Goal: Task Accomplishment & Management: Manage account settings

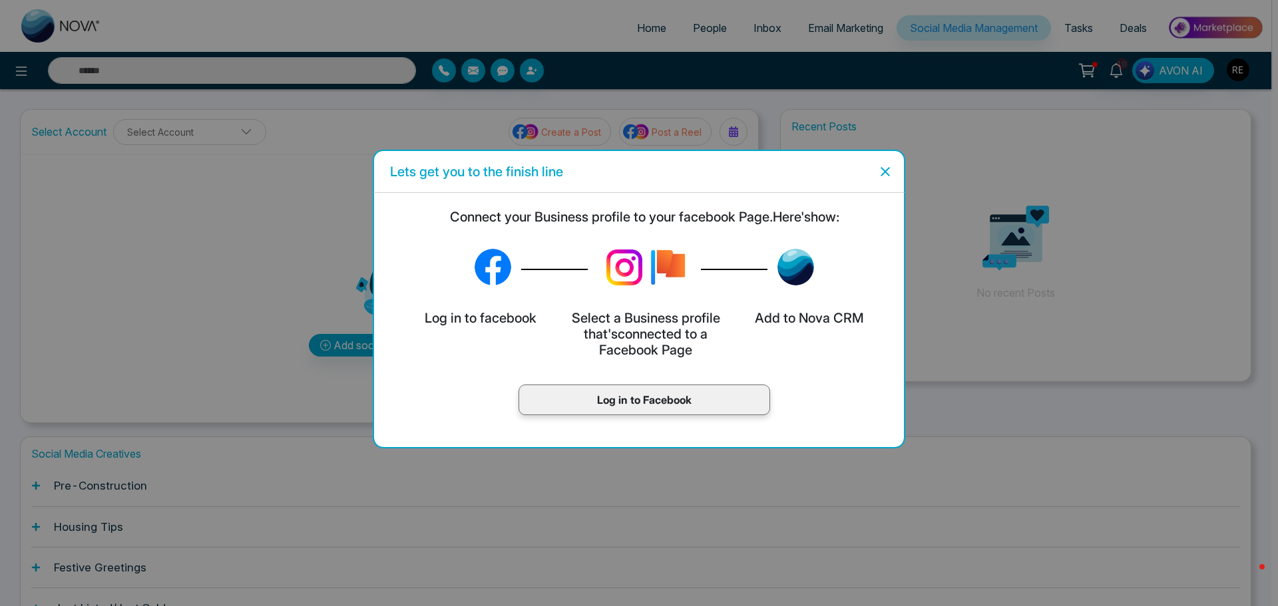
click at [613, 402] on p "Log in to Facebook" at bounding box center [644, 400] width 224 height 16
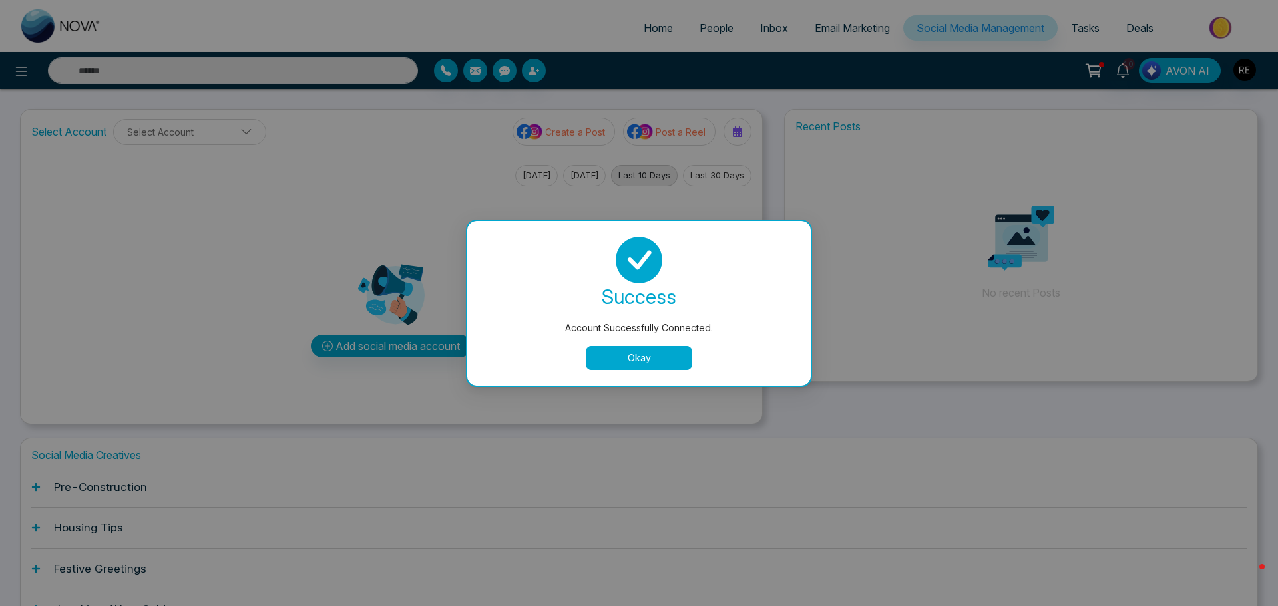
click at [656, 359] on button "Okay" at bounding box center [639, 358] width 106 height 24
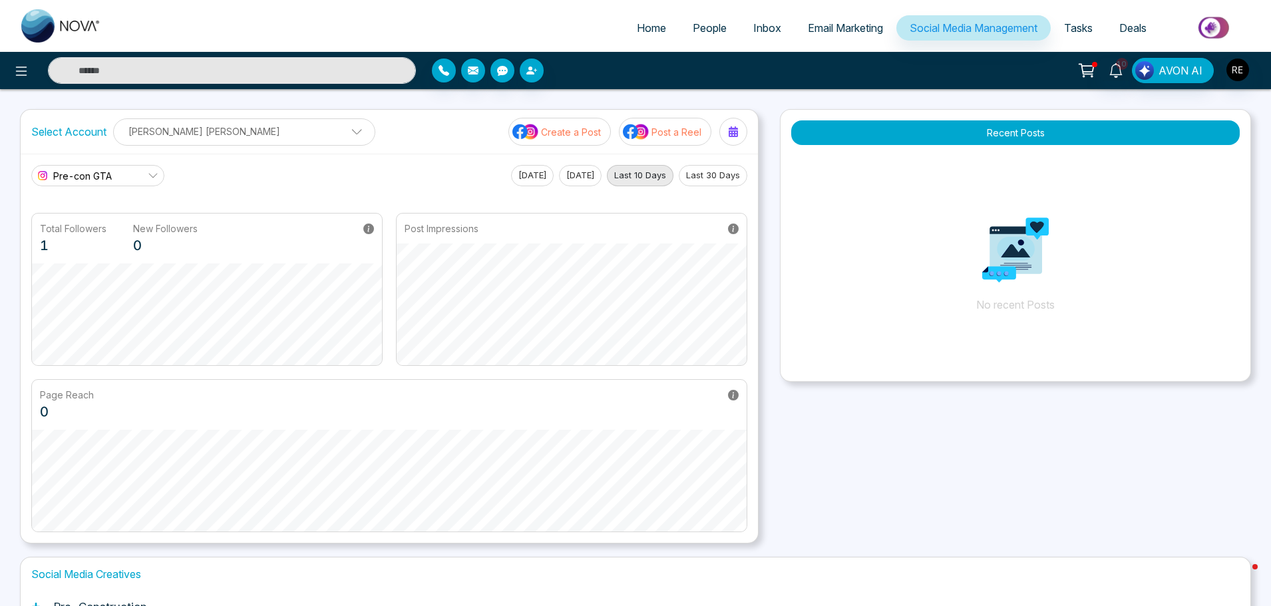
click at [126, 179] on link "Pre-con GTA" at bounding box center [97, 175] width 133 height 21
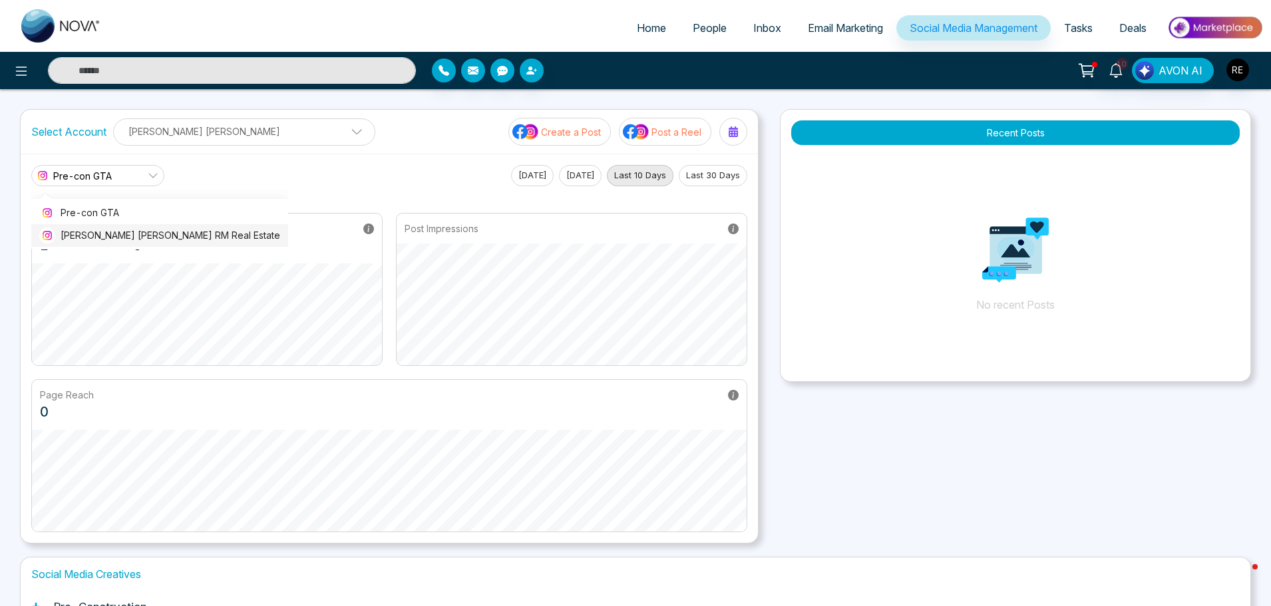
click at [130, 229] on span "[PERSON_NAME] [PERSON_NAME] RM Real Estate" at bounding box center [171, 235] width 220 height 15
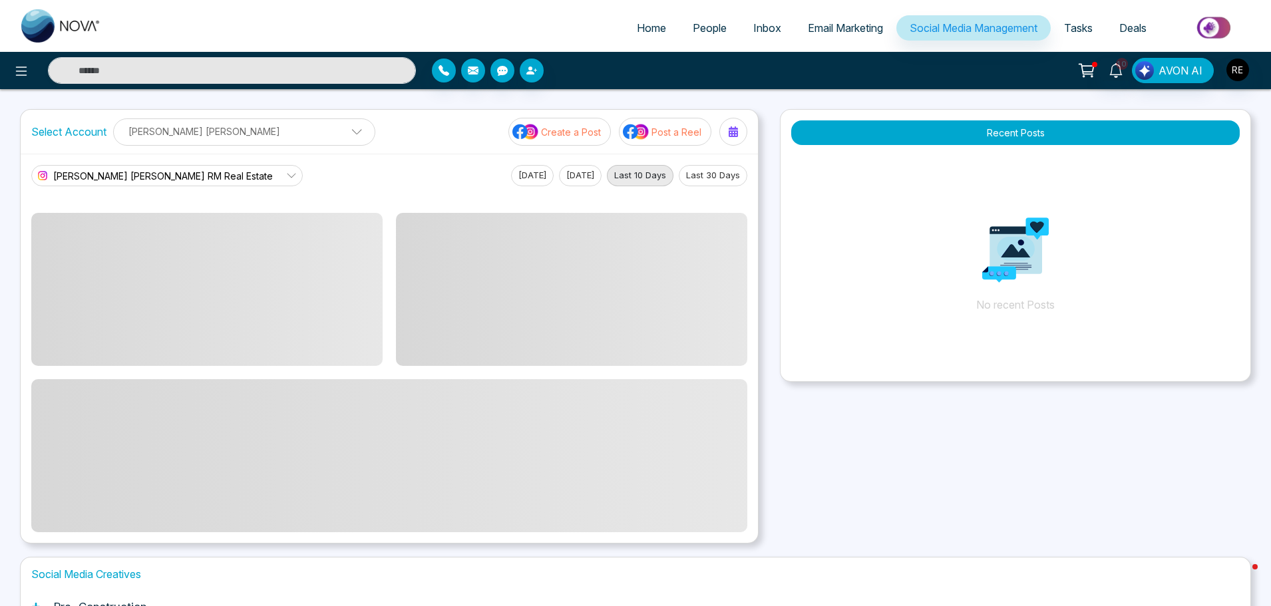
click at [346, 132] on span at bounding box center [352, 135] width 12 height 12
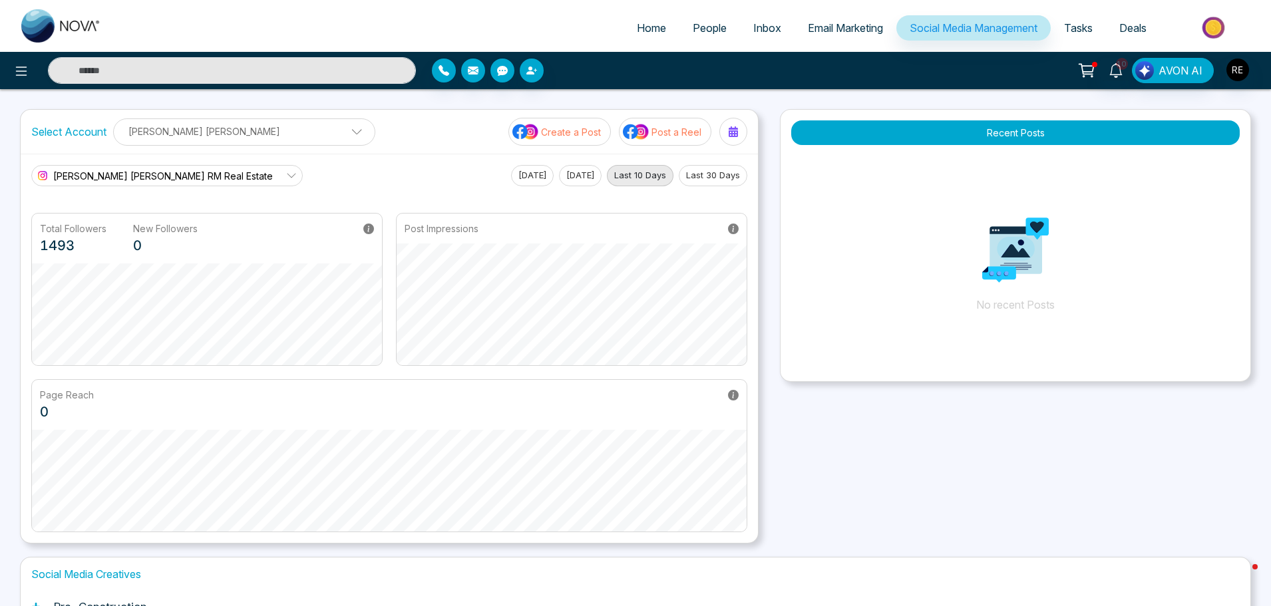
click at [927, 494] on div "Recent Posts No recent Posts" at bounding box center [1015, 326] width 471 height 435
click at [644, 30] on span "Home" at bounding box center [651, 27] width 29 height 13
select select "*"
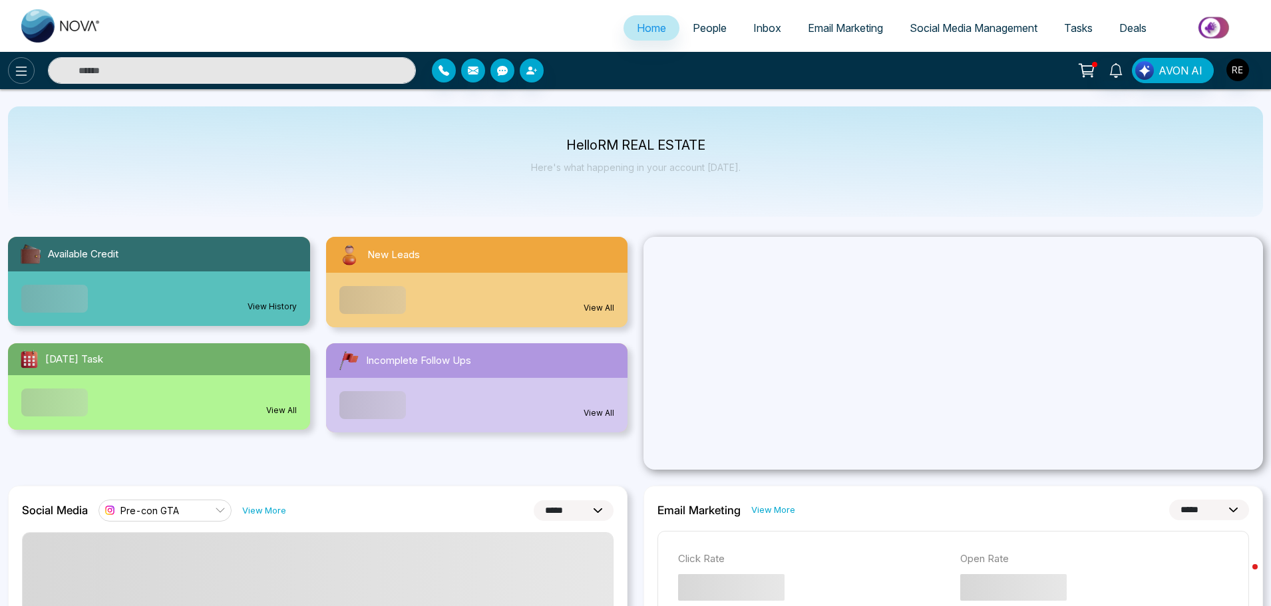
click at [27, 75] on icon at bounding box center [21, 71] width 16 height 16
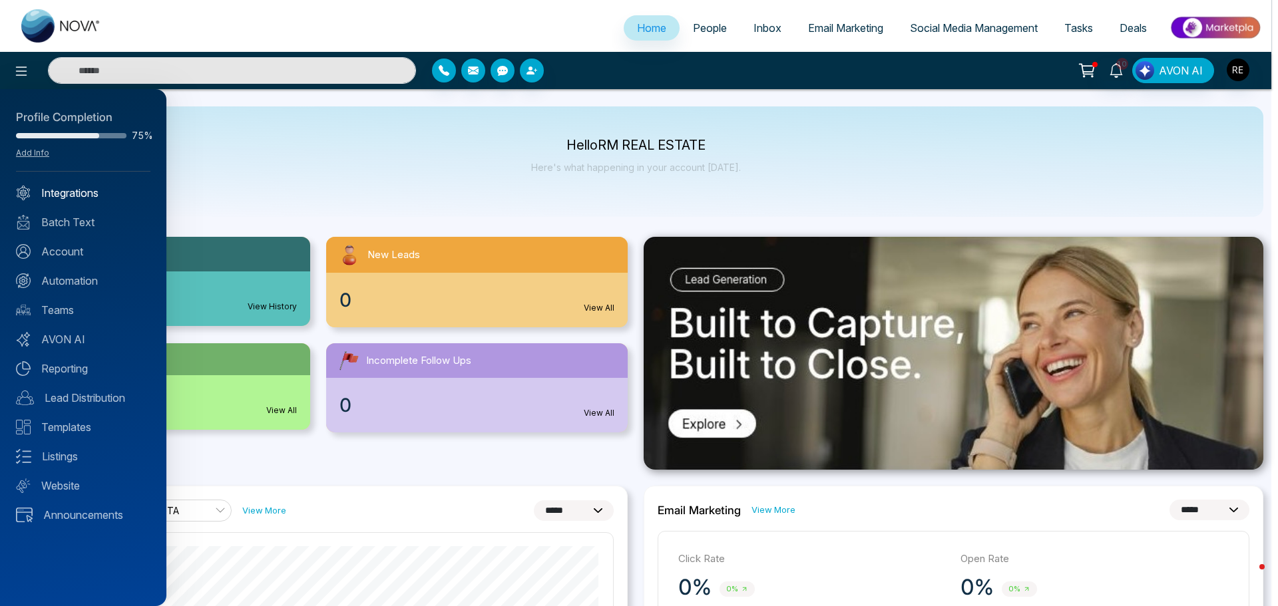
click at [69, 199] on link "Integrations" at bounding box center [83, 193] width 134 height 16
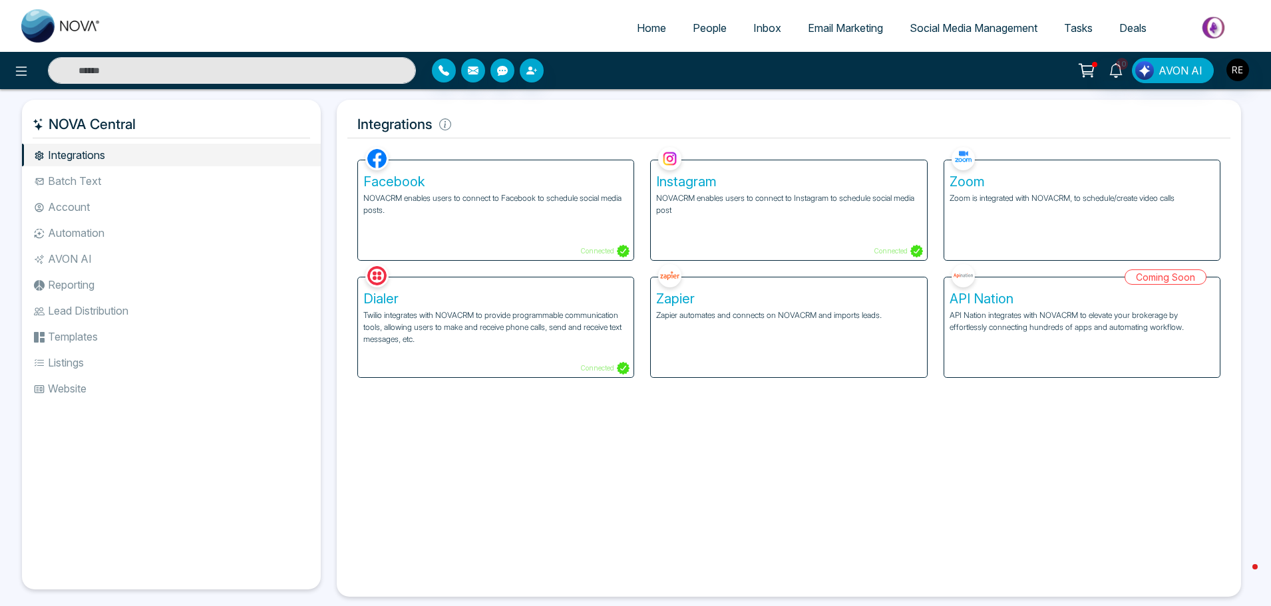
click at [700, 201] on p "NOVACRM enables users to connect to Instagram to schedule social media post" at bounding box center [788, 204] width 265 height 24
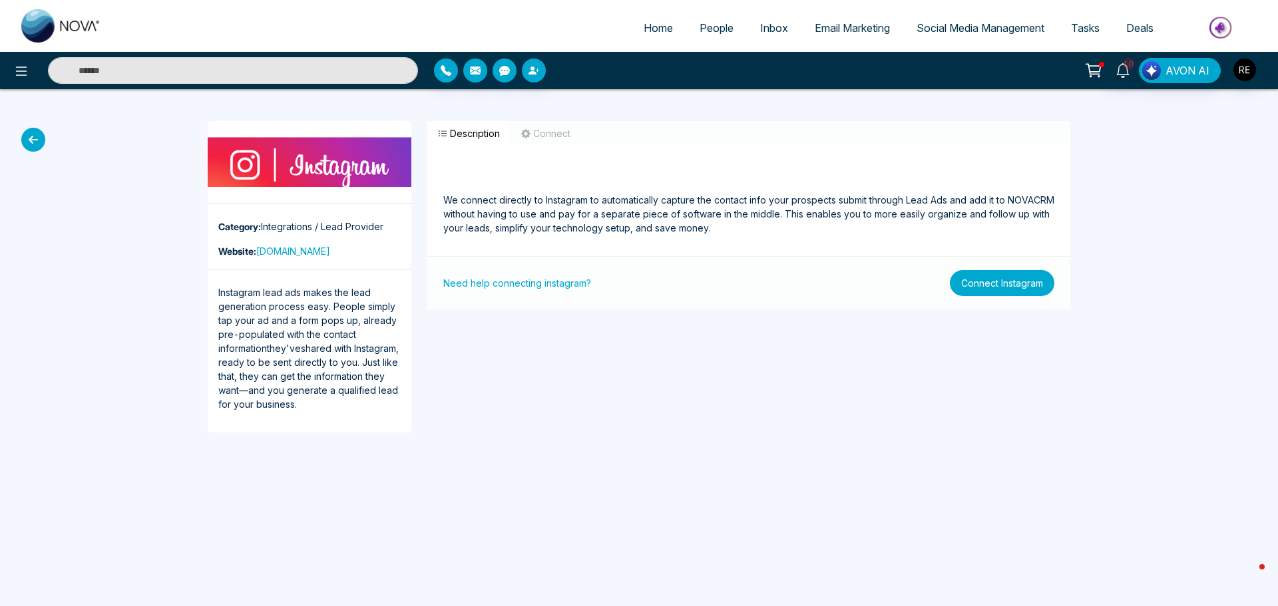
click at [997, 294] on button "Connect Instagram" at bounding box center [1002, 283] width 105 height 26
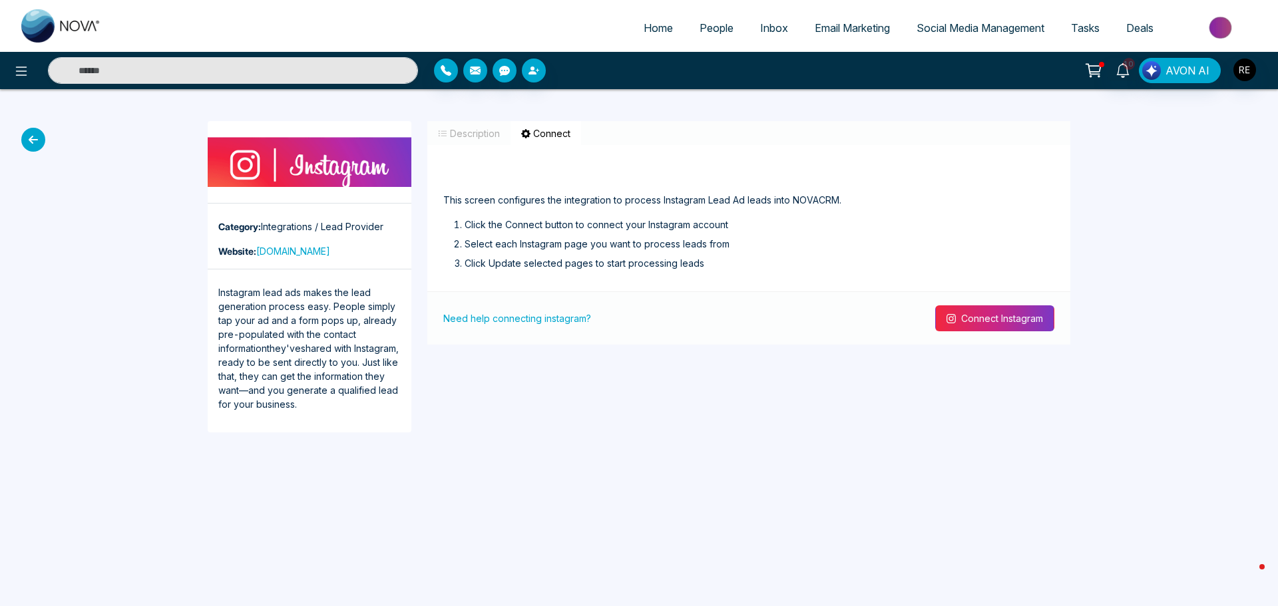
click at [956, 323] on button "Connect Instagram" at bounding box center [994, 319] width 119 height 26
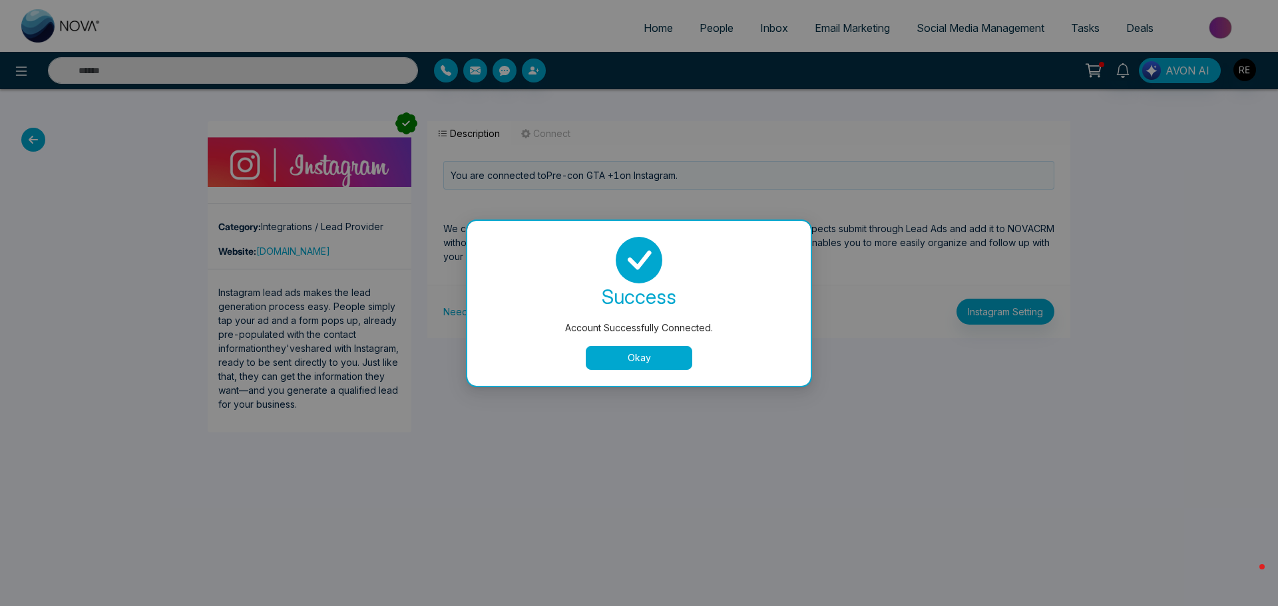
click at [657, 363] on button "Okay" at bounding box center [639, 358] width 106 height 24
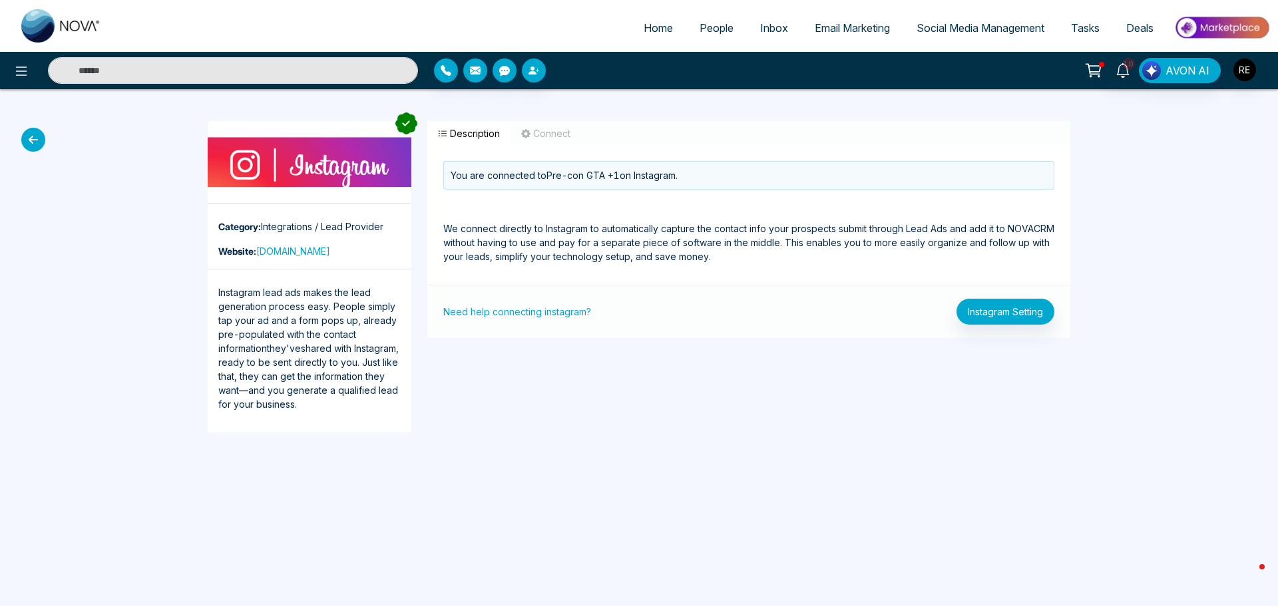
click at [974, 325] on div "Need help connecting instagram? Instagram Setting" at bounding box center [748, 311] width 643 height 53
click at [984, 313] on button "Instagram Setting" at bounding box center [1005, 312] width 98 height 26
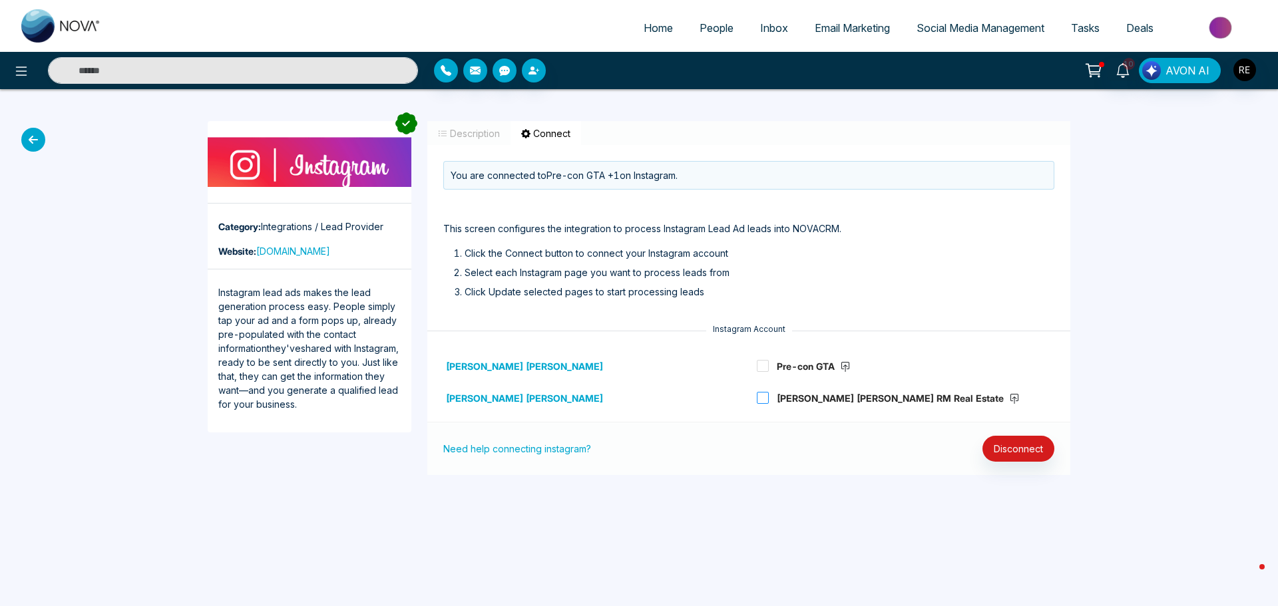
click at [835, 403] on strong "[PERSON_NAME] [PERSON_NAME] RM Real Estate" at bounding box center [898, 398] width 243 height 11
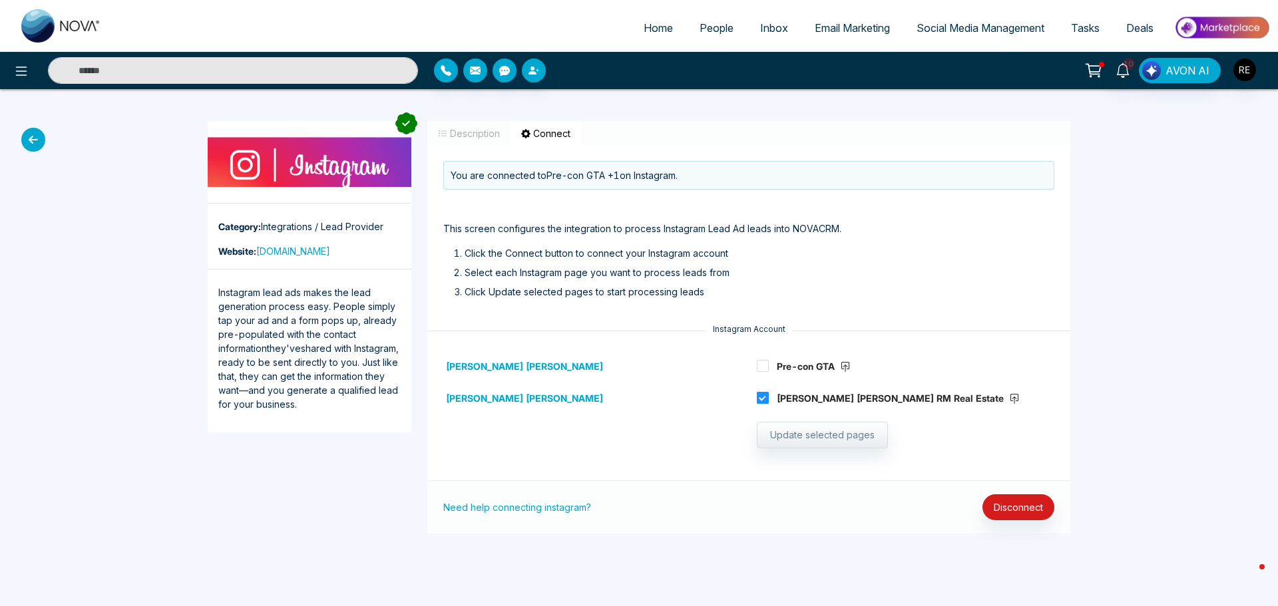
click at [921, 397] on span "[PERSON_NAME] [PERSON_NAME] RM Real Estate" at bounding box center [897, 398] width 256 height 16
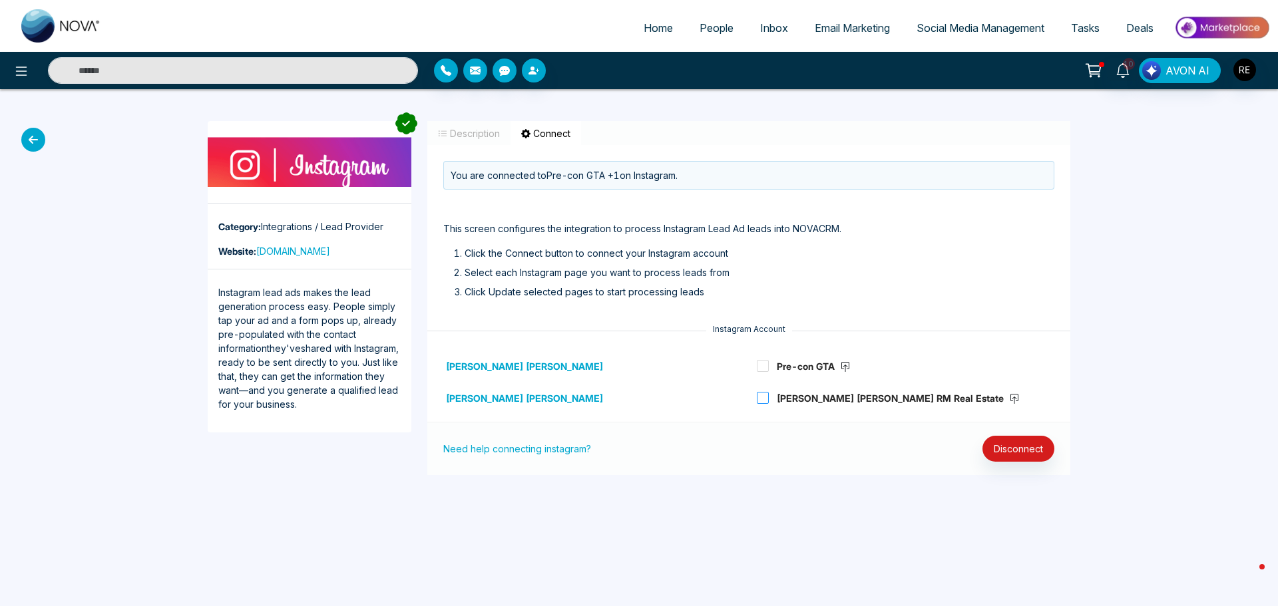
click at [1010, 399] on icon at bounding box center [1014, 397] width 8 height 7
click at [491, 403] on strong "[PERSON_NAME] [PERSON_NAME]" at bounding box center [524, 398] width 157 height 11
click at [482, 367] on strong "[PERSON_NAME] [PERSON_NAME]" at bounding box center [524, 366] width 157 height 11
click at [493, 401] on strong "[PERSON_NAME] [PERSON_NAME]" at bounding box center [524, 398] width 157 height 11
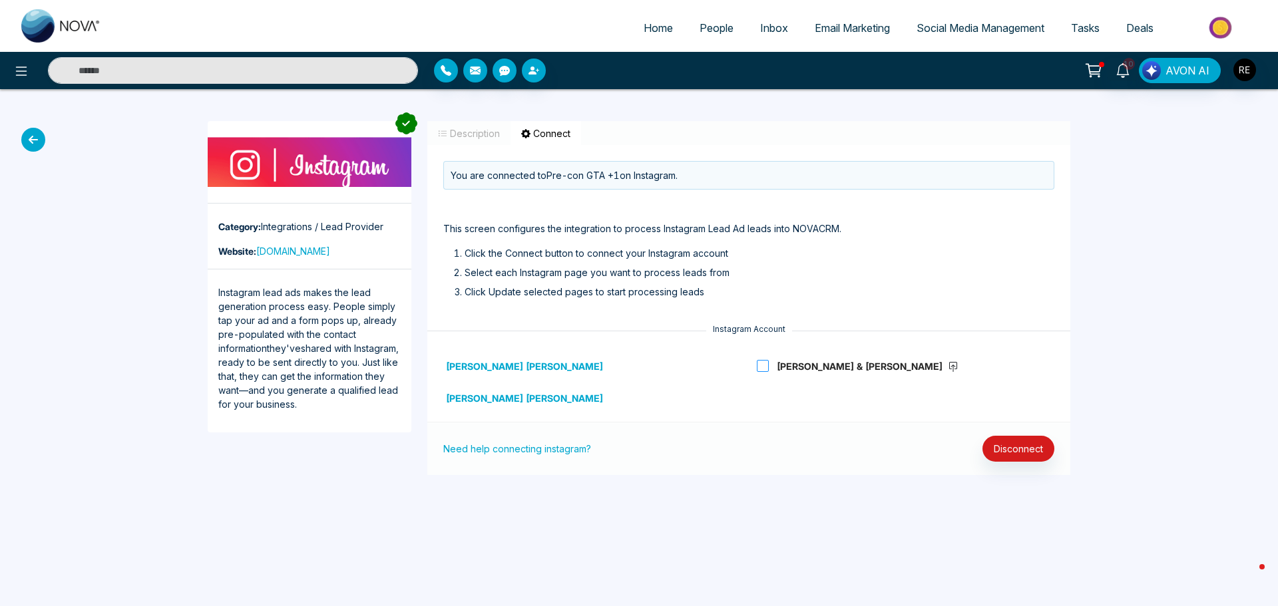
click at [948, 367] on icon at bounding box center [953, 367] width 11 height 11
click at [489, 365] on strong "[PERSON_NAME] [PERSON_NAME]" at bounding box center [524, 366] width 157 height 11
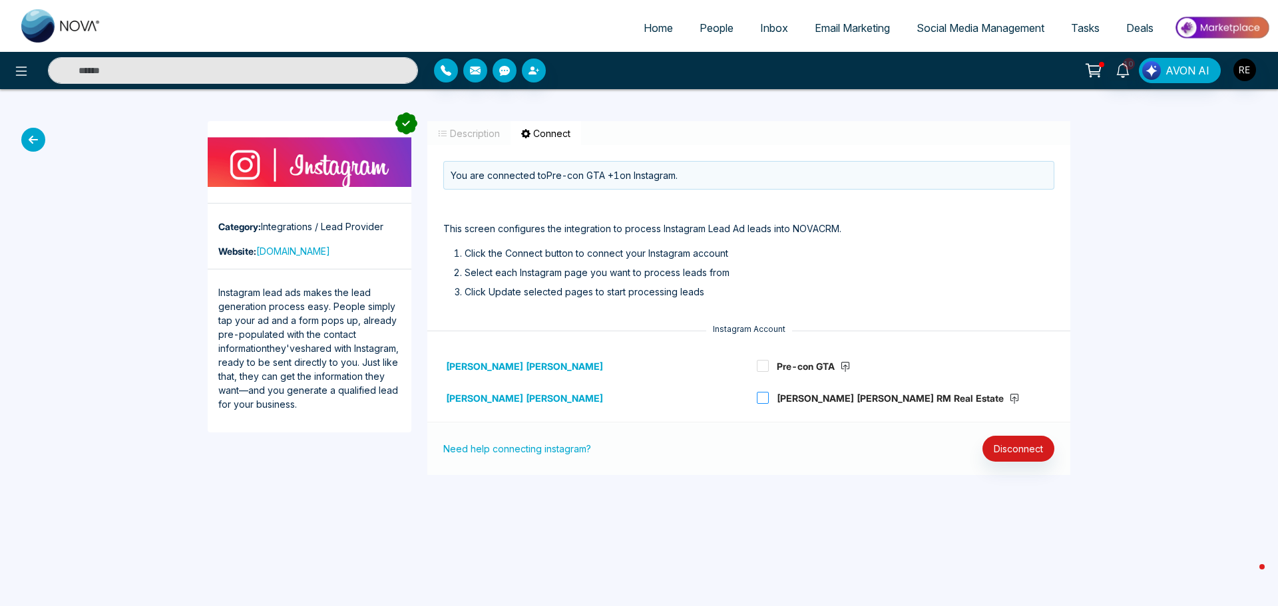
click at [1009, 400] on icon at bounding box center [1014, 399] width 11 height 11
click at [771, 399] on span "[PERSON_NAME] [PERSON_NAME] RM Real Estate" at bounding box center [897, 398] width 256 height 16
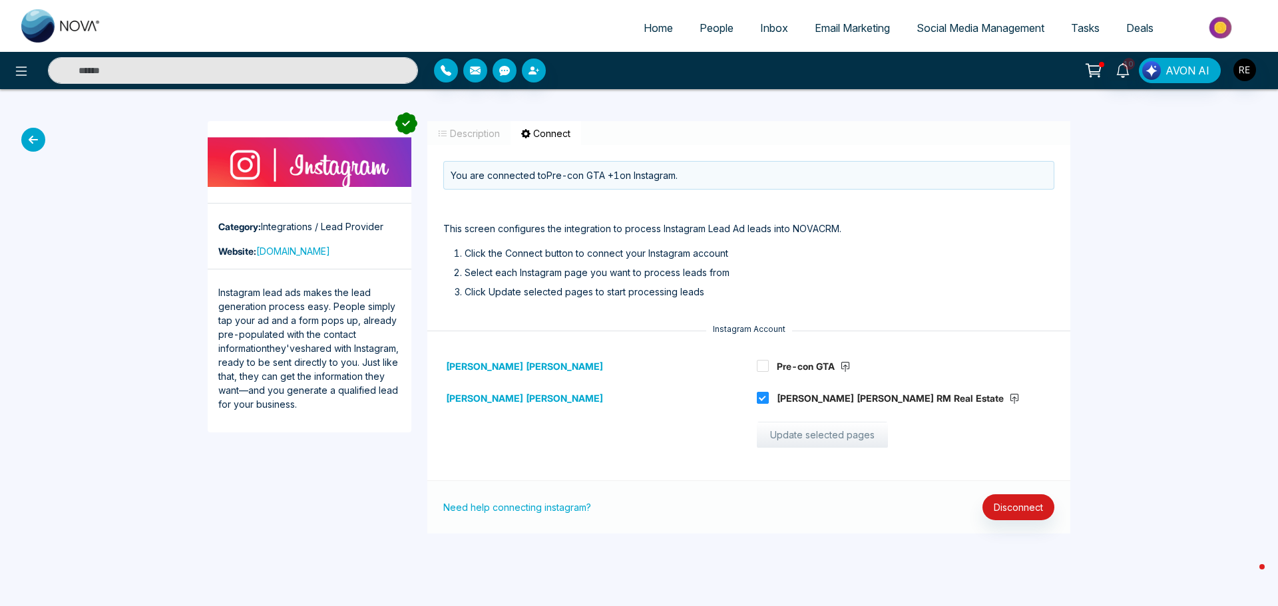
click at [803, 443] on button "Update selected pages" at bounding box center [822, 435] width 131 height 27
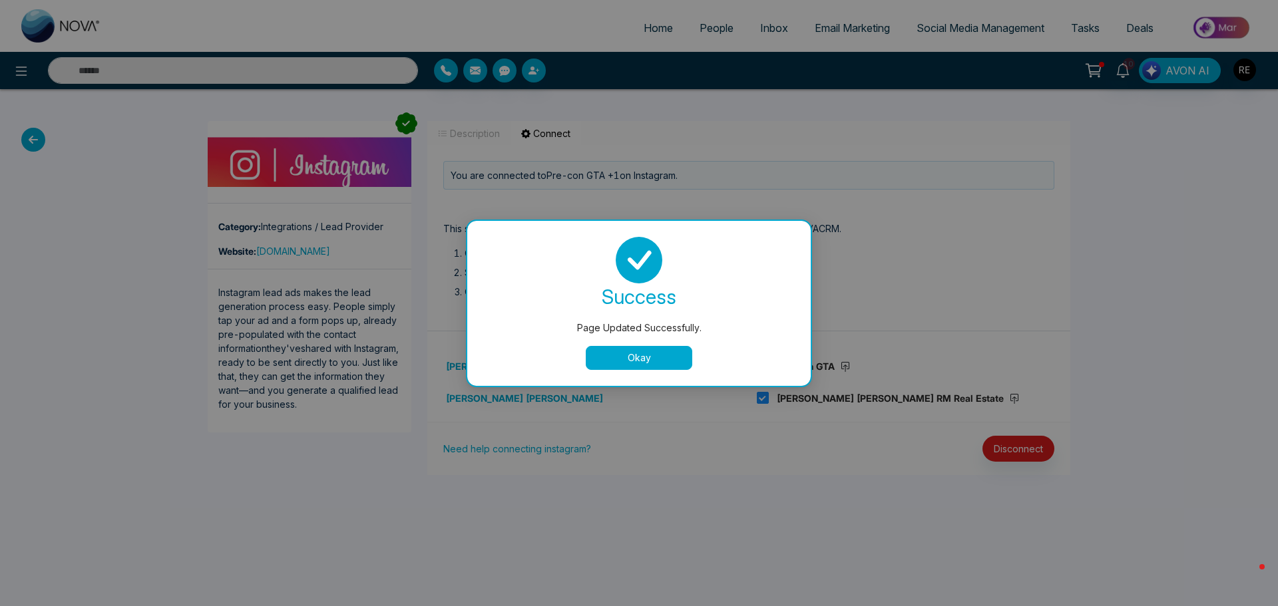
click at [664, 364] on button "Okay" at bounding box center [639, 358] width 106 height 24
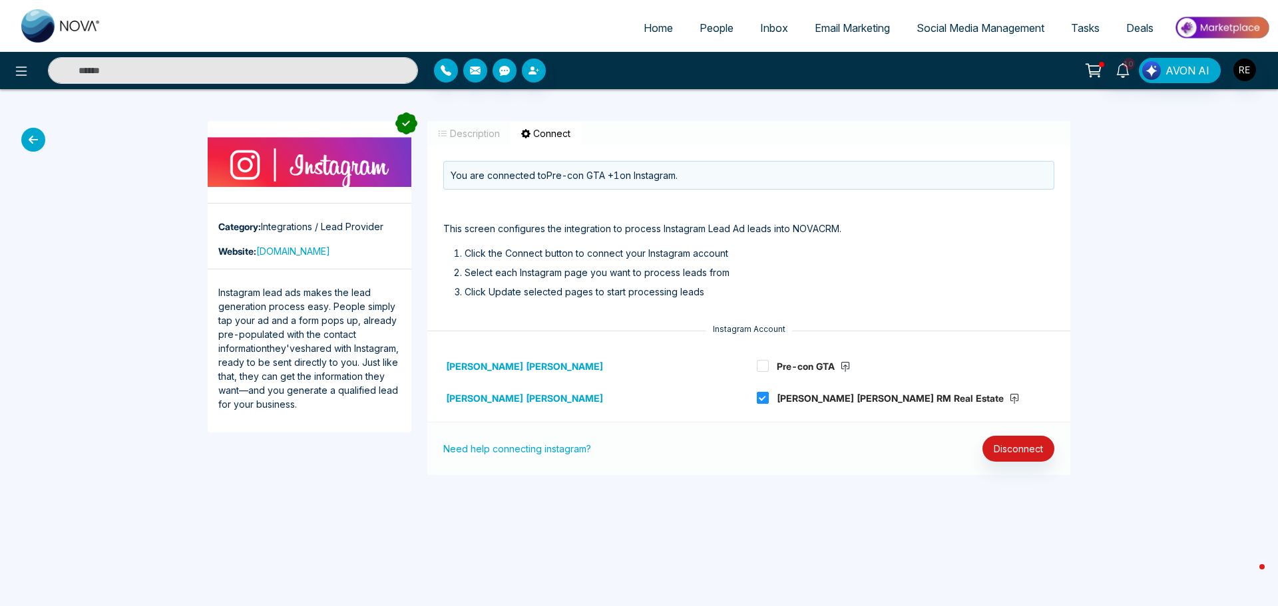
click at [943, 30] on span "Social Media Management" at bounding box center [981, 27] width 128 height 13
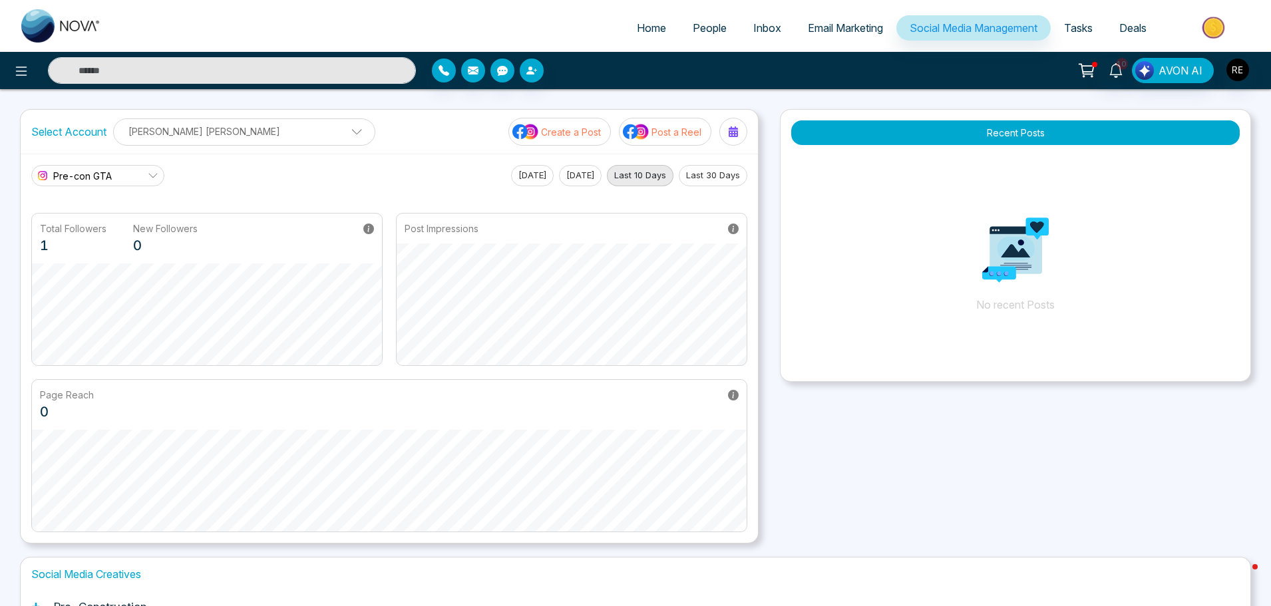
click at [227, 136] on p "[PERSON_NAME] [PERSON_NAME]" at bounding box center [244, 131] width 245 height 22
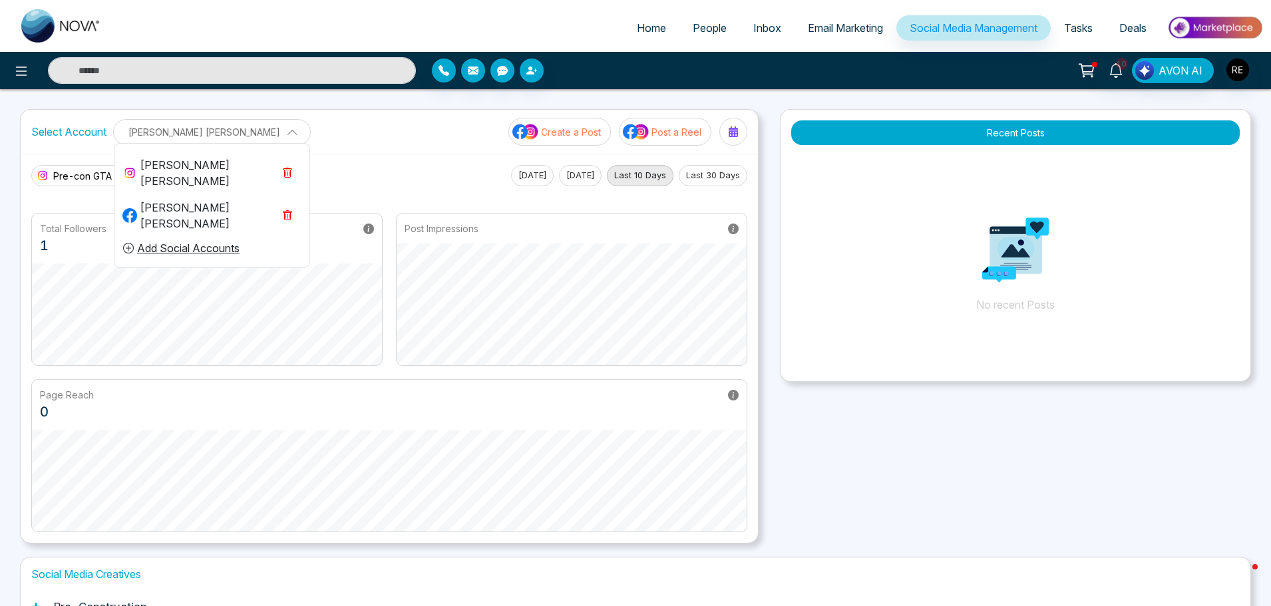
click at [175, 171] on div "[PERSON_NAME] [PERSON_NAME]" at bounding box center [197, 173] width 151 height 32
click at [554, 133] on p "Create a Post" at bounding box center [571, 132] width 60 height 14
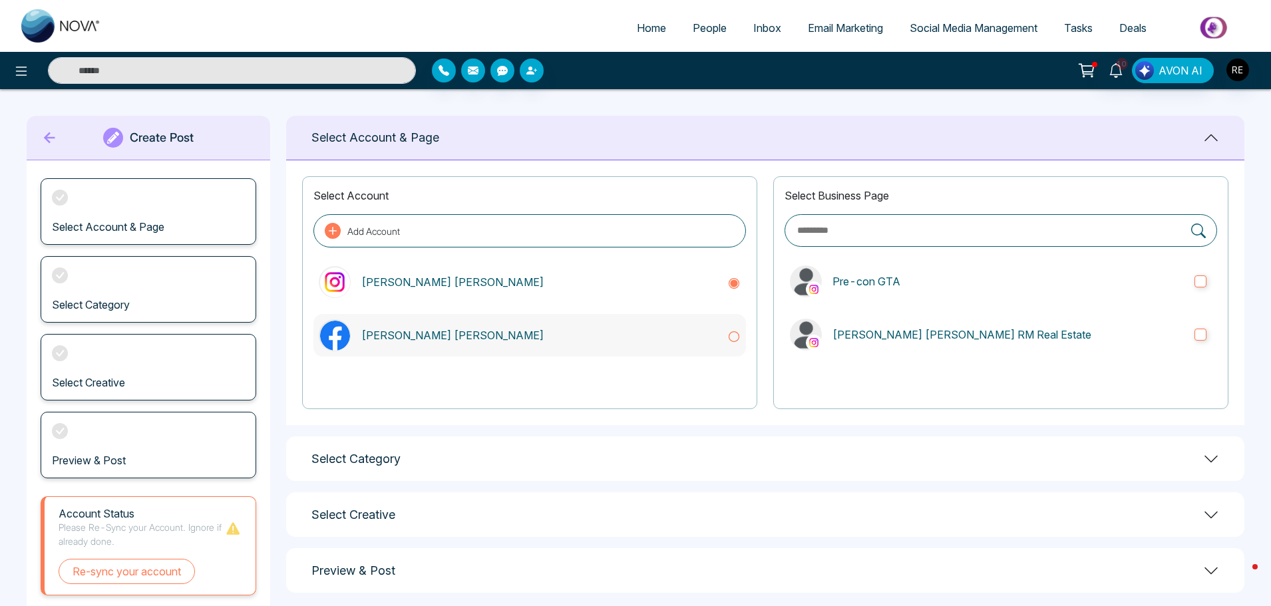
click at [737, 342] on icon at bounding box center [734, 336] width 13 height 13
click at [736, 286] on icon at bounding box center [734, 283] width 13 height 13
click at [734, 340] on icon at bounding box center [734, 336] width 13 height 13
click at [738, 284] on icon at bounding box center [734, 283] width 13 height 13
click at [736, 335] on icon at bounding box center [734, 336] width 13 height 13
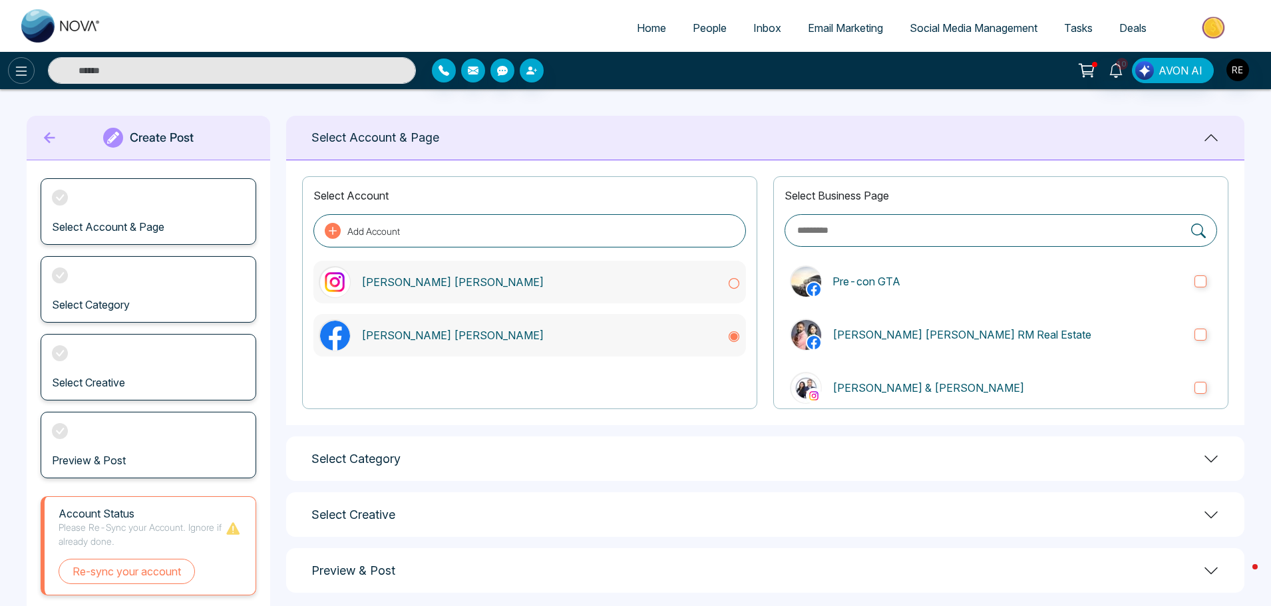
click at [11, 74] on button at bounding box center [21, 70] width 27 height 27
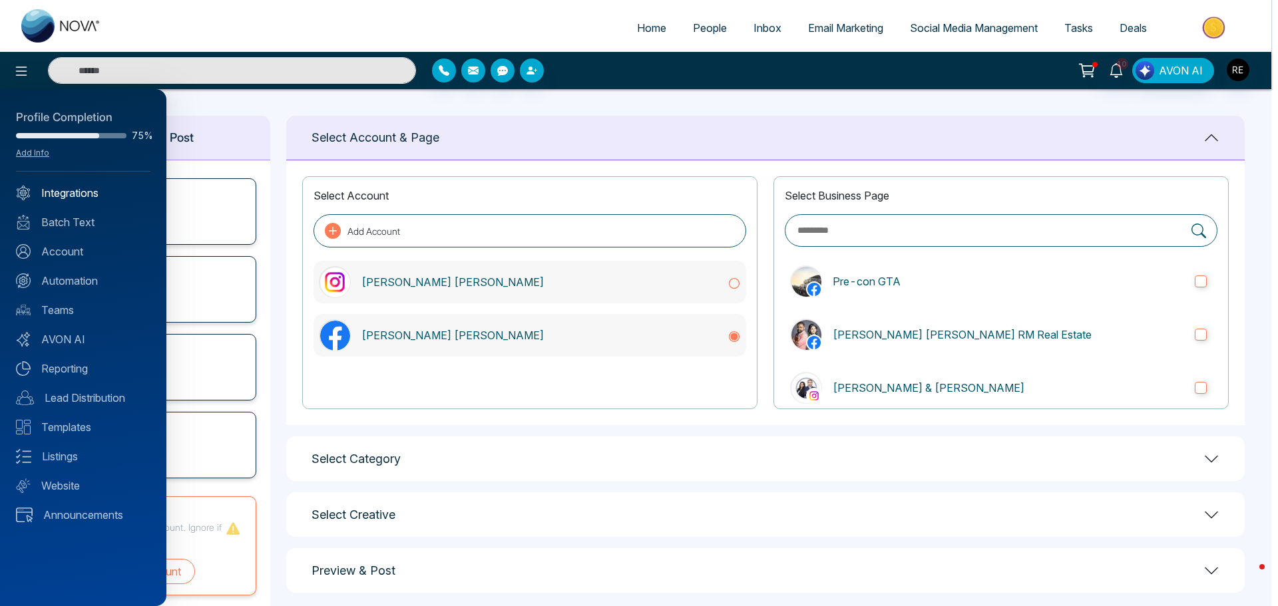
click at [73, 191] on link "Integrations" at bounding box center [83, 193] width 134 height 16
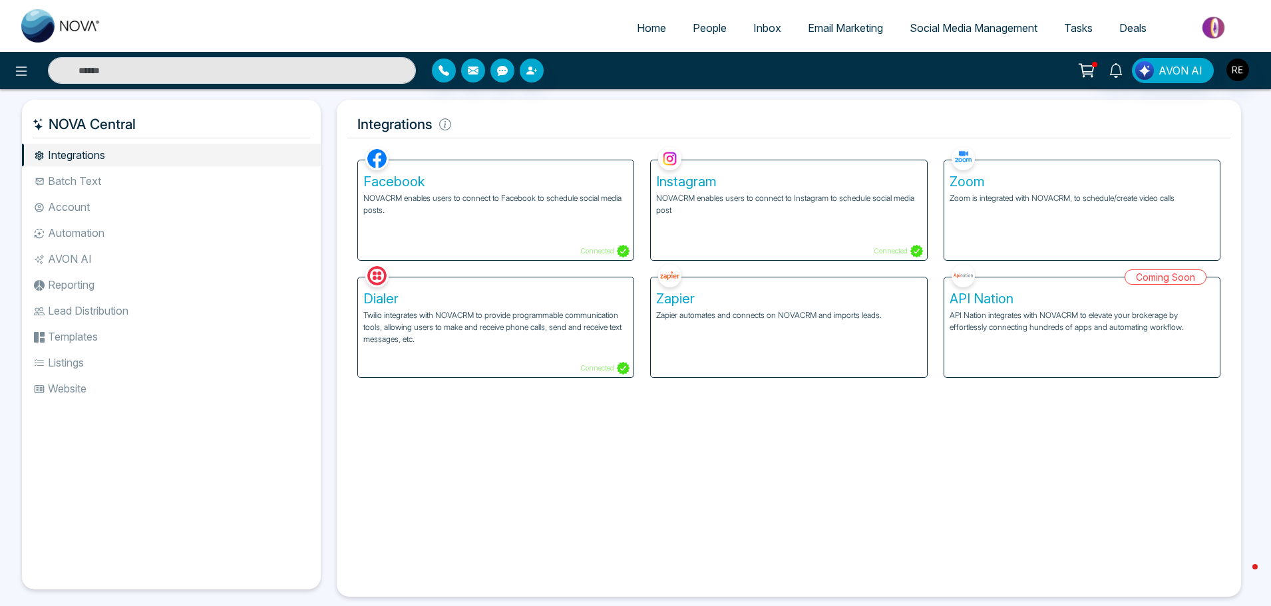
click at [690, 208] on p "NOVACRM enables users to connect to Instagram to schedule social media post" at bounding box center [788, 204] width 265 height 24
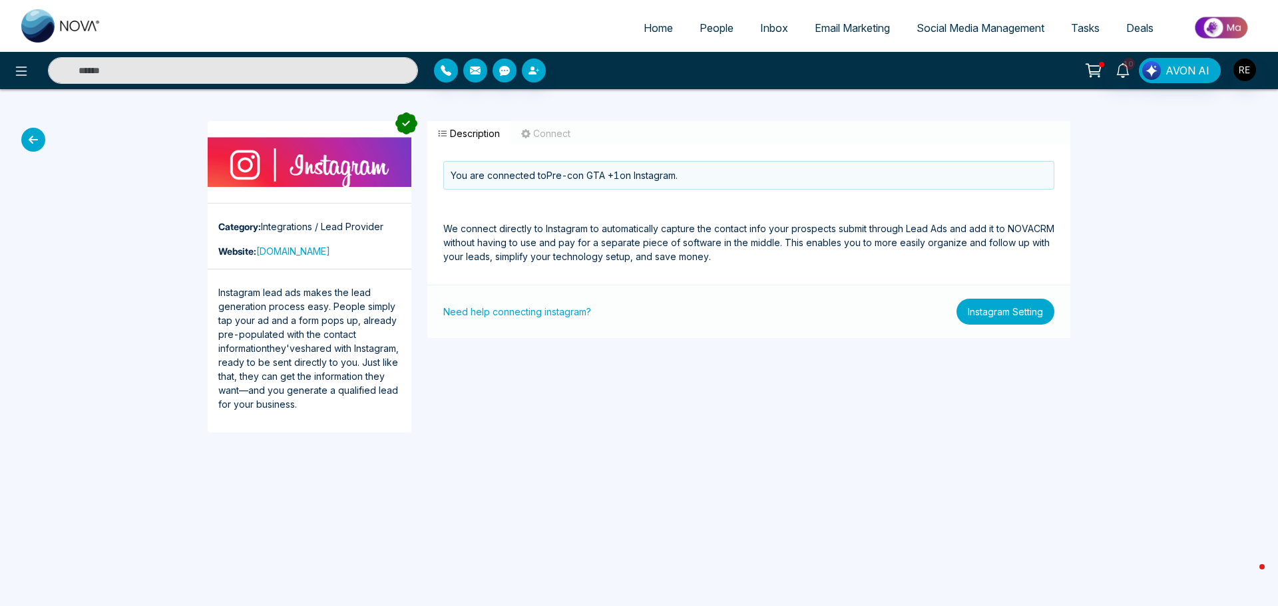
click at [986, 314] on button "Instagram Setting" at bounding box center [1005, 312] width 98 height 26
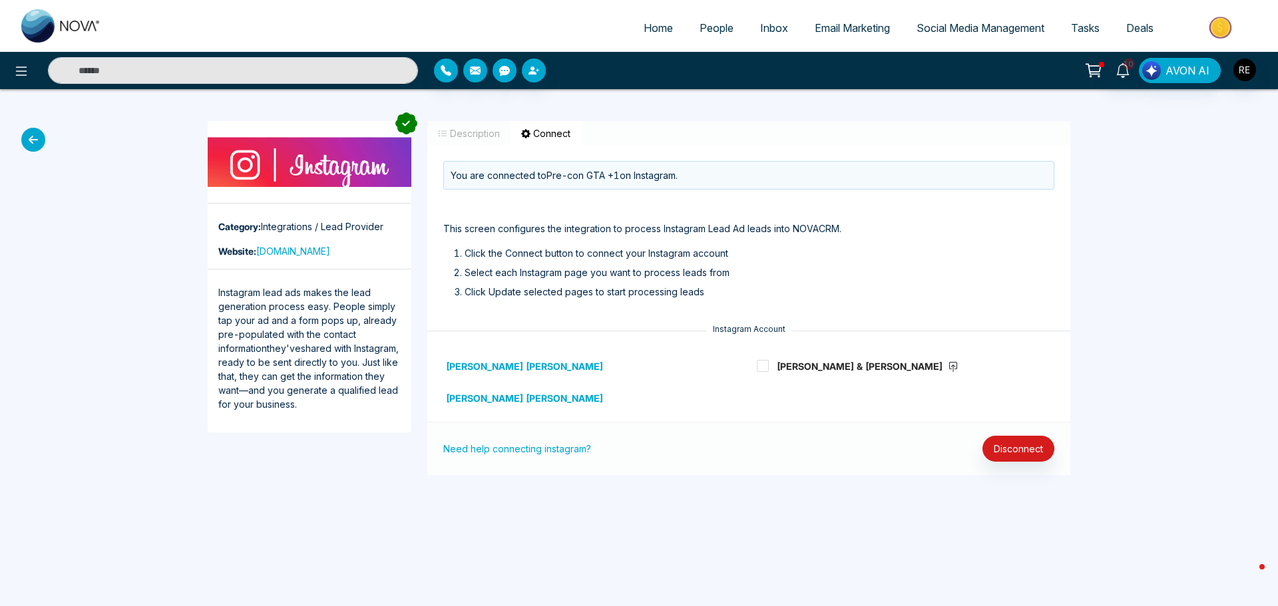
click at [479, 367] on strong "[PERSON_NAME] [PERSON_NAME]" at bounding box center [524, 366] width 157 height 11
click at [479, 404] on p "[PERSON_NAME] [PERSON_NAME]" at bounding box center [592, 398] width 298 height 16
click at [503, 365] on strong "[PERSON_NAME] [PERSON_NAME]" at bounding box center [524, 366] width 157 height 11
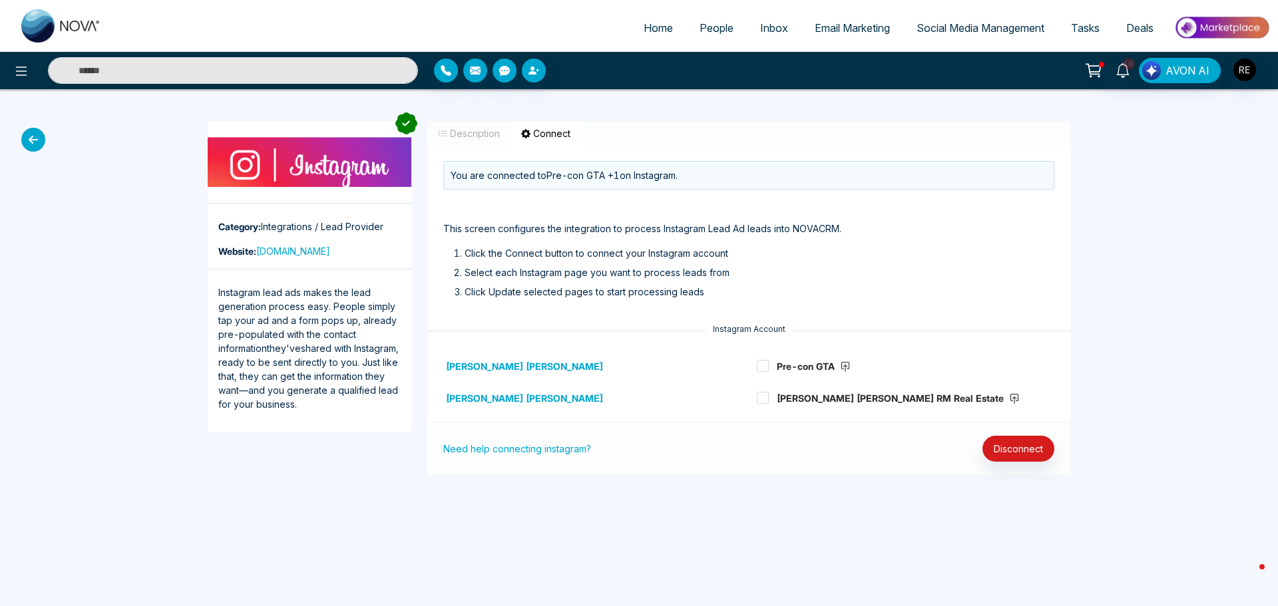
click at [618, 176] on div "You are connected to Pre-con GTA +1 on Instagram." at bounding box center [748, 175] width 611 height 29
click at [976, 31] on span "Social Media Management" at bounding box center [981, 27] width 128 height 13
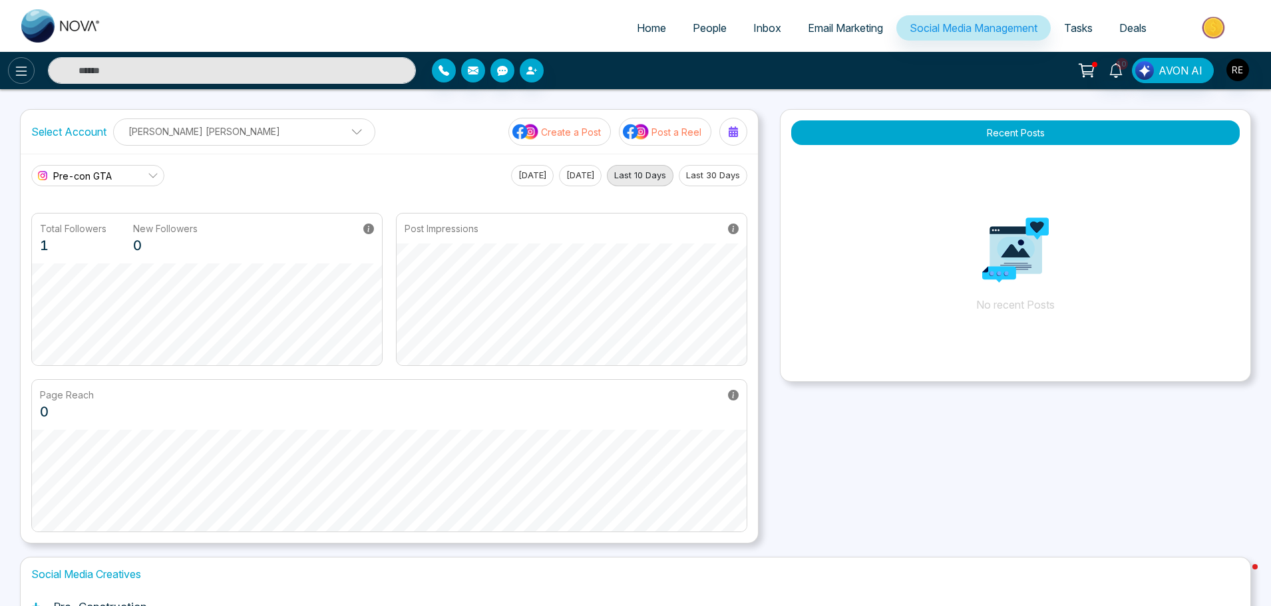
click at [31, 65] on button at bounding box center [21, 70] width 27 height 27
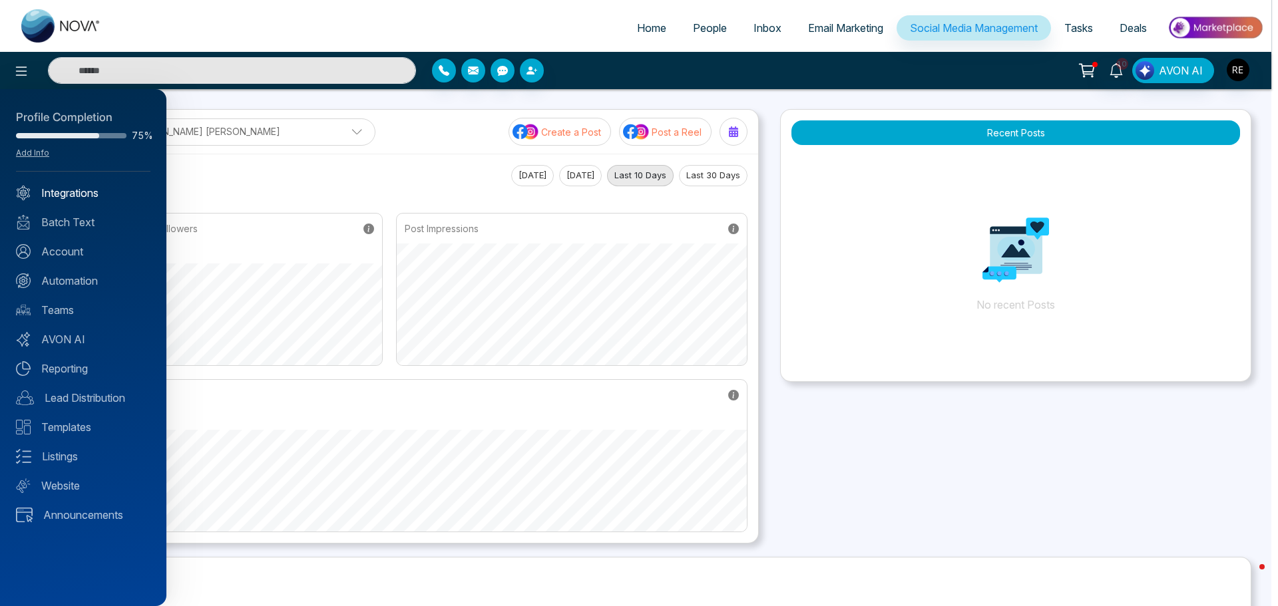
click at [63, 198] on link "Integrations" at bounding box center [83, 193] width 134 height 16
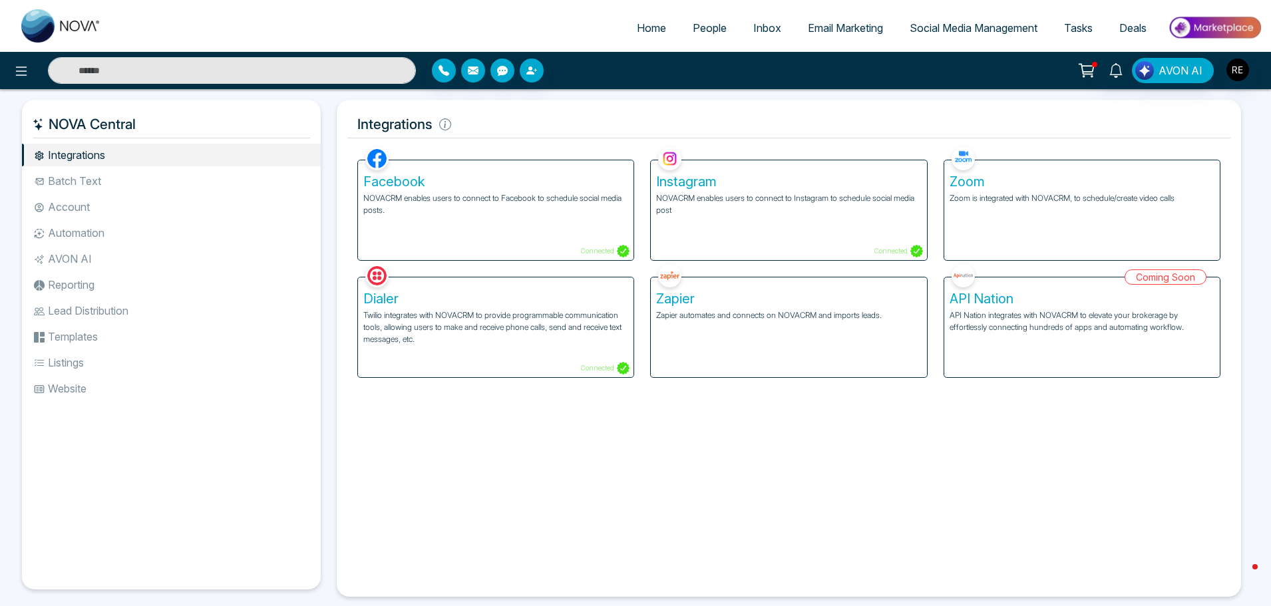
click at [477, 203] on p "NOVACRM enables users to connect to Facebook to schedule social media posts." at bounding box center [495, 204] width 265 height 24
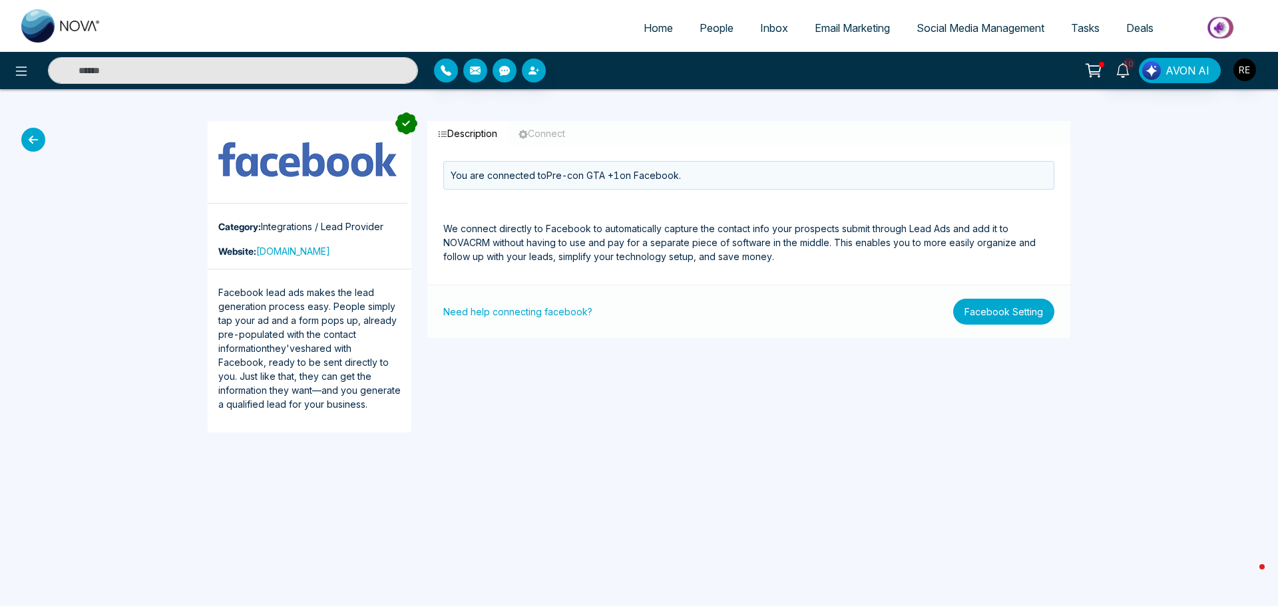
click at [1002, 319] on button "Facebook Setting" at bounding box center [1003, 312] width 101 height 26
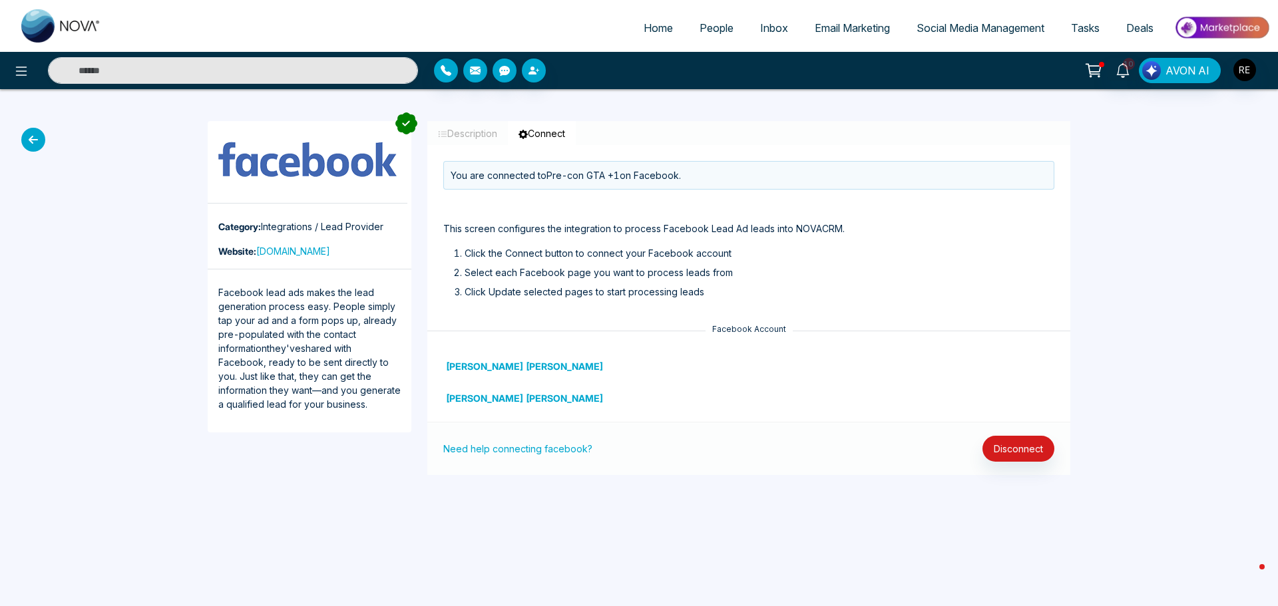
click at [460, 368] on strong "[PERSON_NAME] [PERSON_NAME]" at bounding box center [524, 366] width 157 height 11
click at [479, 397] on strong "[PERSON_NAME] [PERSON_NAME]" at bounding box center [524, 398] width 157 height 11
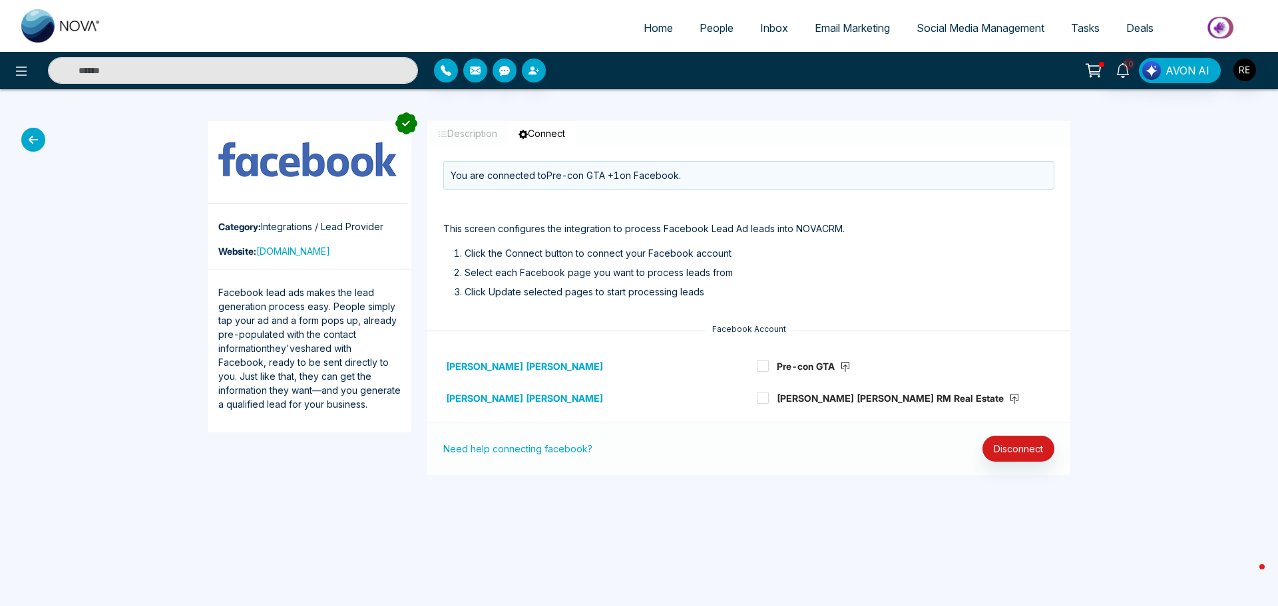
click at [479, 368] on strong "[PERSON_NAME] [PERSON_NAME]" at bounding box center [524, 366] width 157 height 11
click at [479, 369] on strong "[PERSON_NAME] [PERSON_NAME]" at bounding box center [524, 366] width 157 height 11
click at [479, 399] on strong "[PERSON_NAME] [PERSON_NAME]" at bounding box center [524, 398] width 157 height 11
click at [483, 397] on strong "[PERSON_NAME] [PERSON_NAME]" at bounding box center [524, 398] width 157 height 11
click at [481, 371] on strong "[PERSON_NAME] [PERSON_NAME]" at bounding box center [524, 366] width 157 height 11
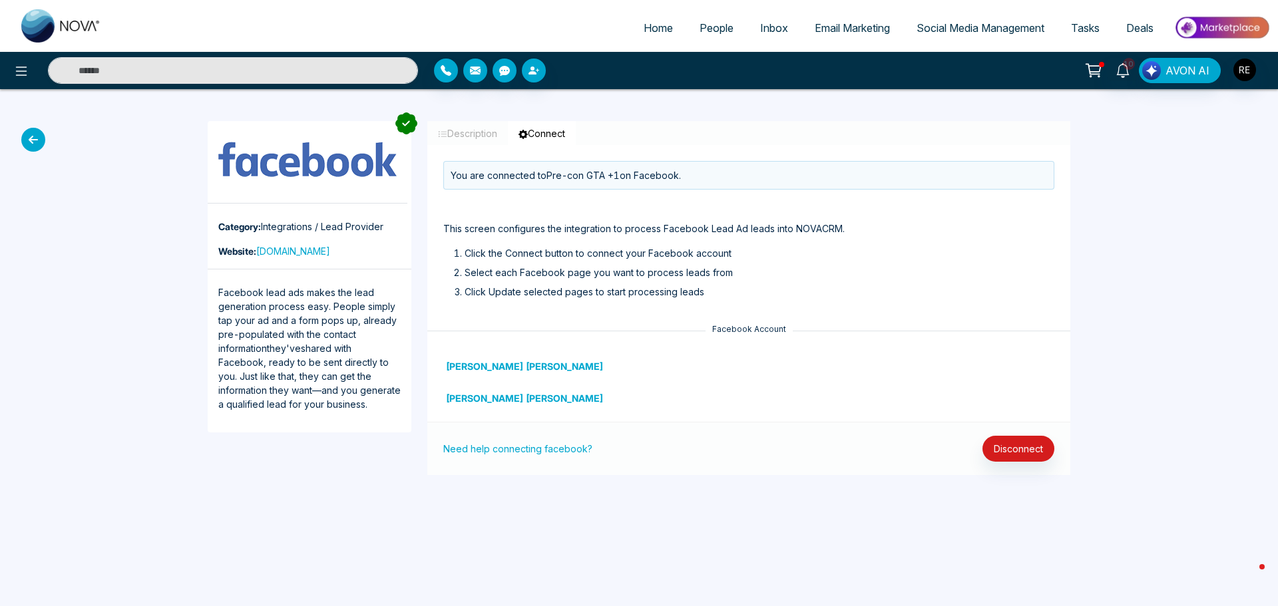
click at [40, 149] on icon at bounding box center [33, 140] width 24 height 24
click at [35, 141] on icon at bounding box center [33, 140] width 24 height 24
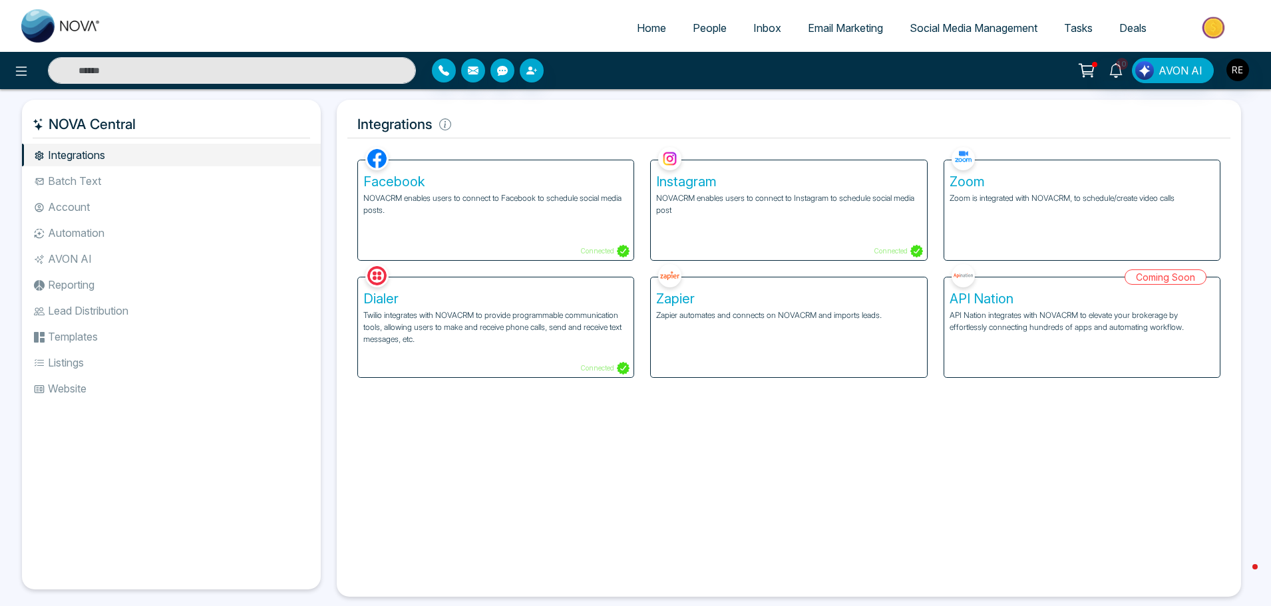
click at [708, 186] on h5 "Instagram" at bounding box center [788, 182] width 265 height 16
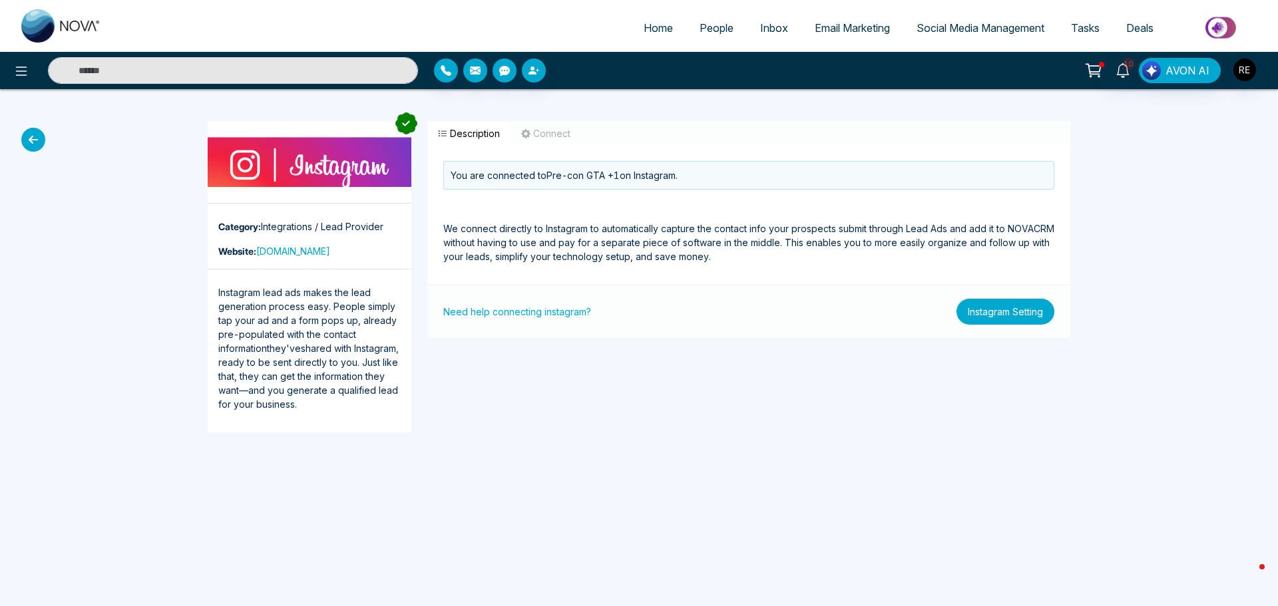
click at [1017, 312] on button "Instagram Setting" at bounding box center [1005, 312] width 98 height 26
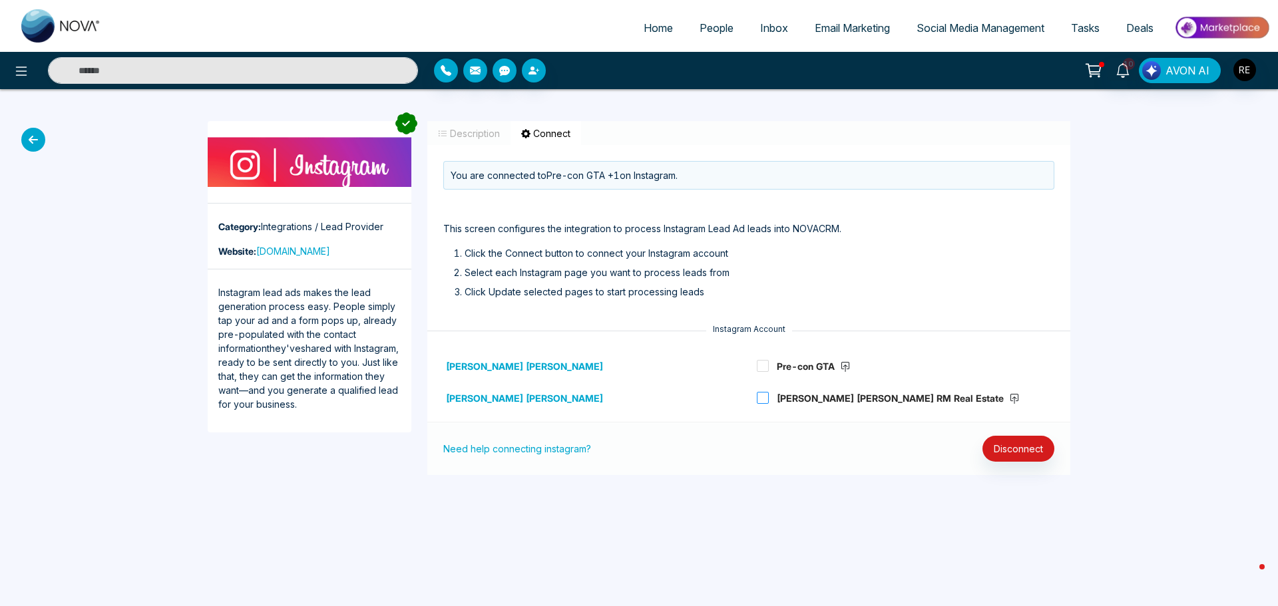
click at [1012, 399] on icon at bounding box center [1014, 400] width 5 height 7
click at [1003, 35] on link "Social Media Management" at bounding box center [980, 27] width 154 height 25
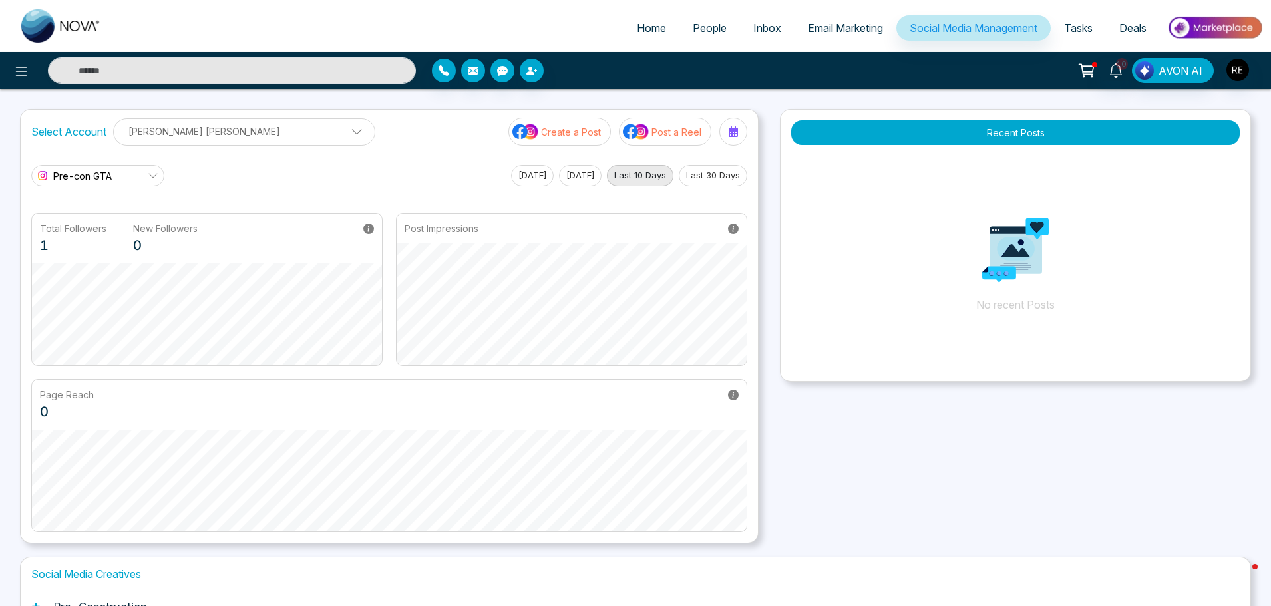
click at [582, 133] on p "Create a Post" at bounding box center [571, 132] width 60 height 14
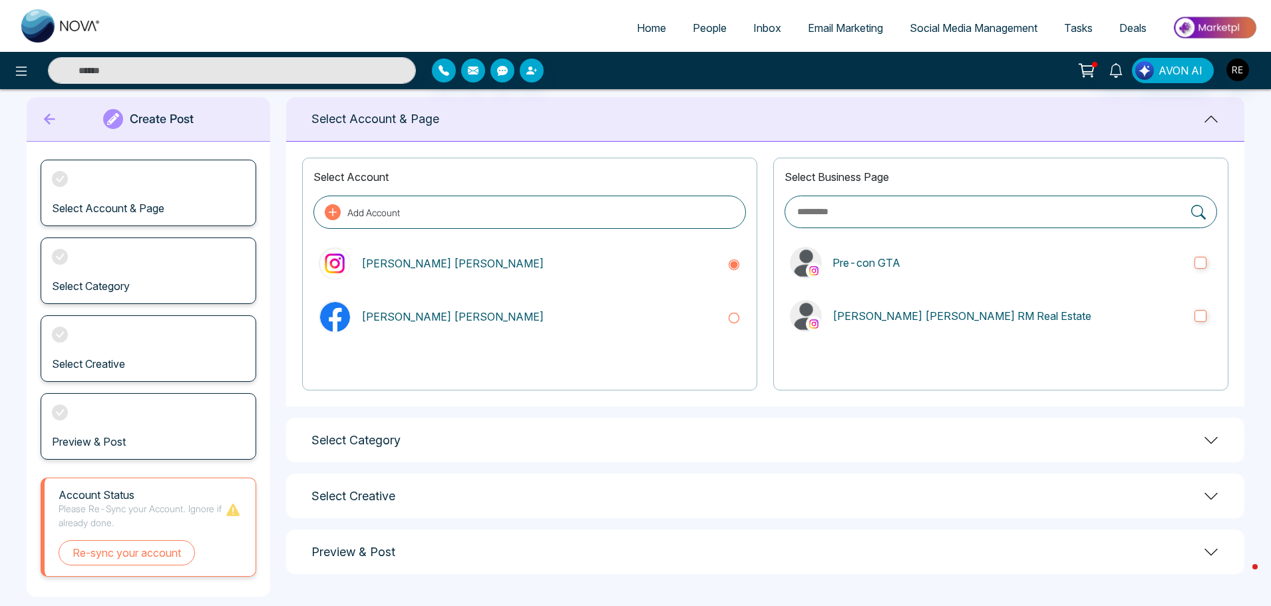
scroll to position [36, 0]
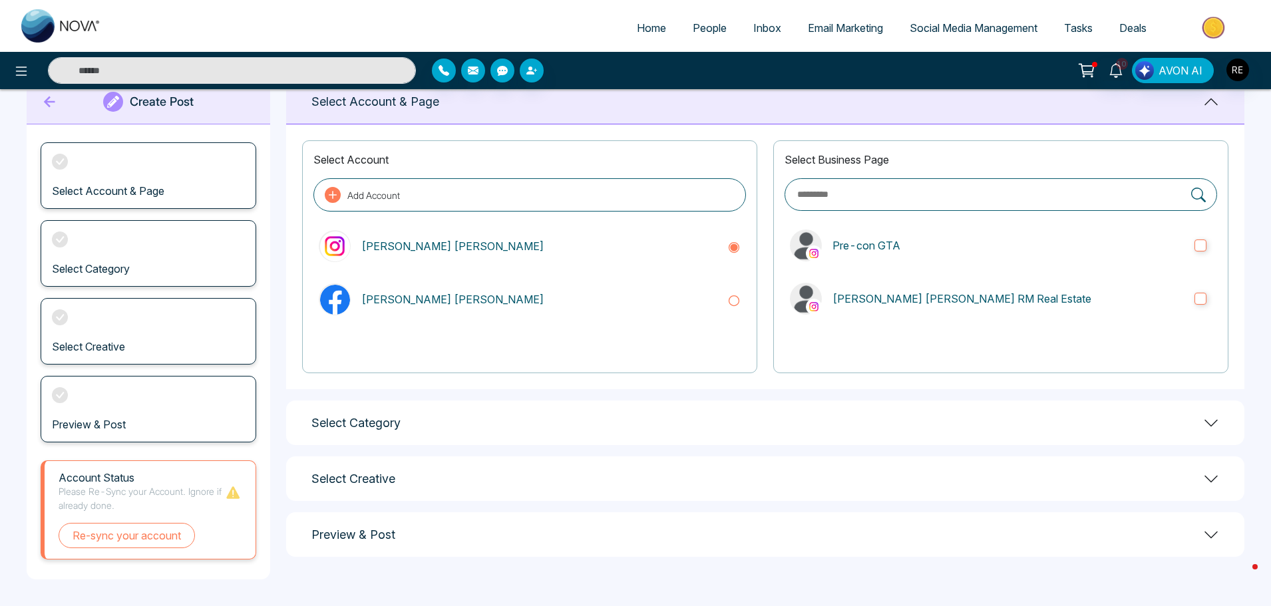
click at [399, 418] on h1 "Select Category" at bounding box center [356, 423] width 89 height 15
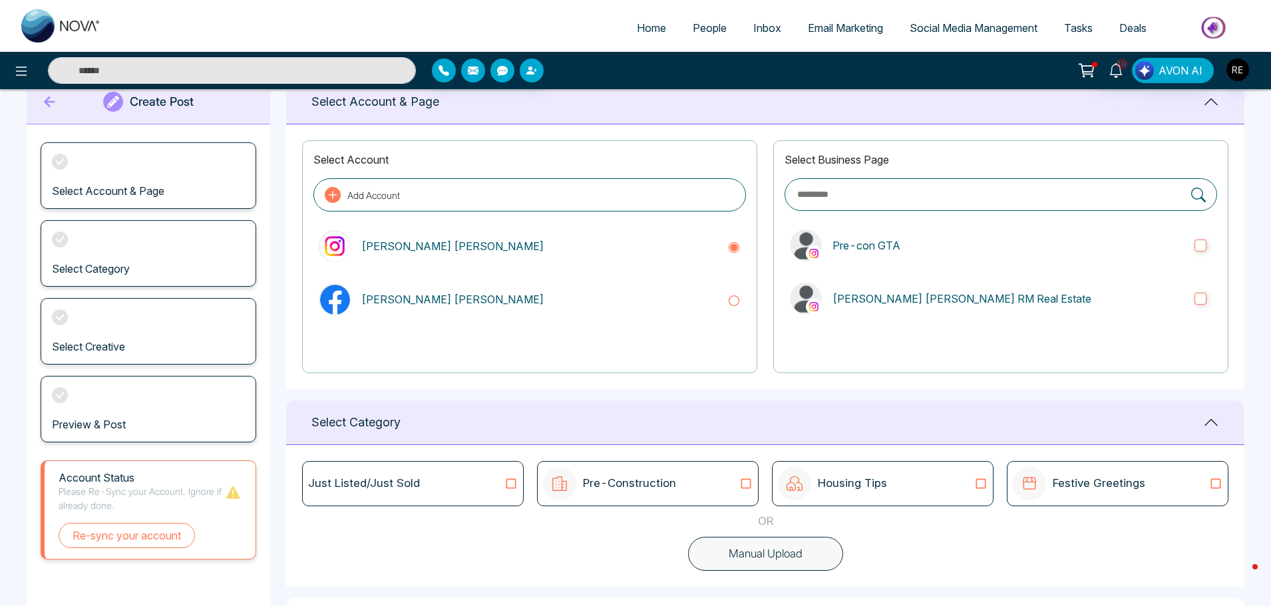
click at [720, 478] on div "Pre-Construction" at bounding box center [648, 483] width 210 height 33
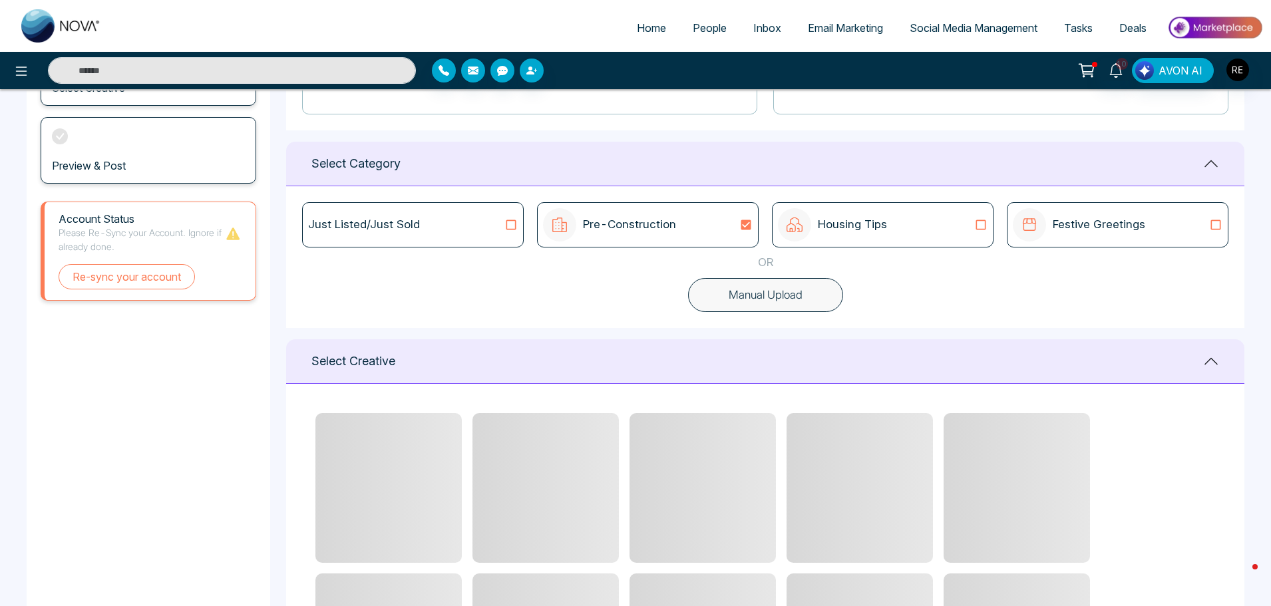
scroll to position [302, 0]
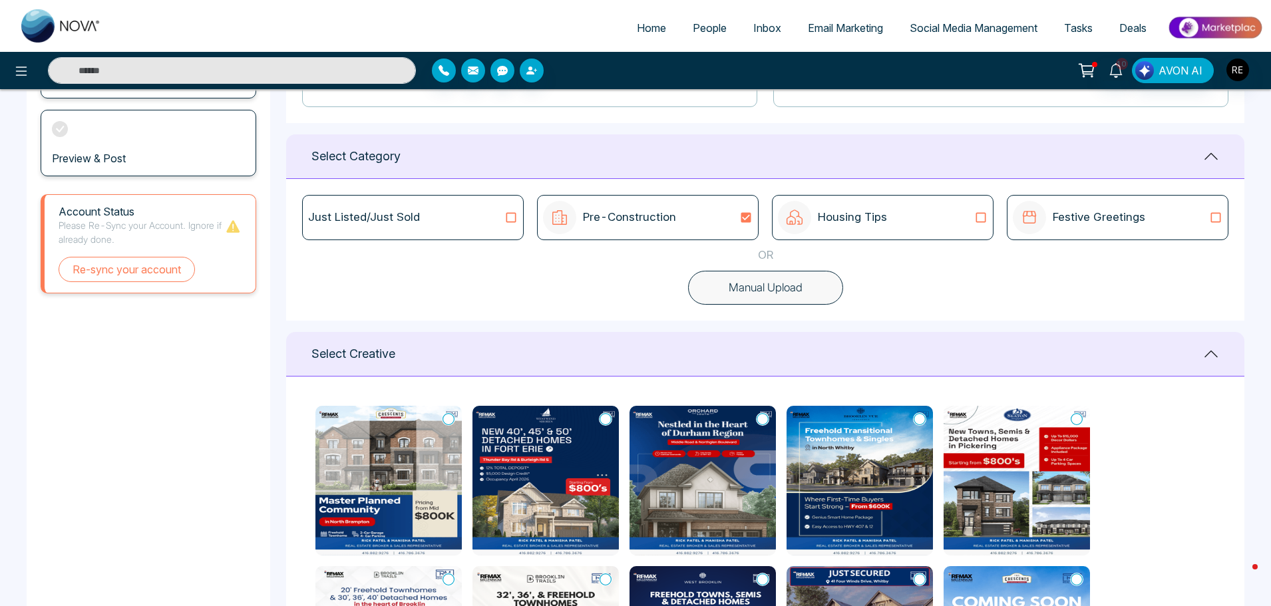
click at [980, 222] on icon at bounding box center [981, 218] width 10 height 10
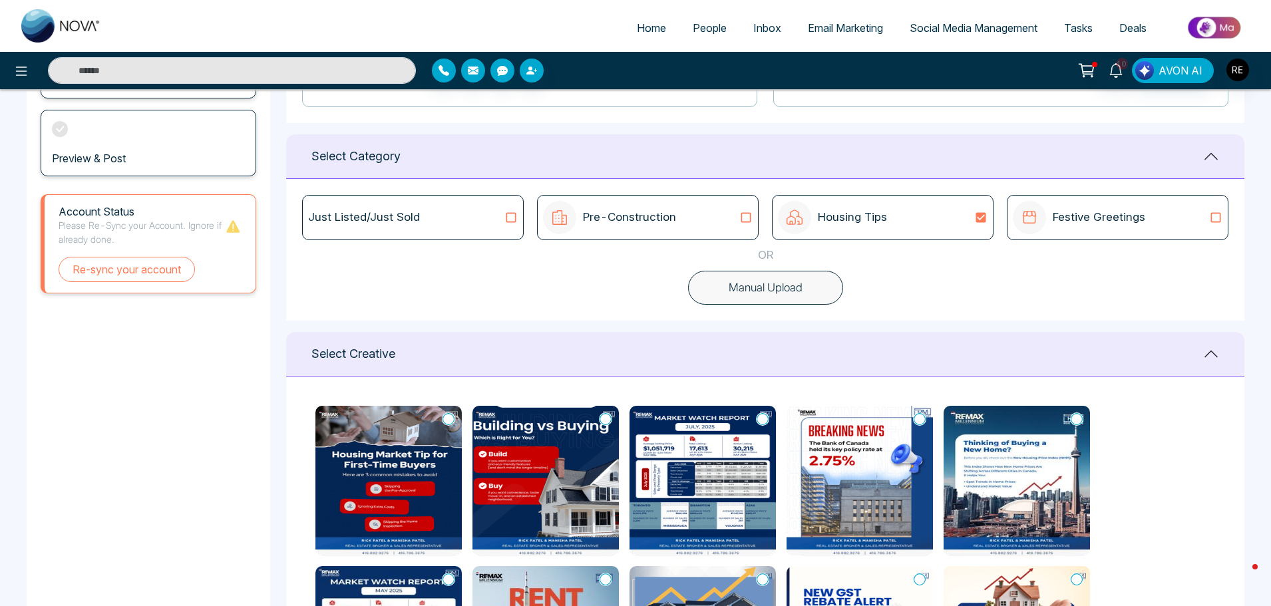
click at [452, 419] on icon at bounding box center [449, 419] width 12 height 13
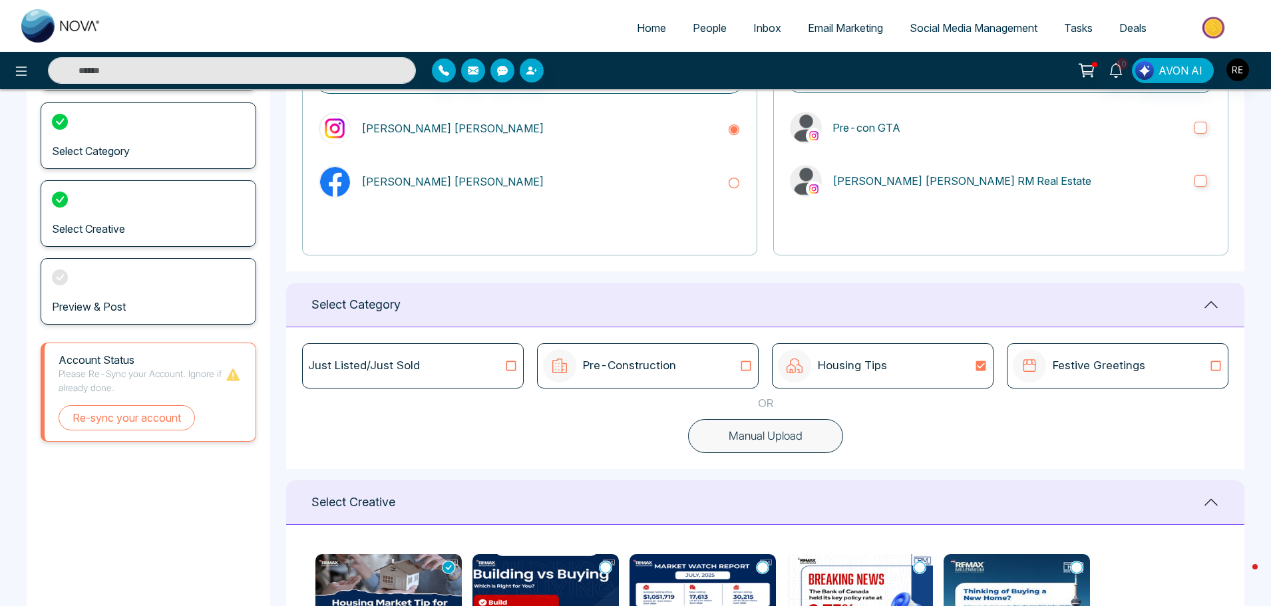
scroll to position [0, 0]
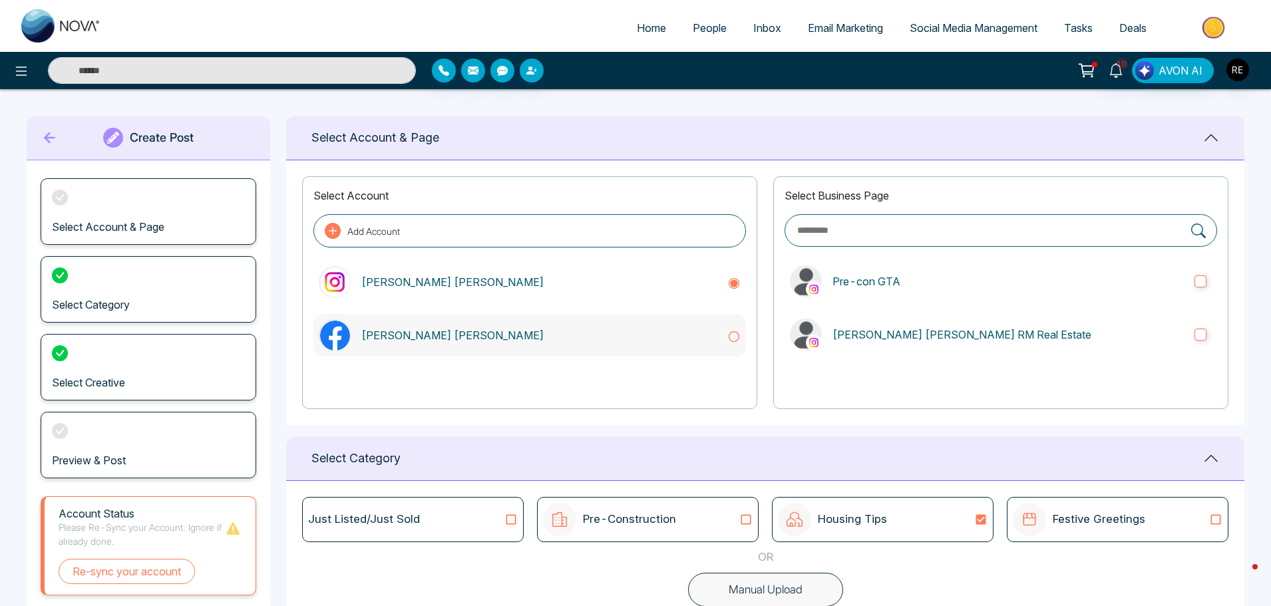
click at [736, 341] on icon at bounding box center [735, 336] width 10 height 10
click at [732, 284] on icon at bounding box center [734, 283] width 13 height 13
click at [326, 226] on icon at bounding box center [333, 231] width 16 height 16
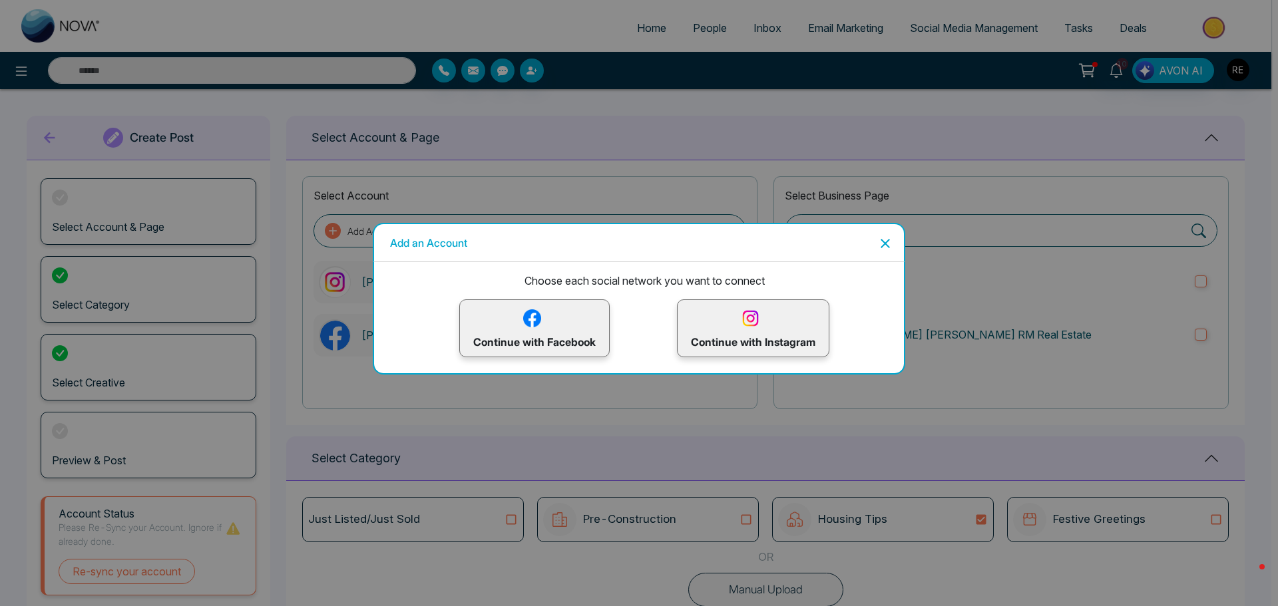
click at [740, 329] on img at bounding box center [750, 318] width 23 height 23
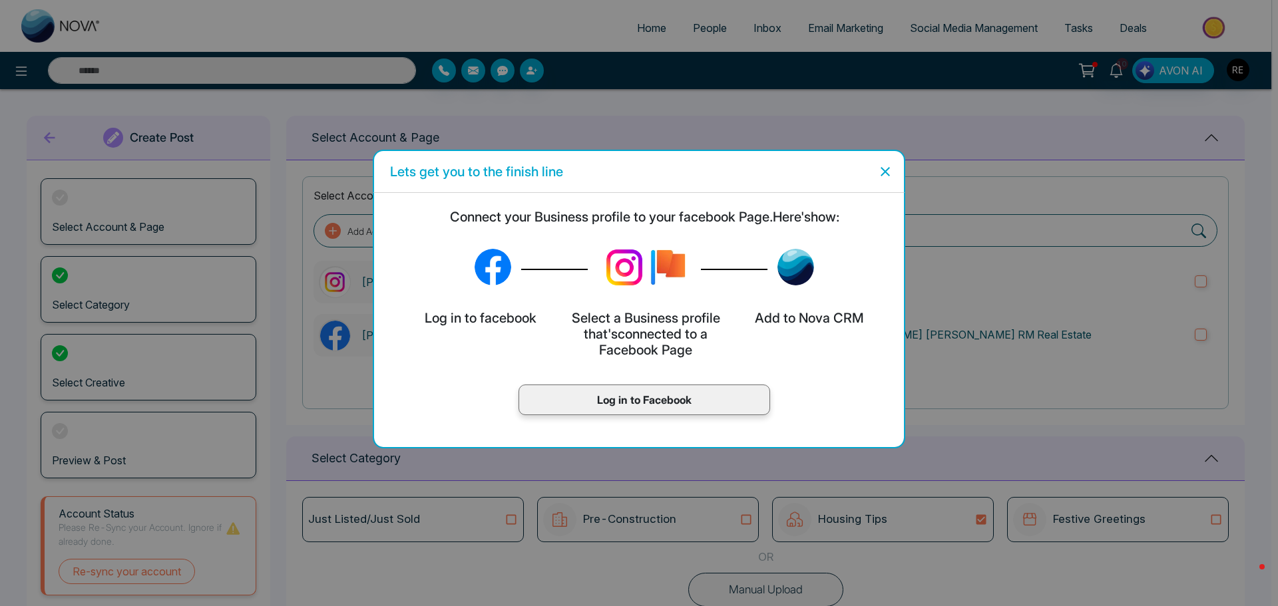
click at [880, 175] on icon "Close" at bounding box center [885, 172] width 16 height 16
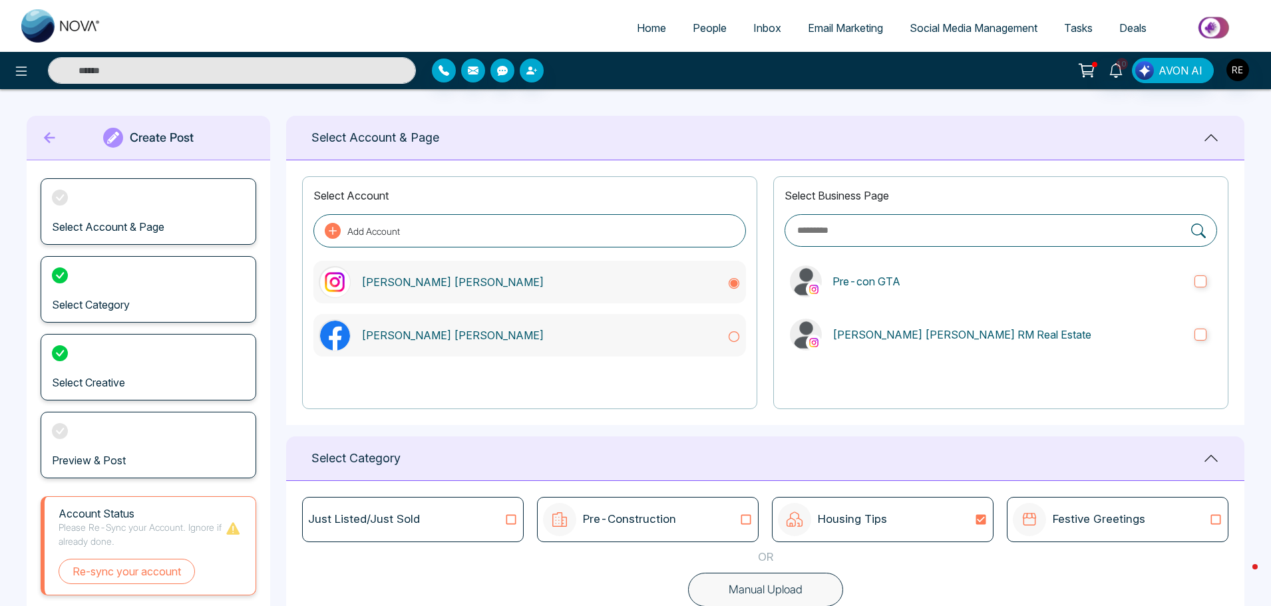
click at [731, 339] on icon at bounding box center [734, 336] width 13 height 13
click at [737, 284] on icon at bounding box center [734, 283] width 13 height 13
click at [731, 333] on icon at bounding box center [735, 336] width 10 height 10
click at [739, 292] on div "[PERSON_NAME] [PERSON_NAME]" at bounding box center [530, 282] width 433 height 43
click at [8, 83] on div at bounding box center [212, 70] width 424 height 27
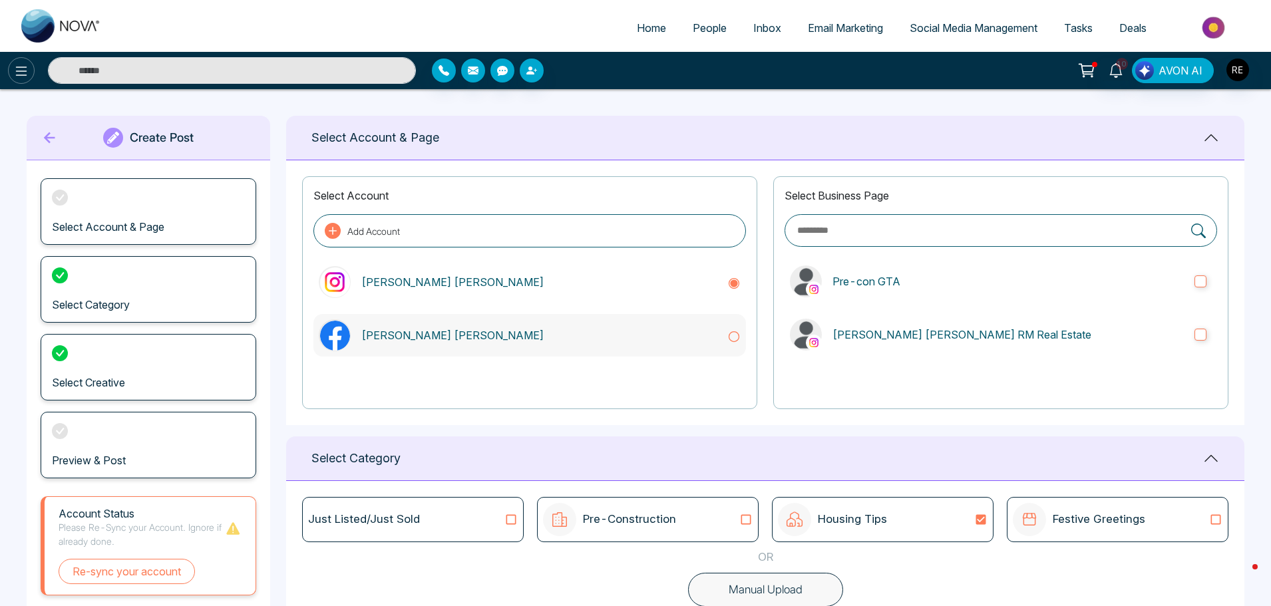
click at [12, 79] on button at bounding box center [21, 70] width 27 height 27
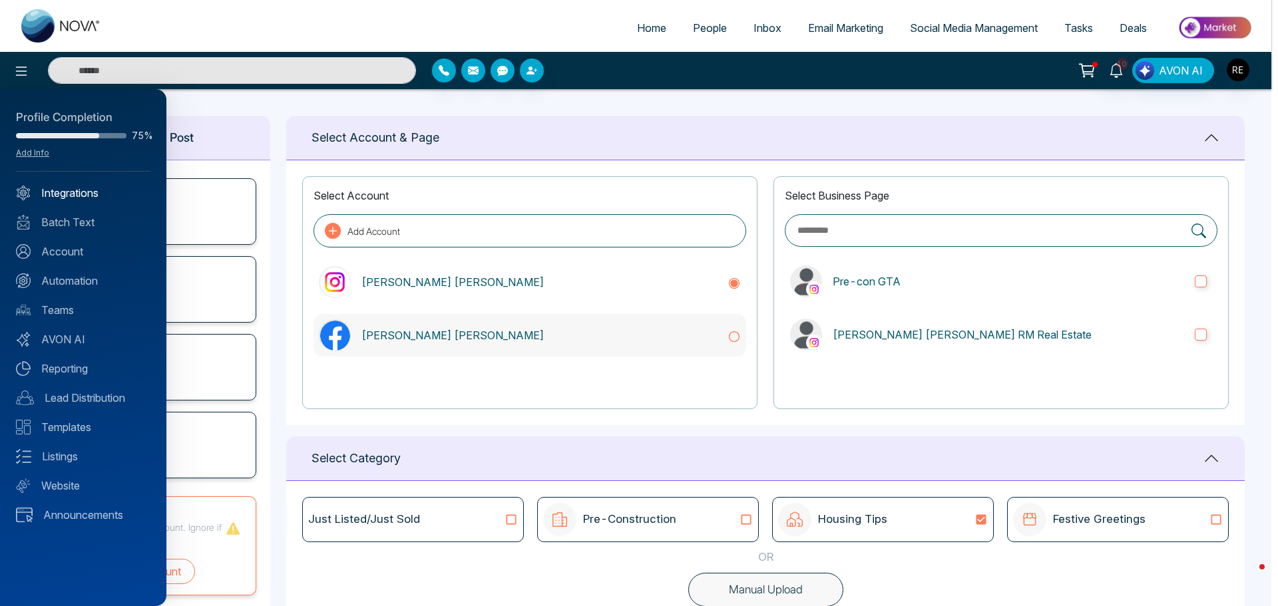
type textarea "**********"
click at [97, 200] on link "Integrations" at bounding box center [83, 193] width 134 height 16
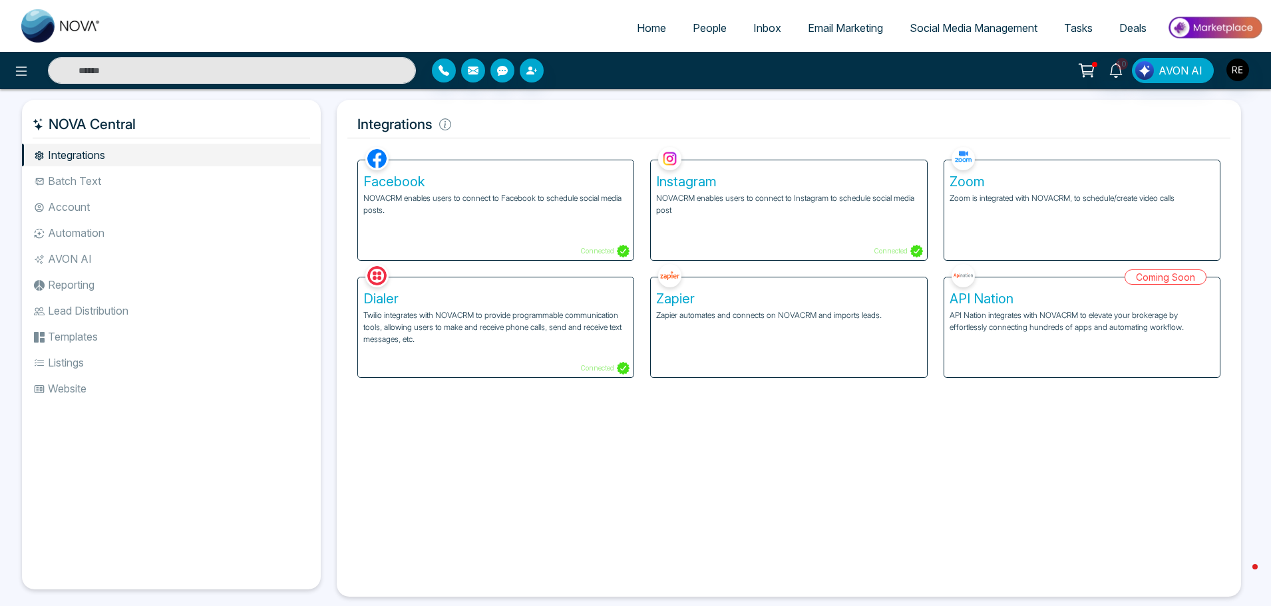
click at [490, 194] on p "NOVACRM enables users to connect to Facebook to schedule social media posts." at bounding box center [495, 204] width 265 height 24
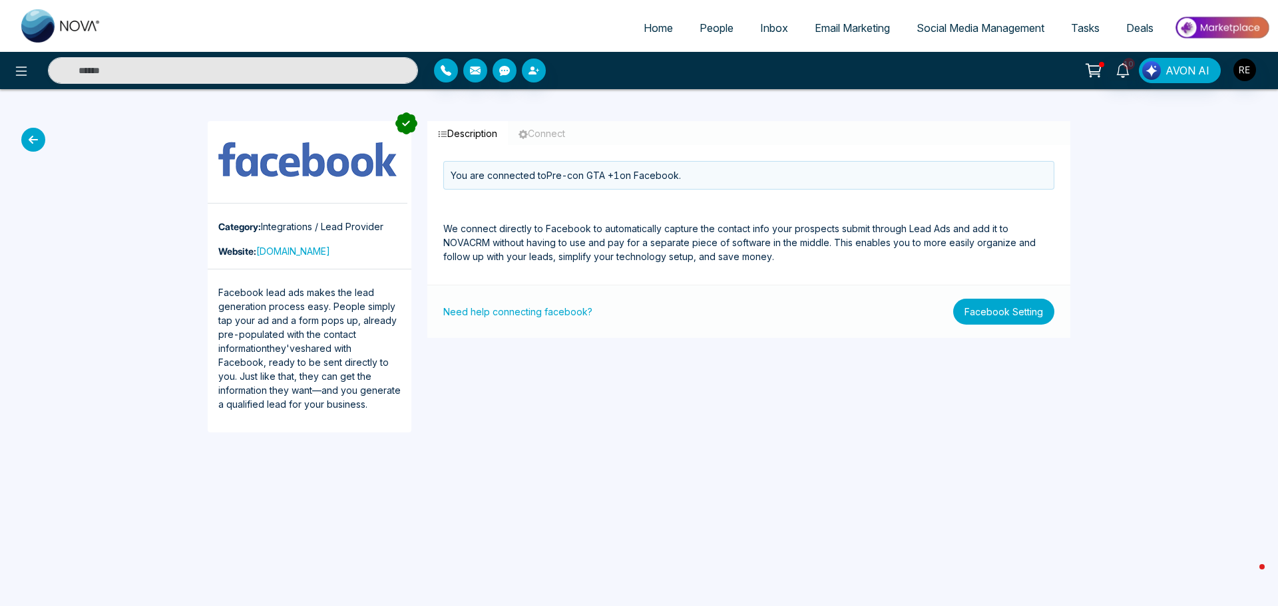
click at [996, 319] on button "Facebook Setting" at bounding box center [1003, 312] width 101 height 26
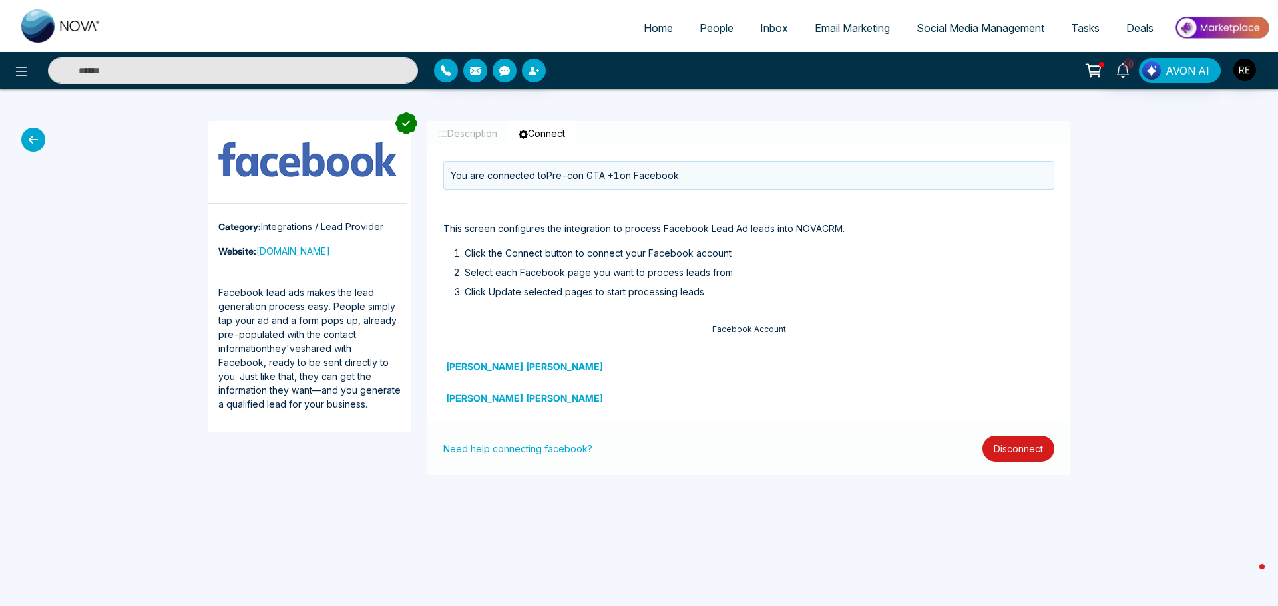
drag, startPoint x: 1007, startPoint y: 445, endPoint x: 944, endPoint y: 438, distance: 63.7
click at [1006, 445] on button "Disconnect" at bounding box center [1018, 449] width 72 height 26
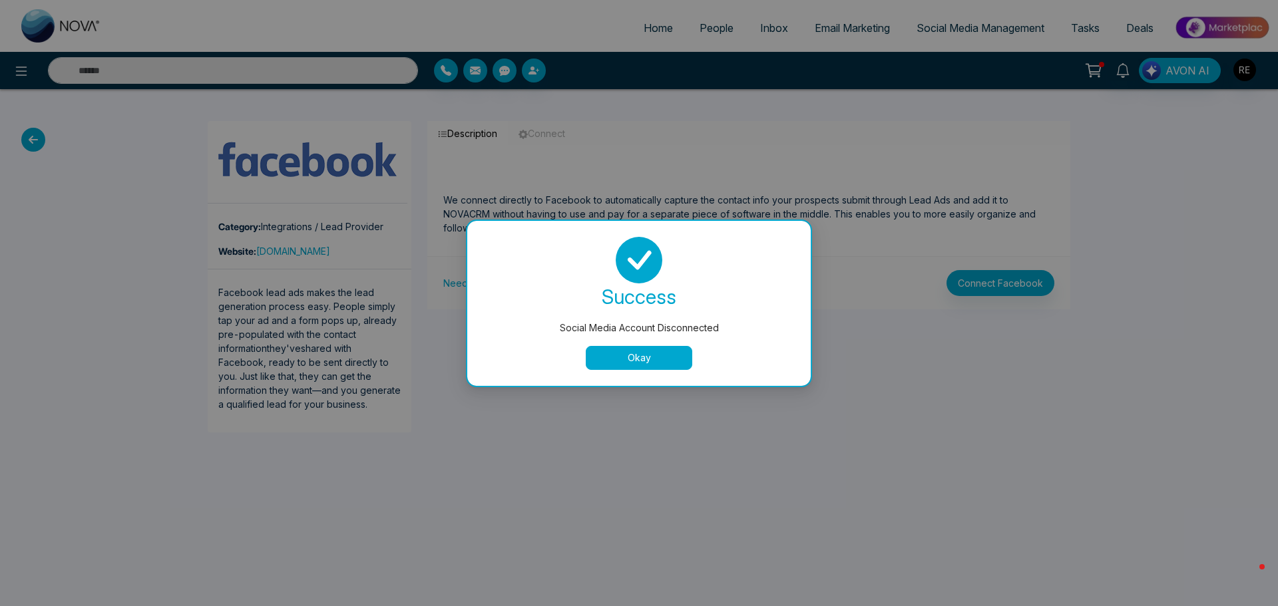
click at [659, 361] on button "Okay" at bounding box center [639, 358] width 106 height 24
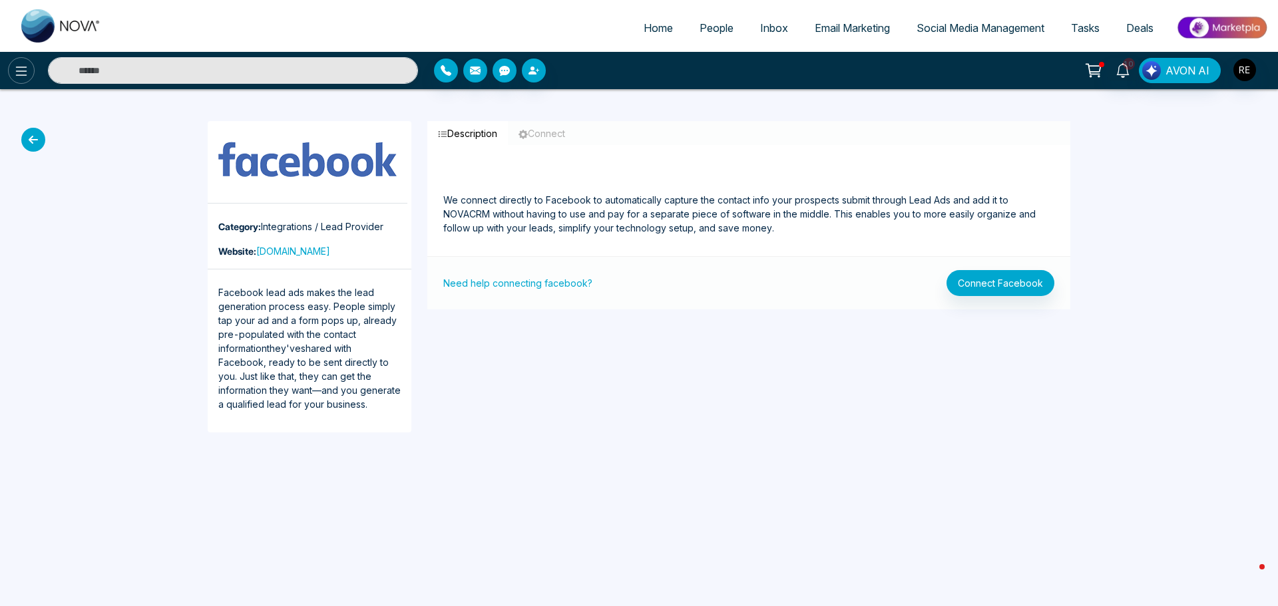
click at [18, 65] on icon at bounding box center [21, 71] width 16 height 16
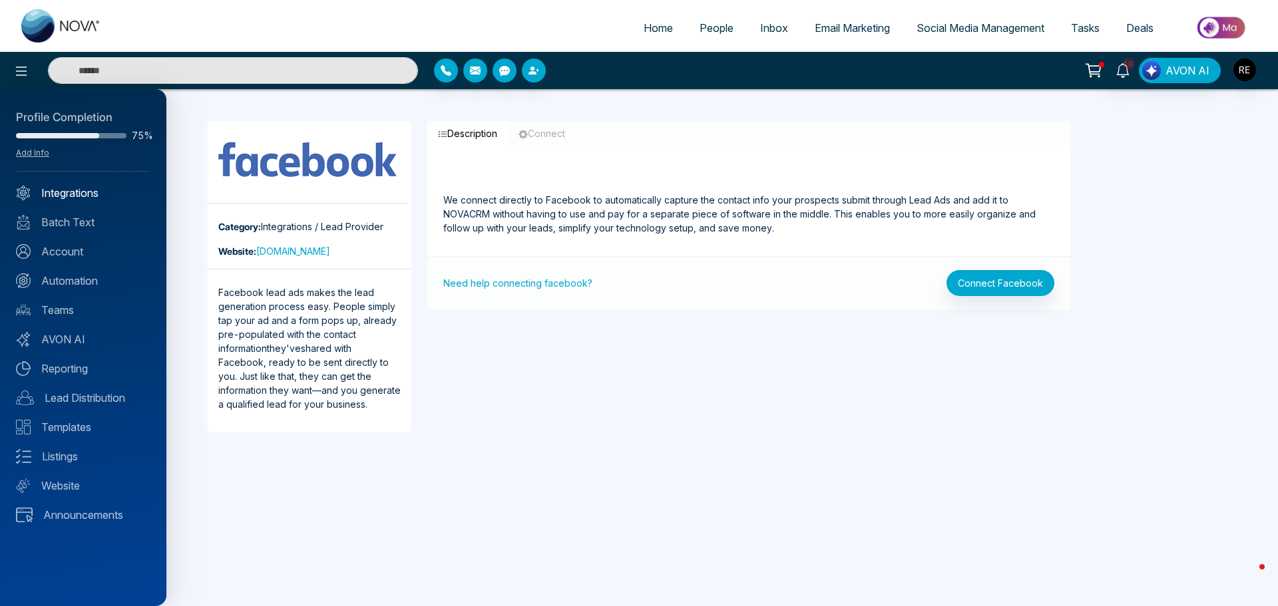
click at [65, 191] on link "Integrations" at bounding box center [83, 193] width 134 height 16
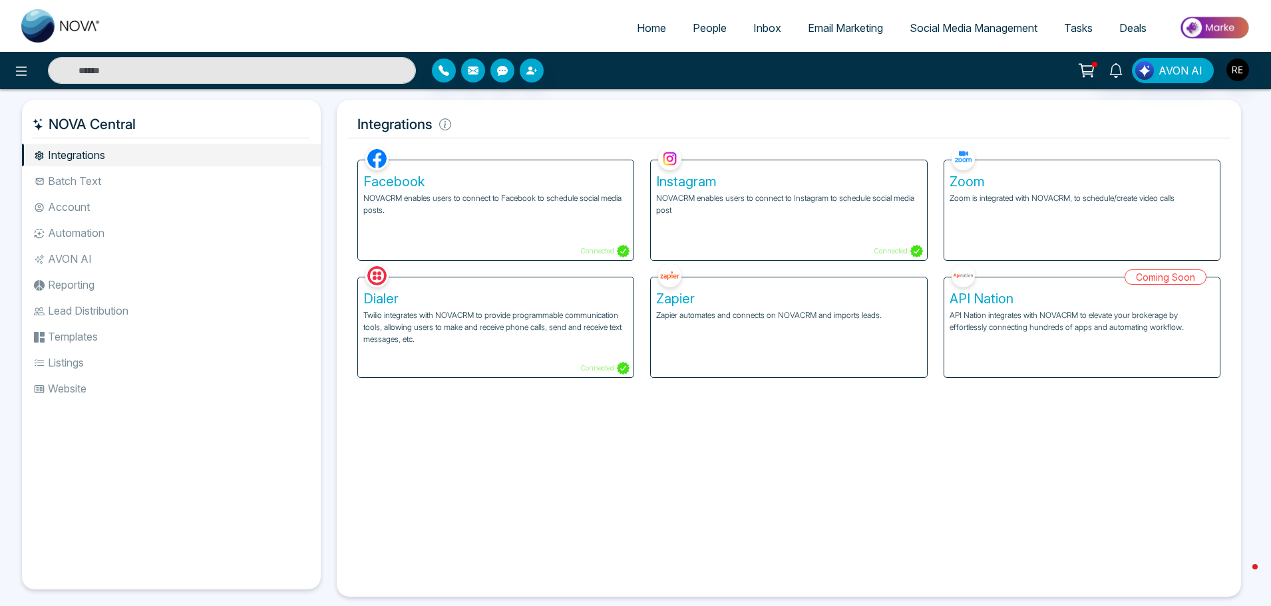
click at [734, 210] on p "NOVACRM enables users to connect to Instagram to schedule social media post" at bounding box center [788, 204] width 265 height 24
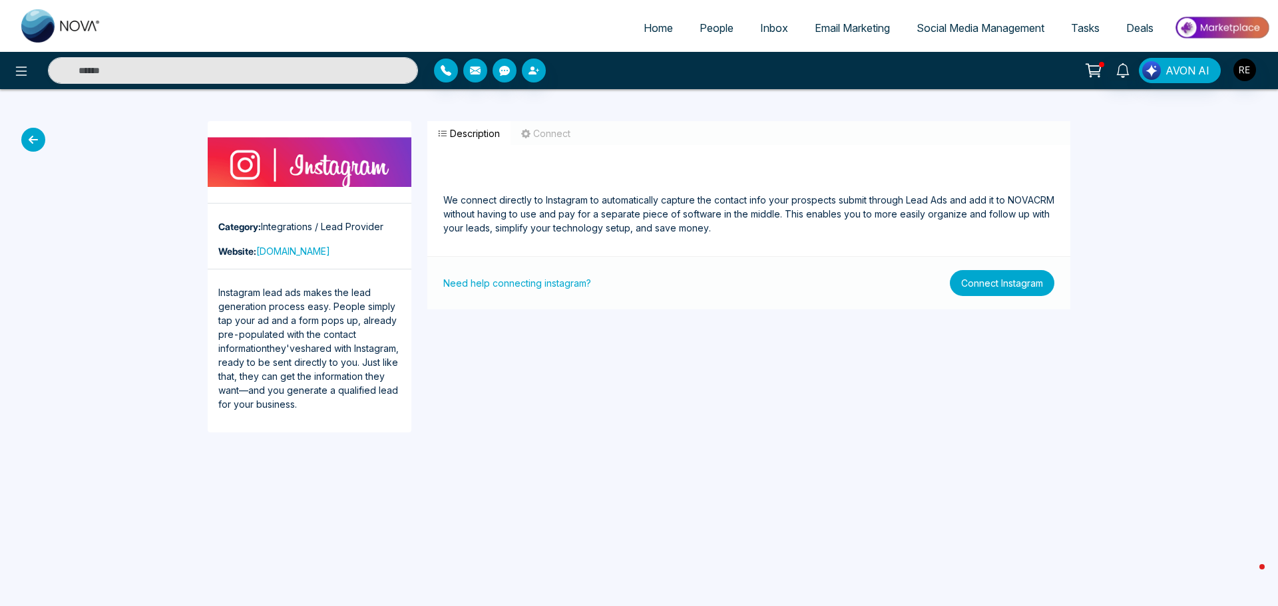
click at [998, 292] on button "Connect Instagram" at bounding box center [1002, 283] width 105 height 26
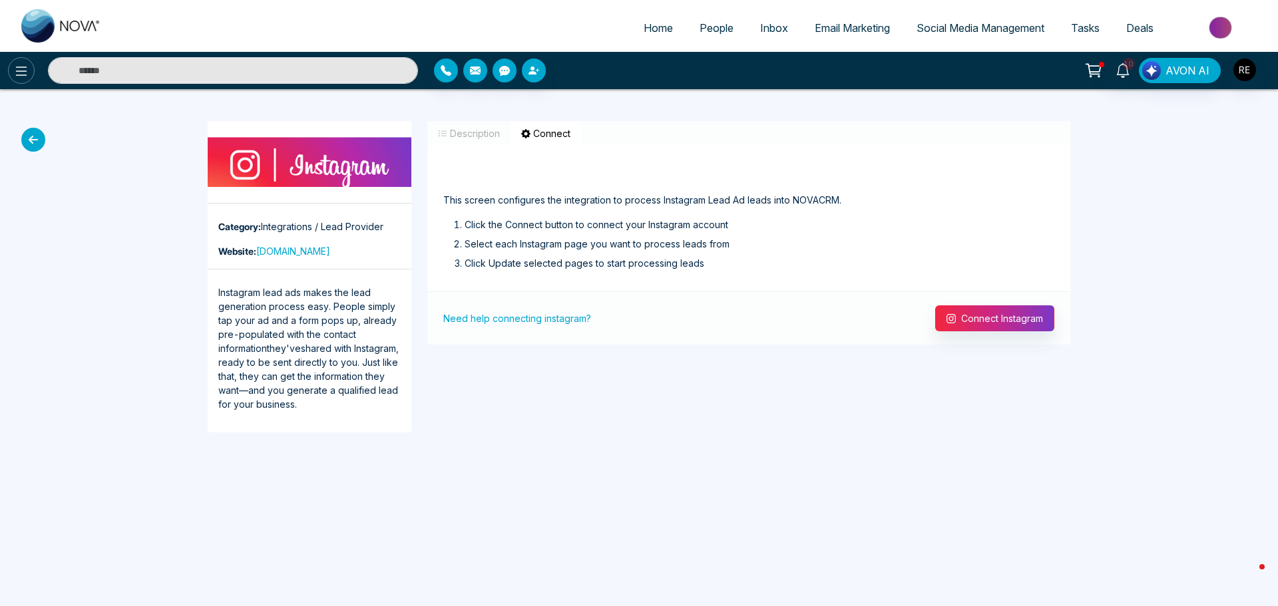
click at [17, 70] on icon at bounding box center [21, 71] width 16 height 16
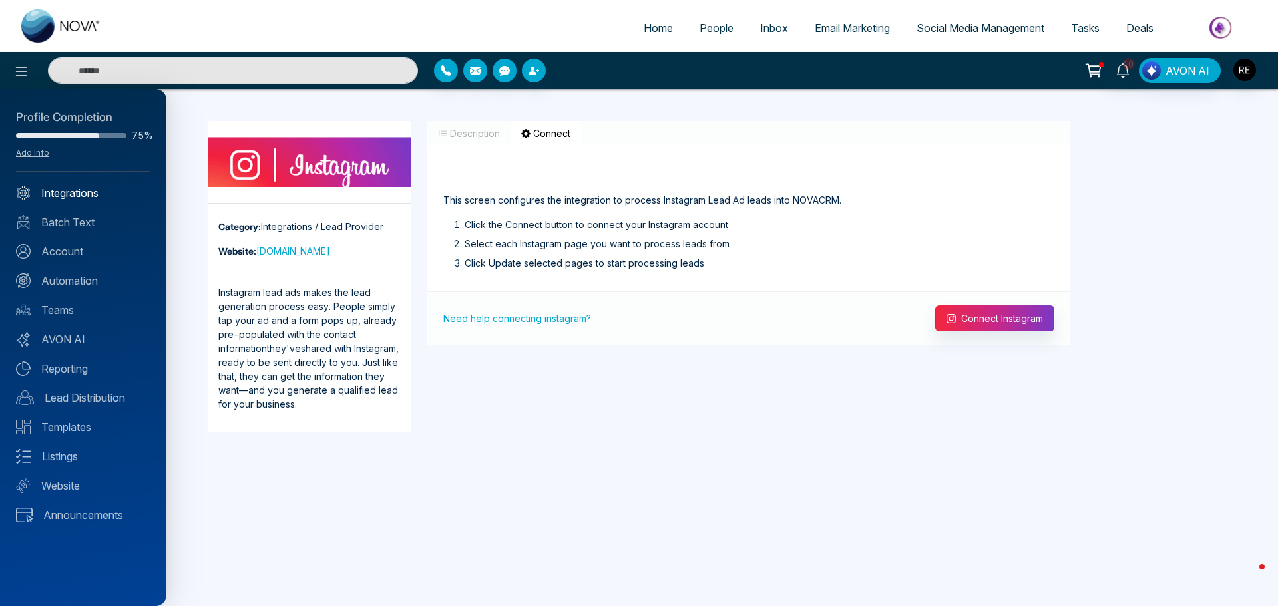
click at [47, 190] on link "Integrations" at bounding box center [83, 193] width 134 height 16
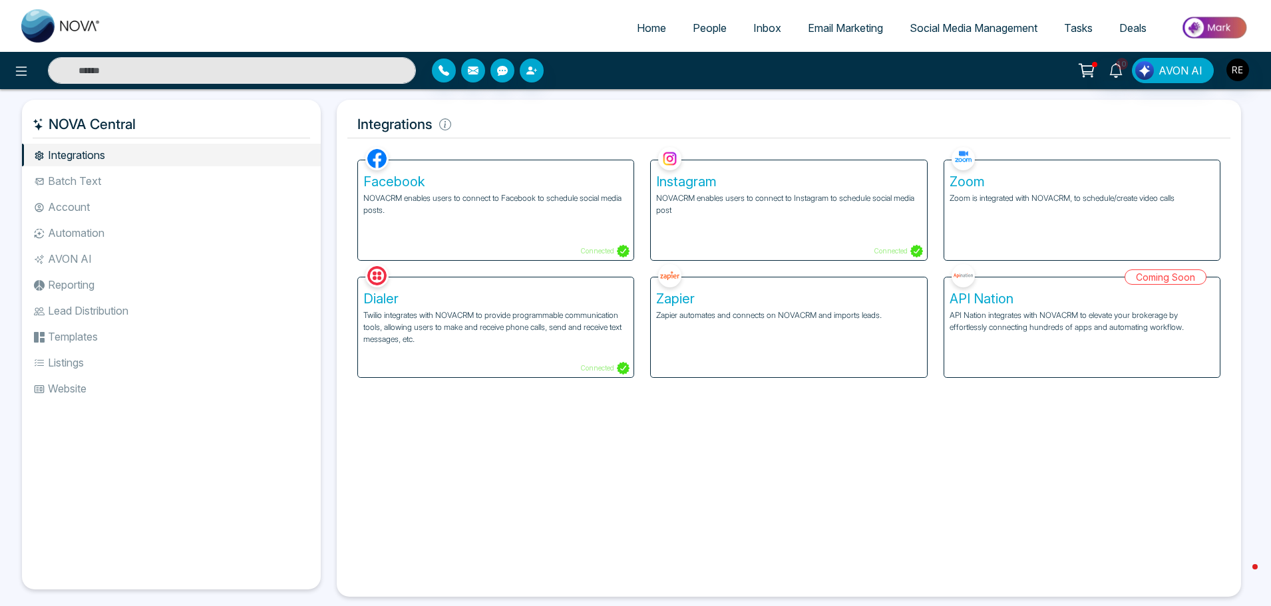
click at [385, 201] on p "NOVACRM enables users to connect to Facebook to schedule social media posts." at bounding box center [495, 204] width 265 height 24
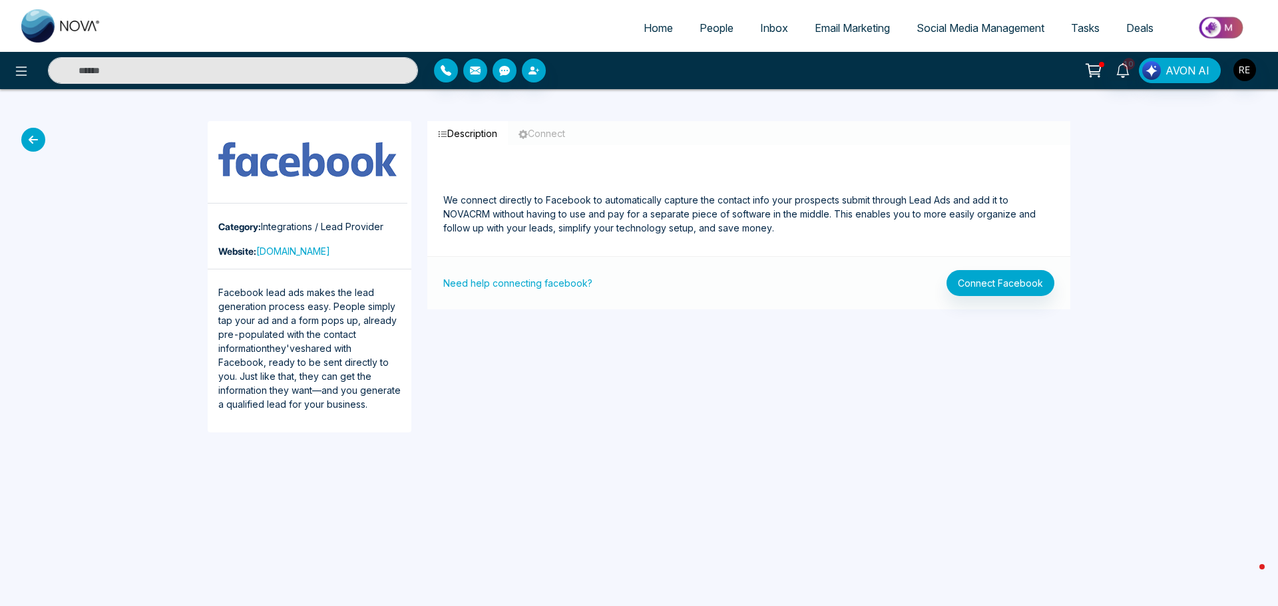
click at [938, 32] on span "Social Media Management" at bounding box center [981, 27] width 128 height 13
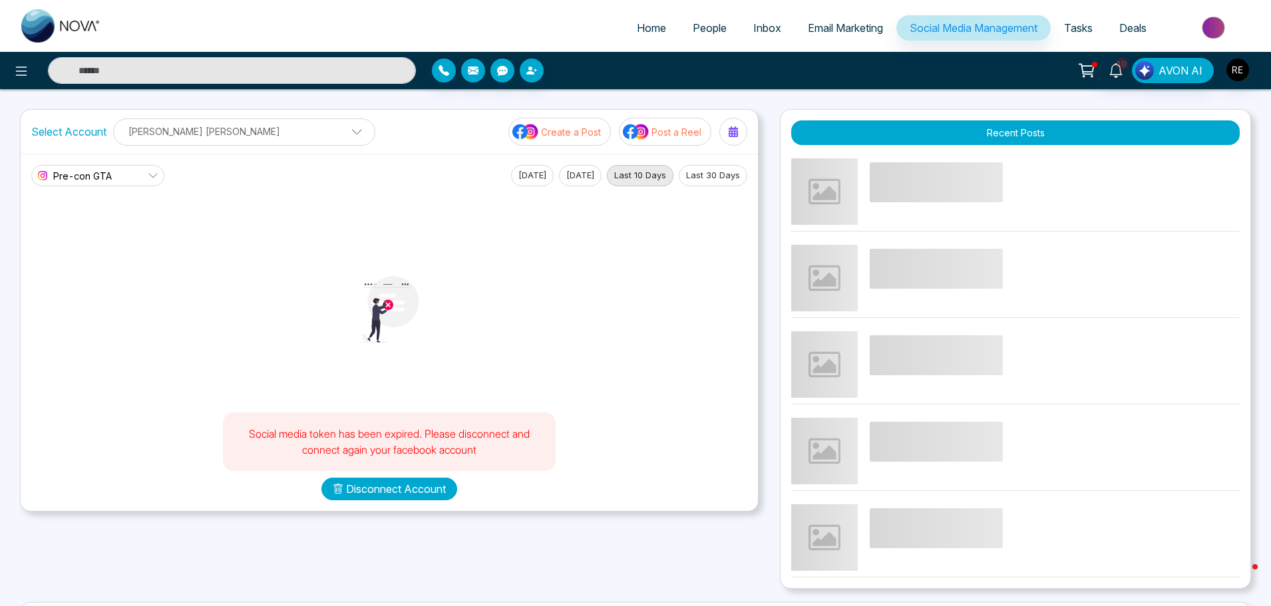
click at [430, 489] on button "Disconnect Account" at bounding box center [389, 489] width 136 height 23
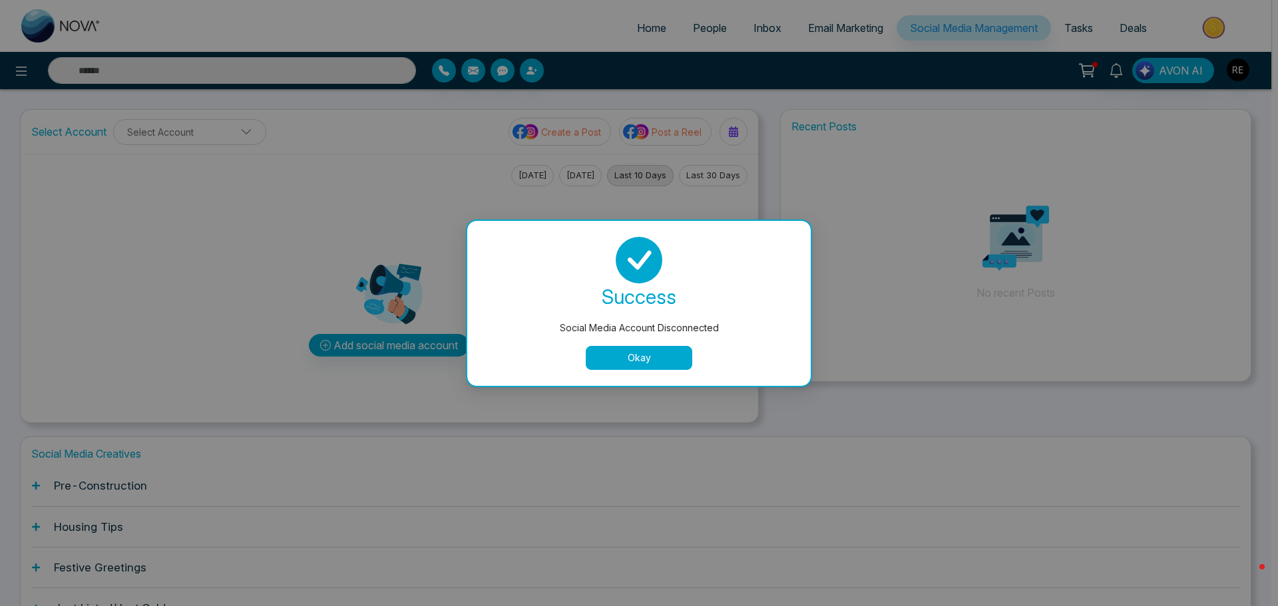
click at [678, 355] on button "Okay" at bounding box center [639, 358] width 106 height 24
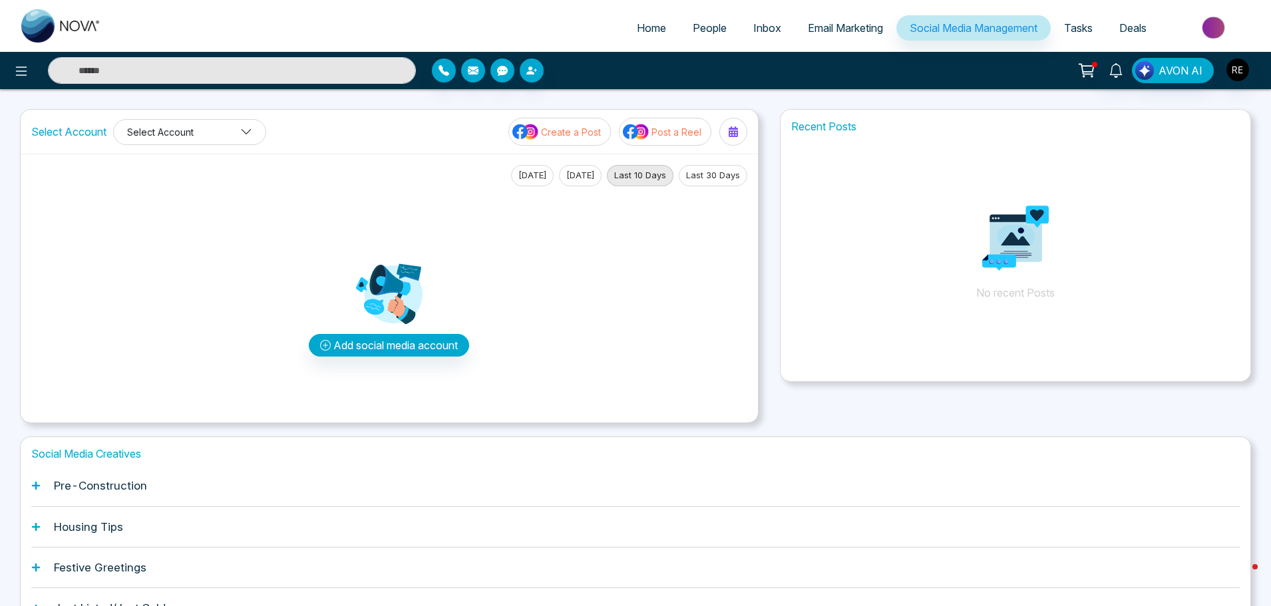
click at [253, 127] on button "Select Account" at bounding box center [189, 132] width 153 height 26
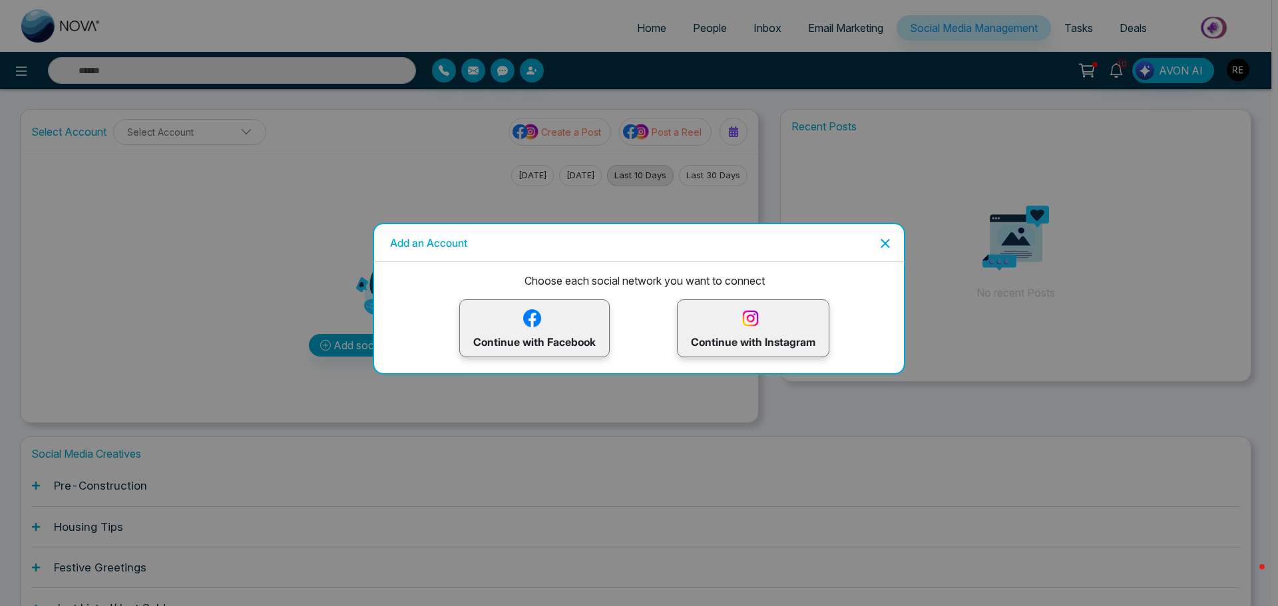
click at [778, 341] on p "Continue with Instagram" at bounding box center [753, 328] width 124 height 43
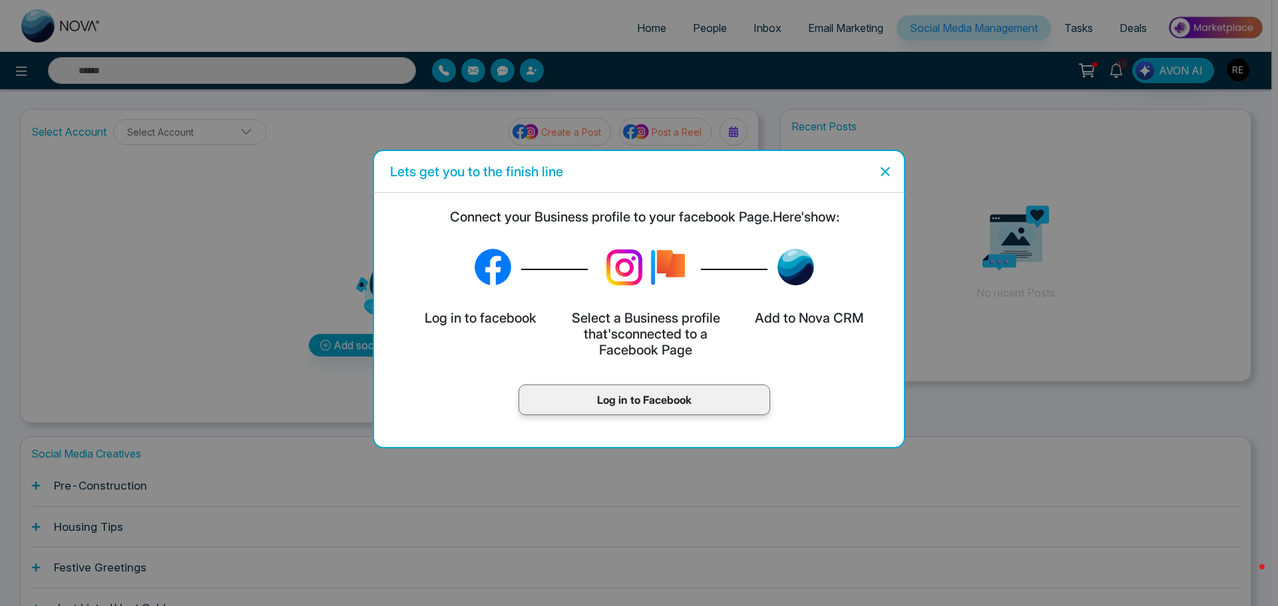
click at [612, 405] on p "Log in to Facebook" at bounding box center [644, 400] width 224 height 16
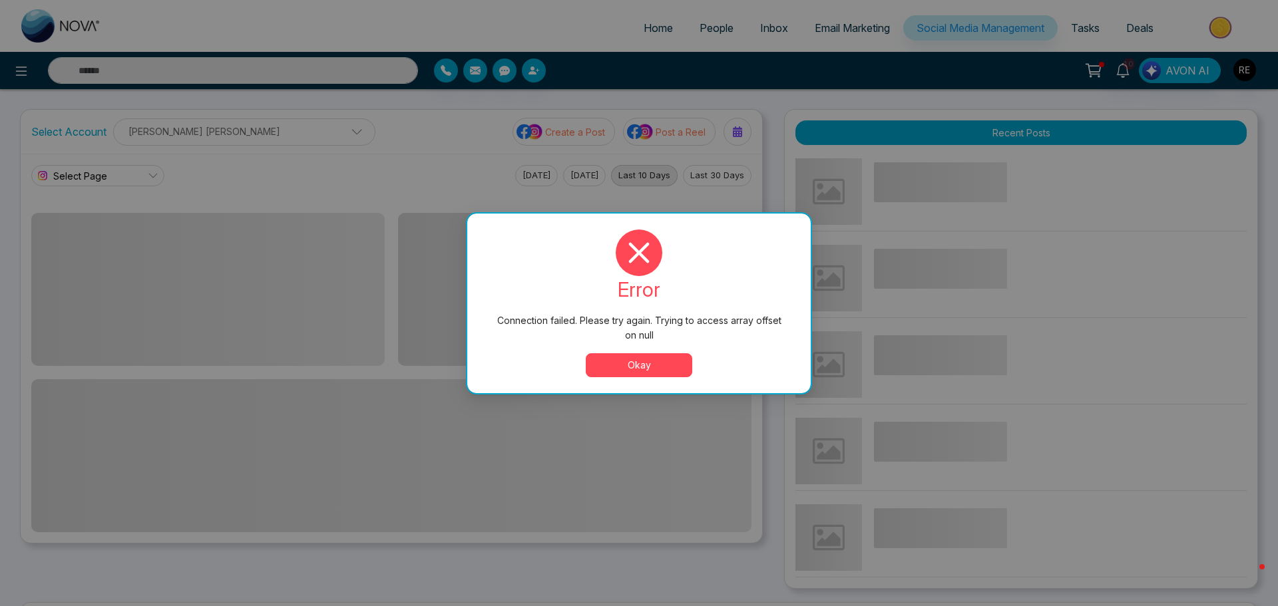
click at [646, 365] on button "Okay" at bounding box center [639, 365] width 106 height 24
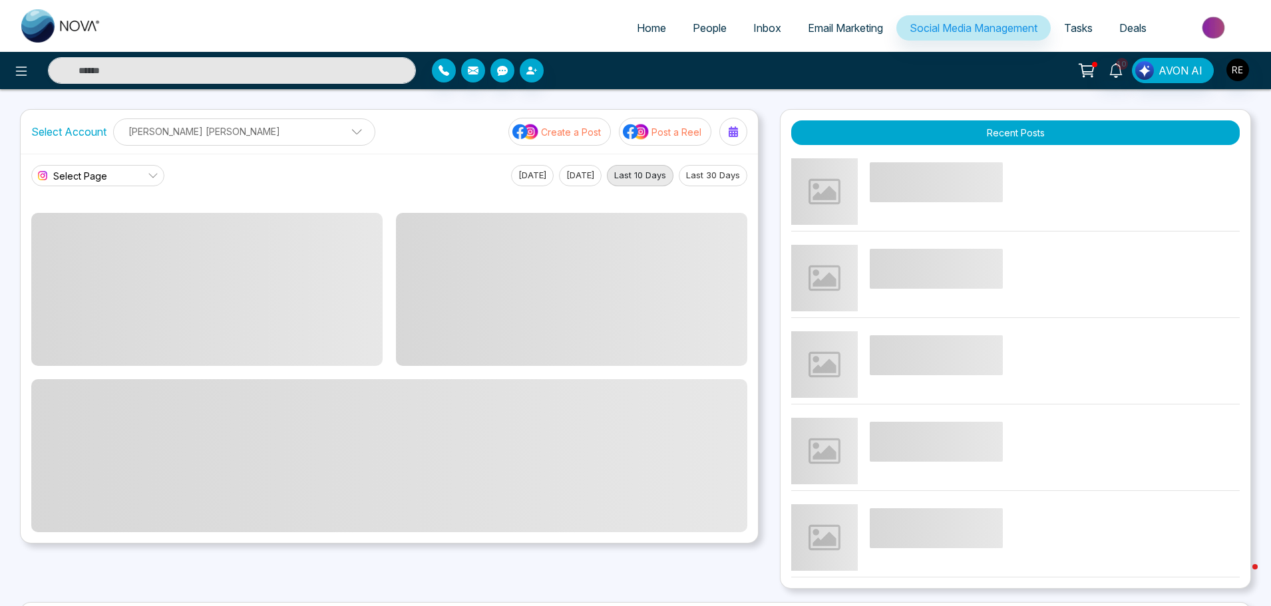
click at [855, 37] on link "Email Marketing" at bounding box center [846, 27] width 102 height 25
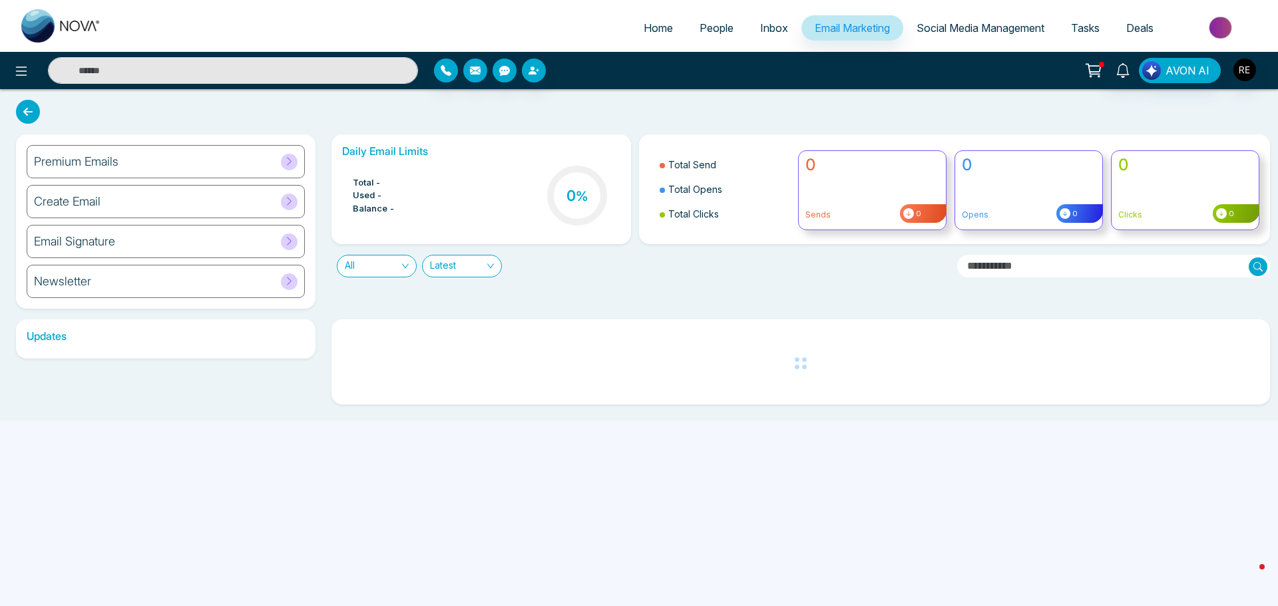
click at [935, 28] on span "Social Media Management" at bounding box center [981, 27] width 128 height 13
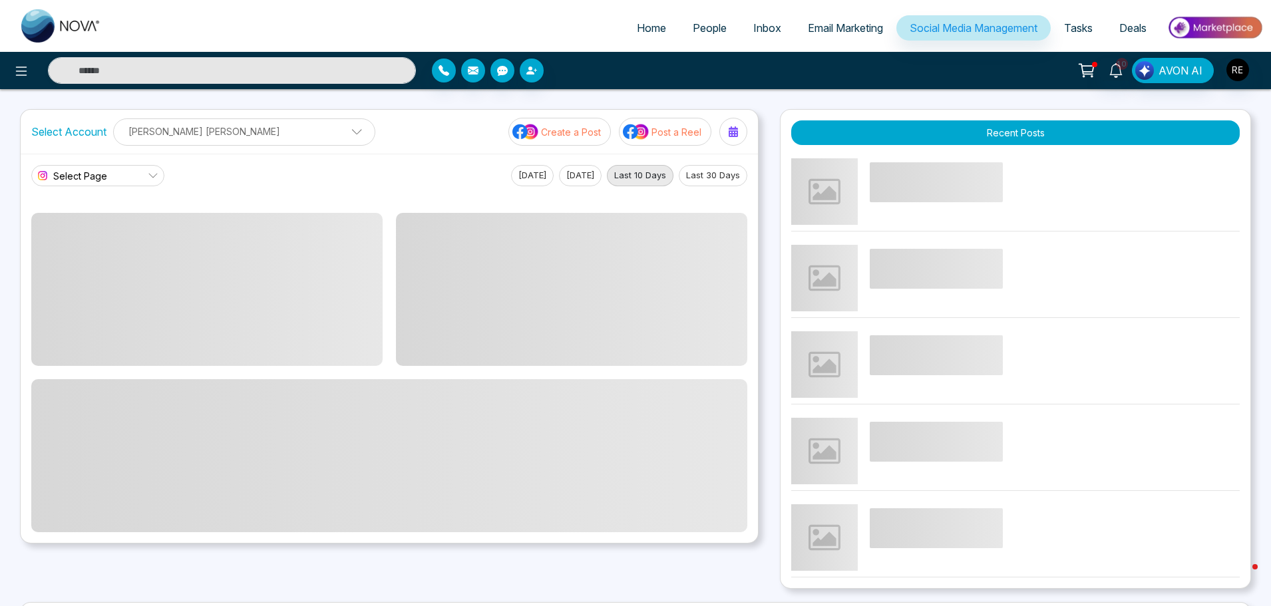
click at [204, 136] on p "[PERSON_NAME] [PERSON_NAME]" at bounding box center [244, 131] width 245 height 22
click at [366, 126] on div "Select Account [PERSON_NAME] [PERSON_NAME] [PERSON_NAME] [PERSON_NAME] Add Soci…" at bounding box center [389, 132] width 737 height 44
click at [561, 134] on p "Create a Post" at bounding box center [571, 132] width 60 height 14
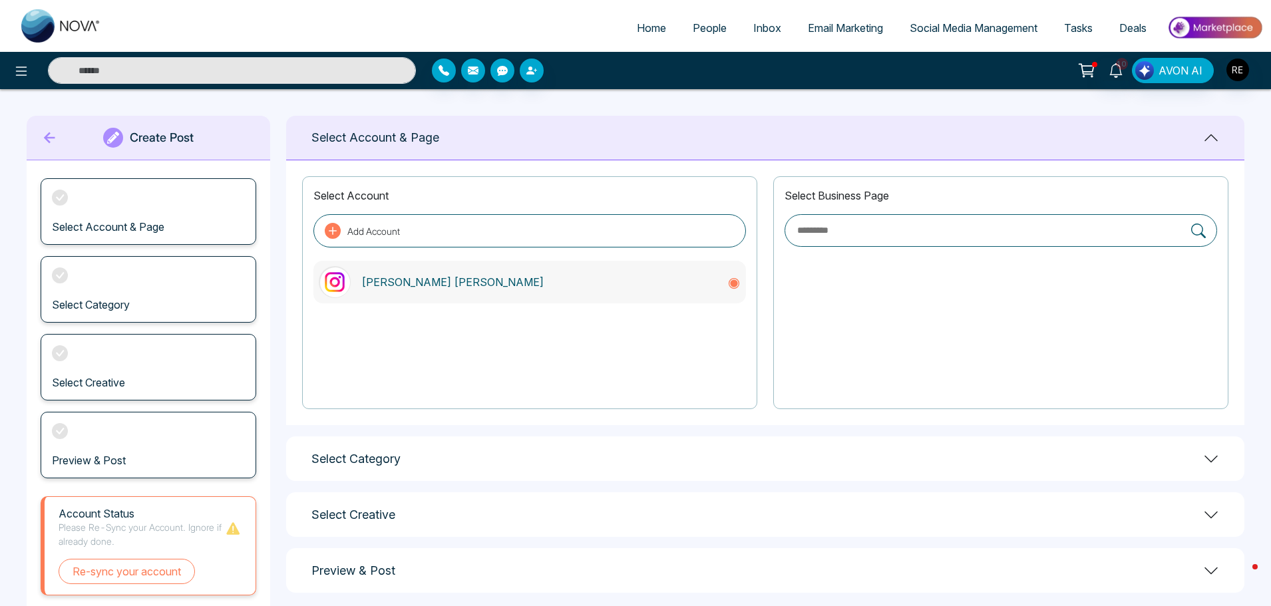
click at [731, 289] on icon at bounding box center [734, 283] width 13 height 13
click at [399, 281] on p "[PERSON_NAME] [PERSON_NAME]" at bounding box center [538, 282] width 355 height 16
click at [734, 284] on circle at bounding box center [733, 283] width 7 height 7
click at [891, 224] on input "text" at bounding box center [990, 230] width 389 height 15
click at [948, 26] on span "Social Media Management" at bounding box center [974, 27] width 128 height 13
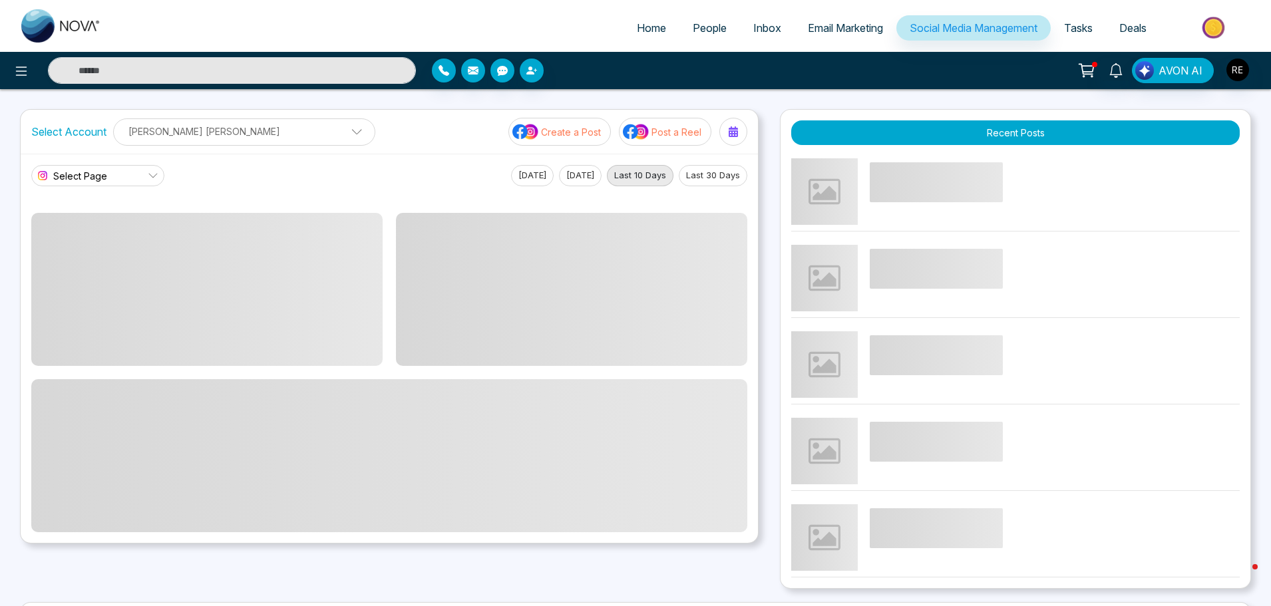
click at [346, 136] on span at bounding box center [352, 135] width 12 height 12
click at [132, 174] on link "Select Page" at bounding box center [97, 175] width 133 height 21
click at [142, 178] on link "Select Page" at bounding box center [97, 175] width 133 height 21
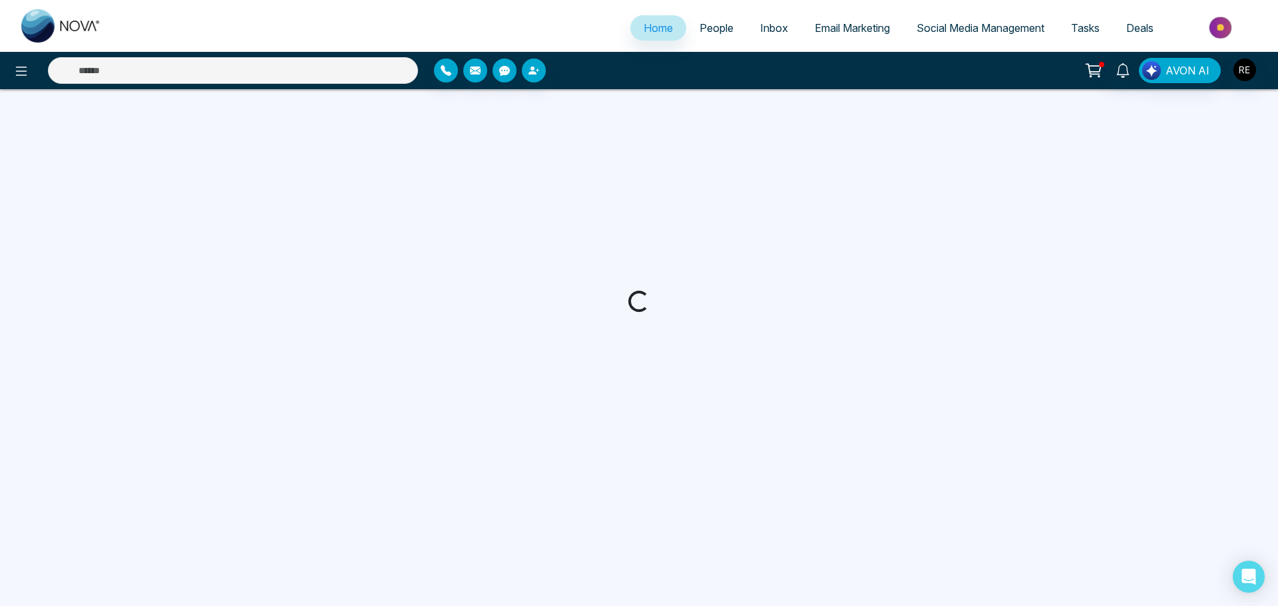
select select "*"
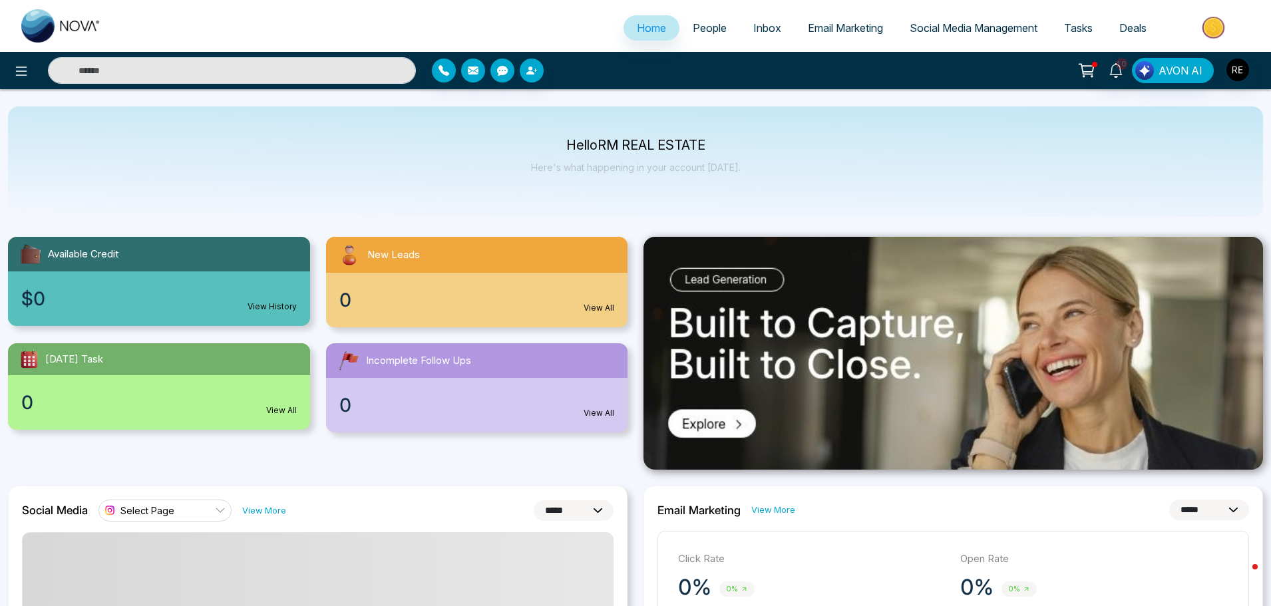
click at [968, 33] on span "Social Media Management" at bounding box center [974, 27] width 128 height 13
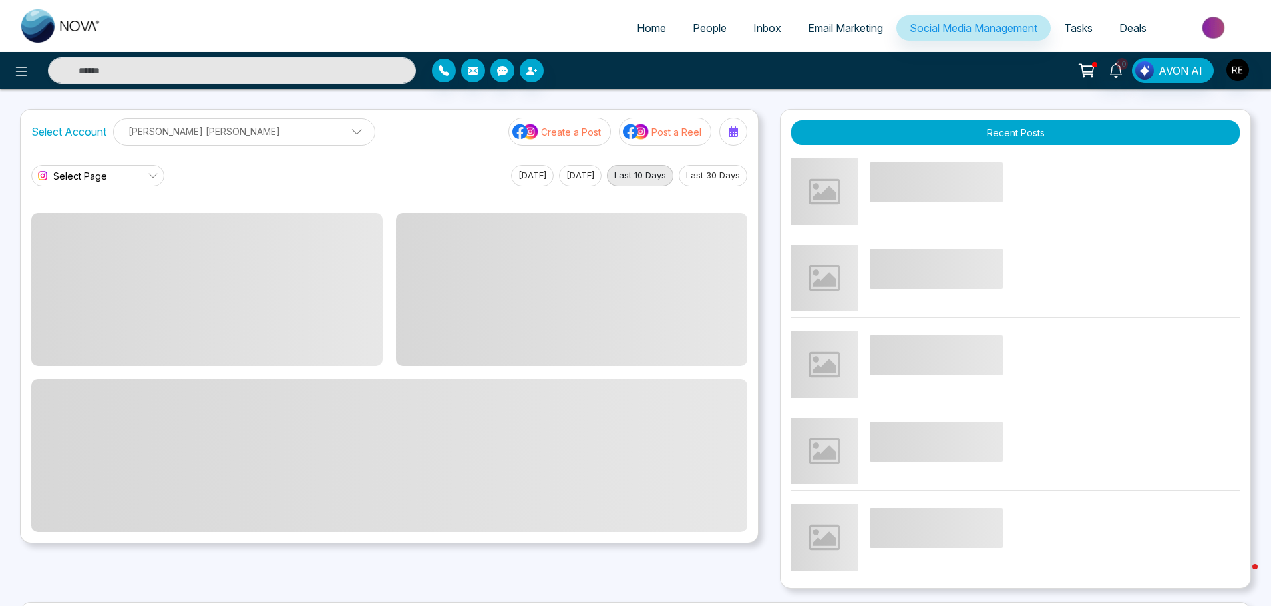
click at [156, 179] on icon at bounding box center [153, 175] width 11 height 11
drag, startPoint x: 222, startPoint y: 188, endPoint x: 242, endPoint y: 146, distance: 45.8
click at [223, 187] on main "Select Page Today Yesterday Last 10 Days Last 30 Days" at bounding box center [389, 348] width 716 height 367
click at [246, 127] on p "[PERSON_NAME] [PERSON_NAME]" at bounding box center [244, 131] width 245 height 22
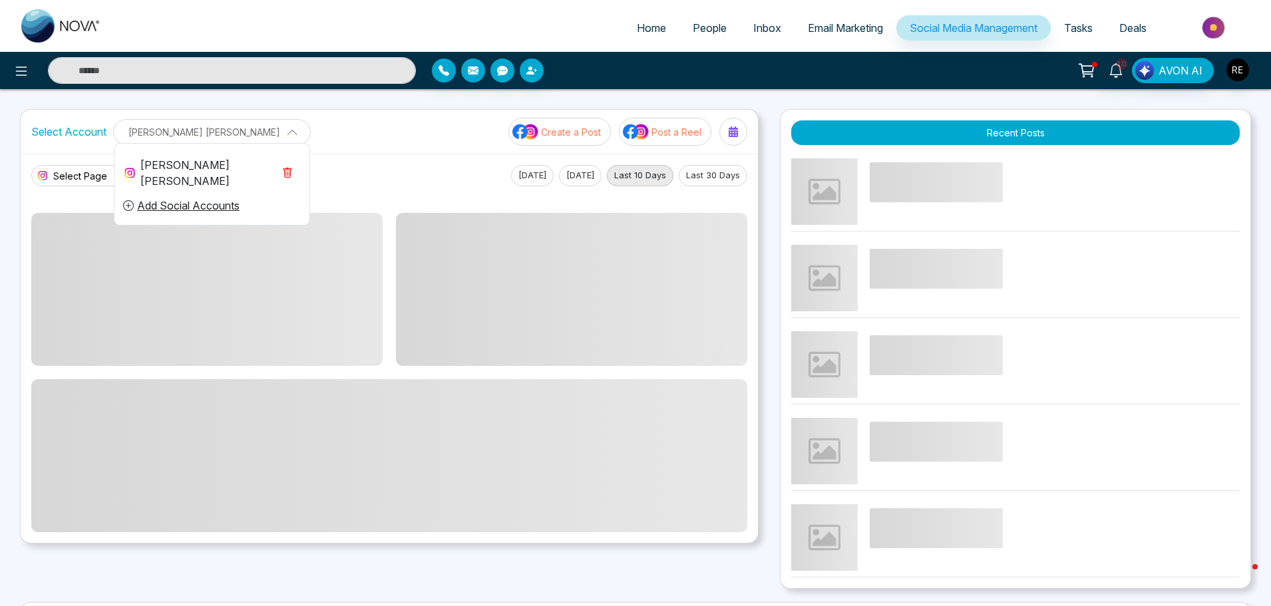
click at [178, 164] on div "[PERSON_NAME] [PERSON_NAME]" at bounding box center [197, 173] width 151 height 32
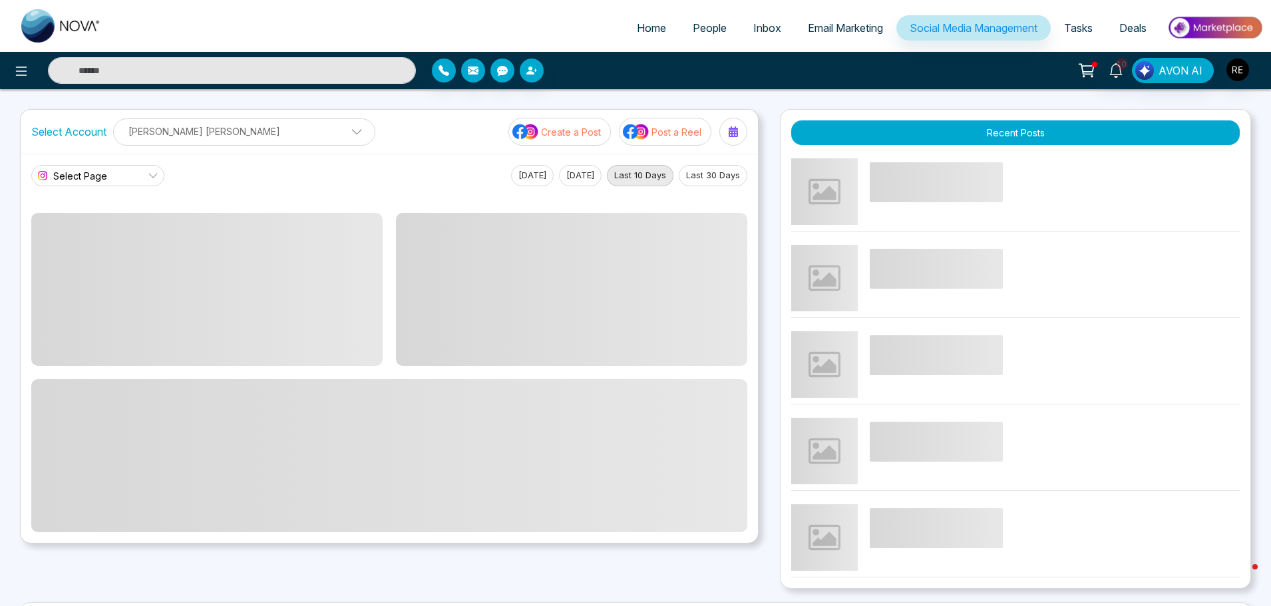
click at [574, 137] on p "Create a Post" at bounding box center [571, 132] width 60 height 14
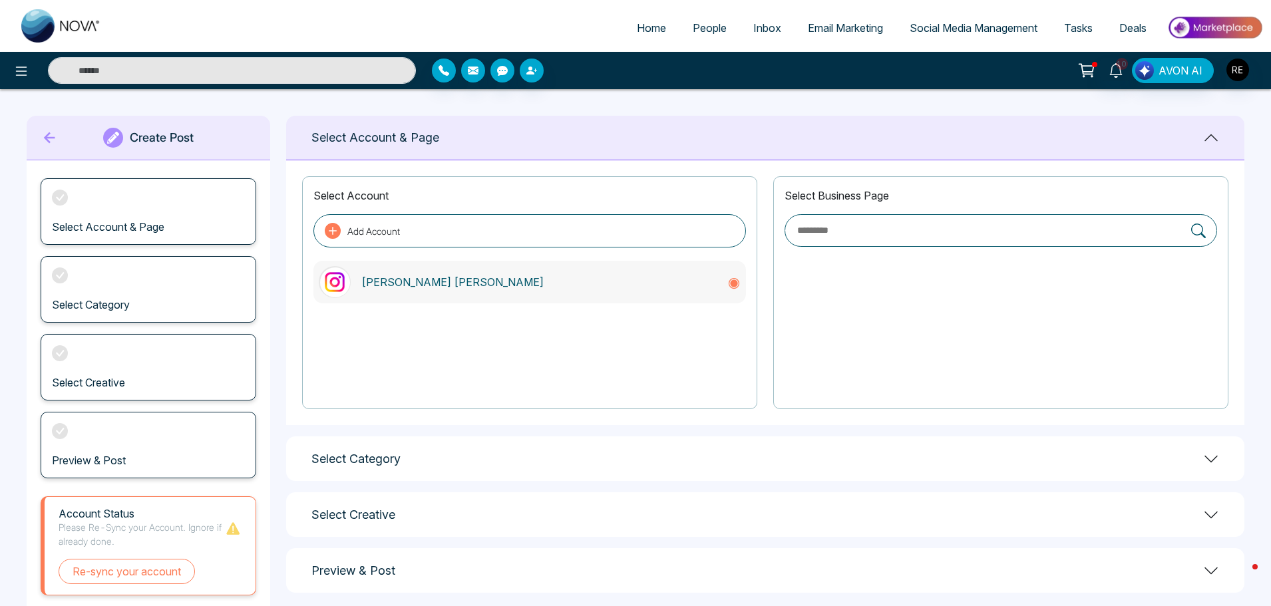
click at [383, 280] on p "[PERSON_NAME] [PERSON_NAME]" at bounding box center [538, 282] width 355 height 16
click at [13, 77] on icon at bounding box center [21, 71] width 16 height 16
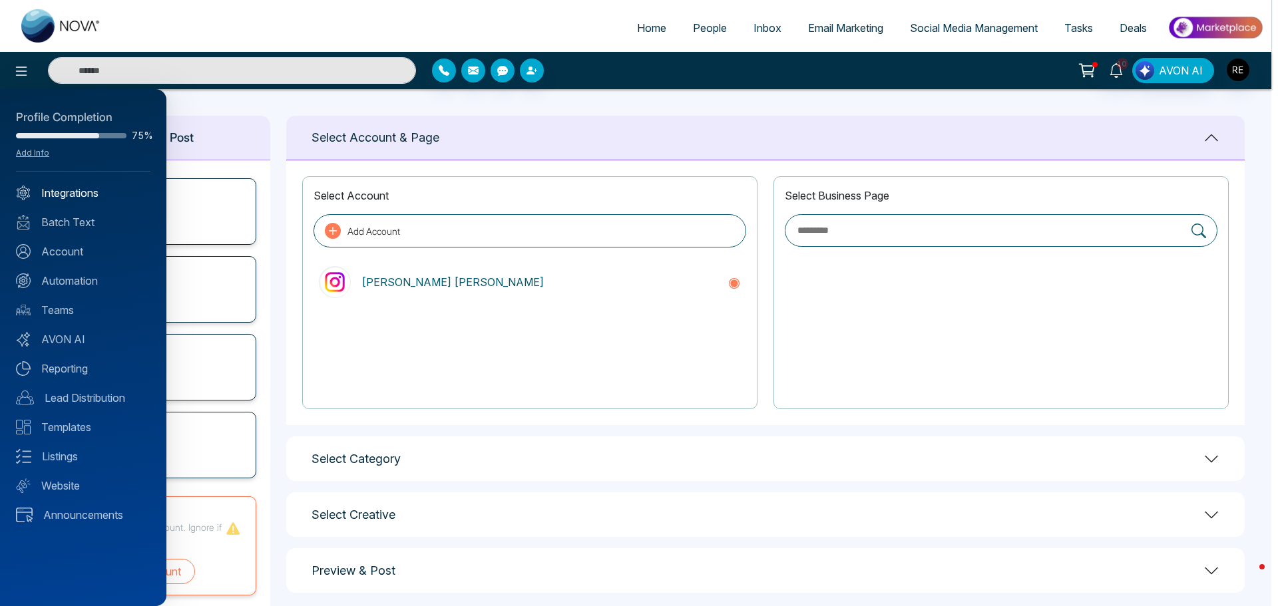
click at [66, 198] on link "Integrations" at bounding box center [83, 193] width 134 height 16
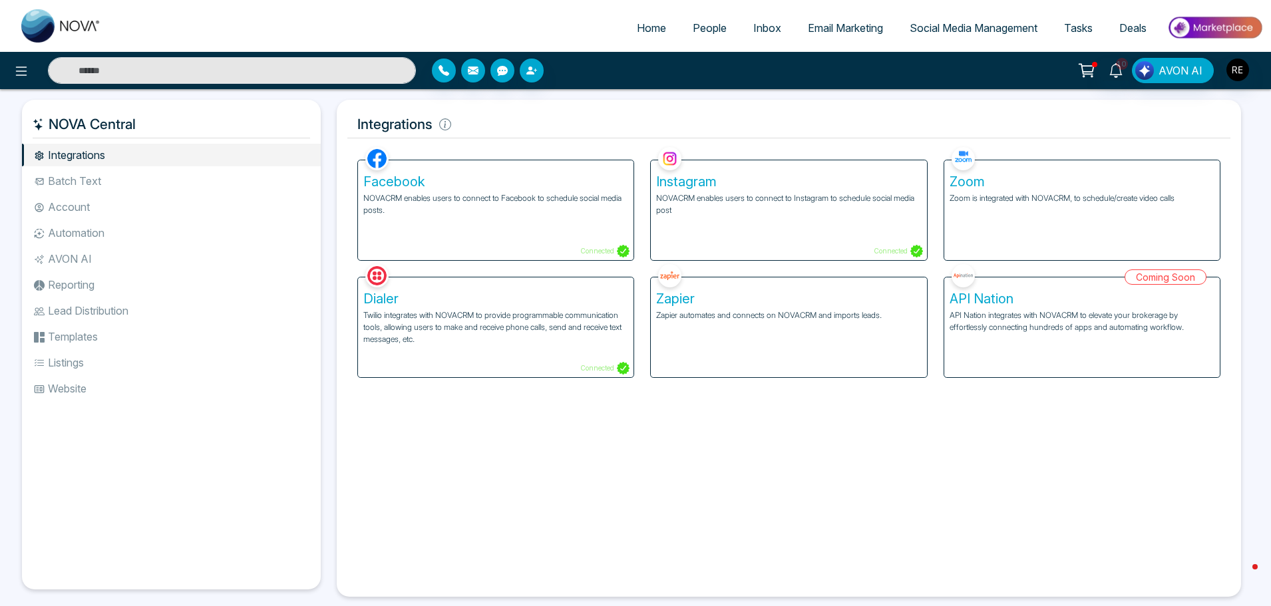
click at [471, 197] on p "NOVACRM enables users to connect to Facebook to schedule social media posts." at bounding box center [495, 204] width 265 height 24
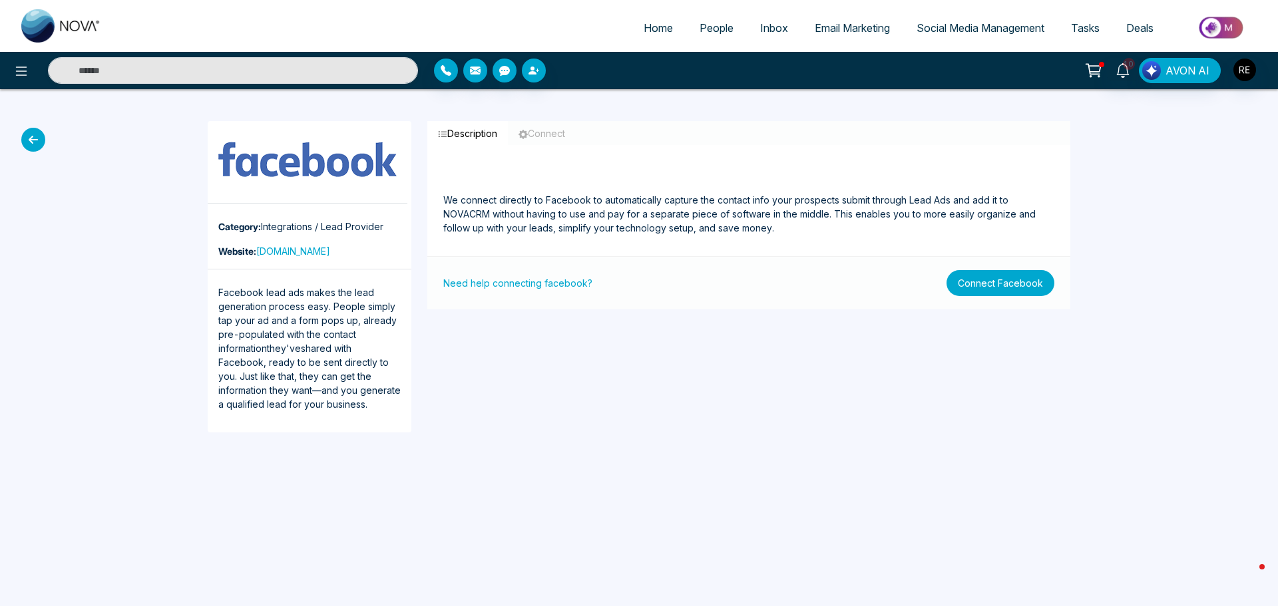
click at [971, 288] on button "Connect Facebook" at bounding box center [1001, 283] width 108 height 26
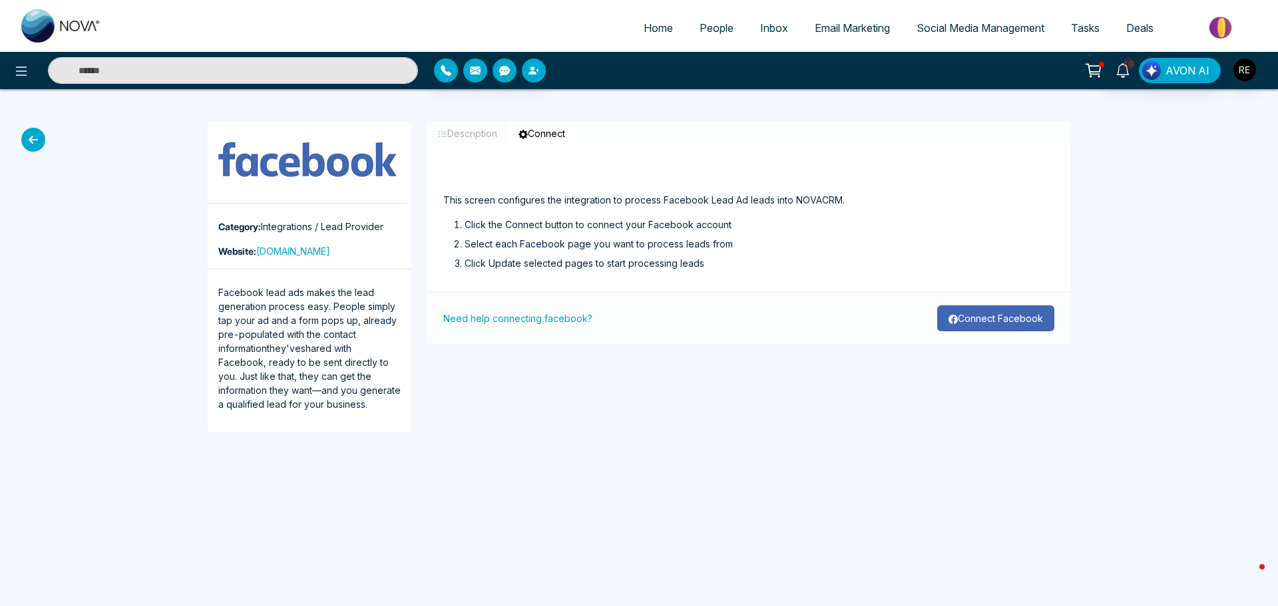
click at [976, 323] on button "Connect Facebook" at bounding box center [995, 319] width 117 height 26
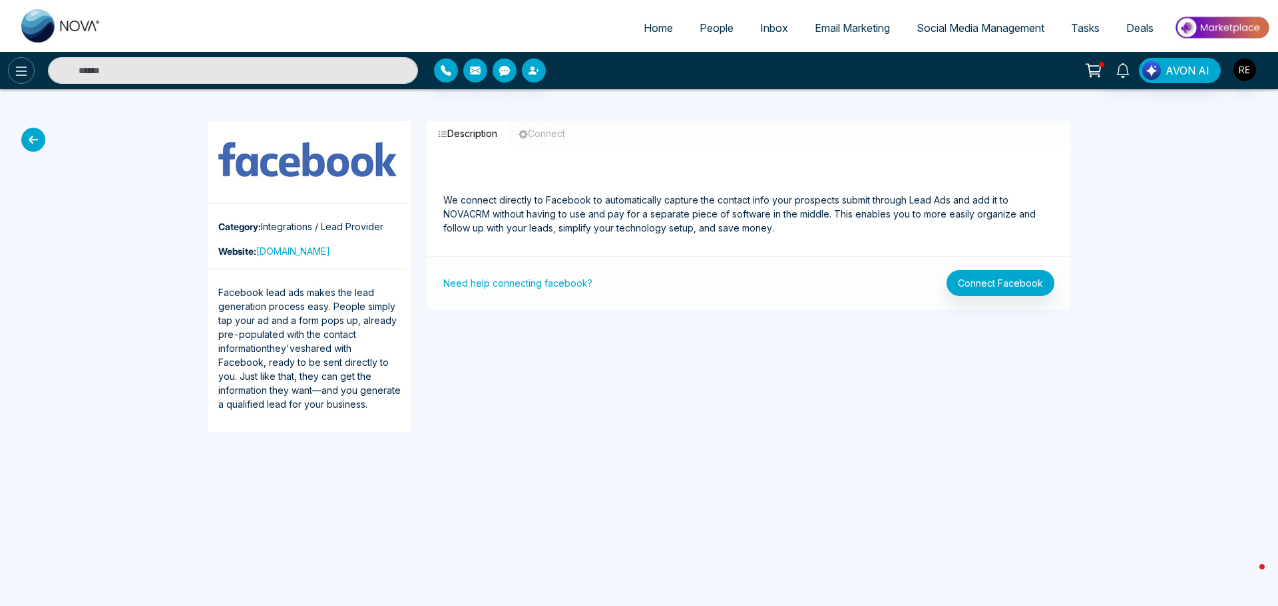
click at [15, 71] on icon at bounding box center [21, 71] width 16 height 16
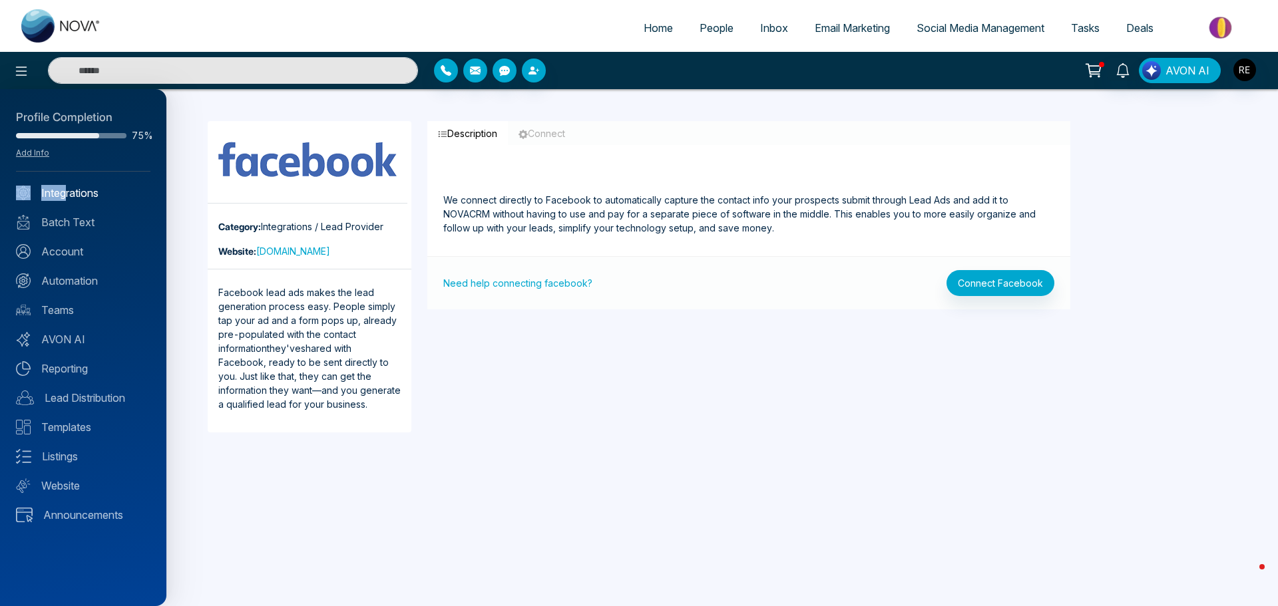
click at [66, 187] on div "Profile Completion 75% Add Info Integrations Batch Text Account Automation Team…" at bounding box center [83, 347] width 166 height 517
click at [67, 198] on link "Integrations" at bounding box center [83, 193] width 134 height 16
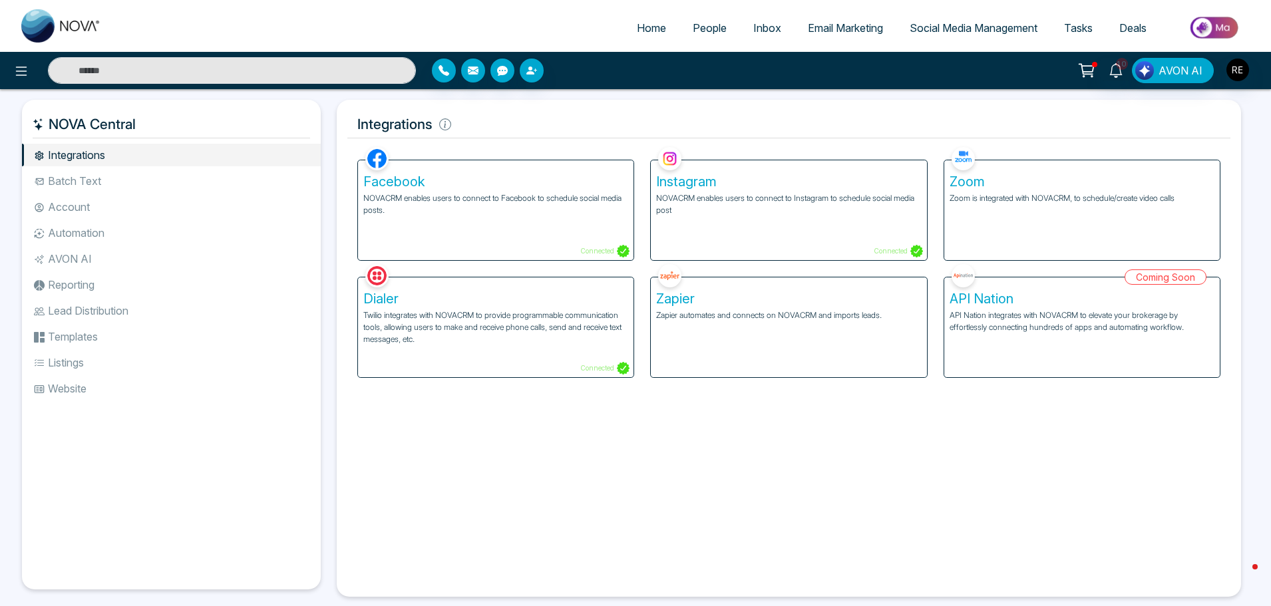
click at [678, 195] on p "NOVACRM enables users to connect to Instagram to schedule social media post" at bounding box center [788, 204] width 265 height 24
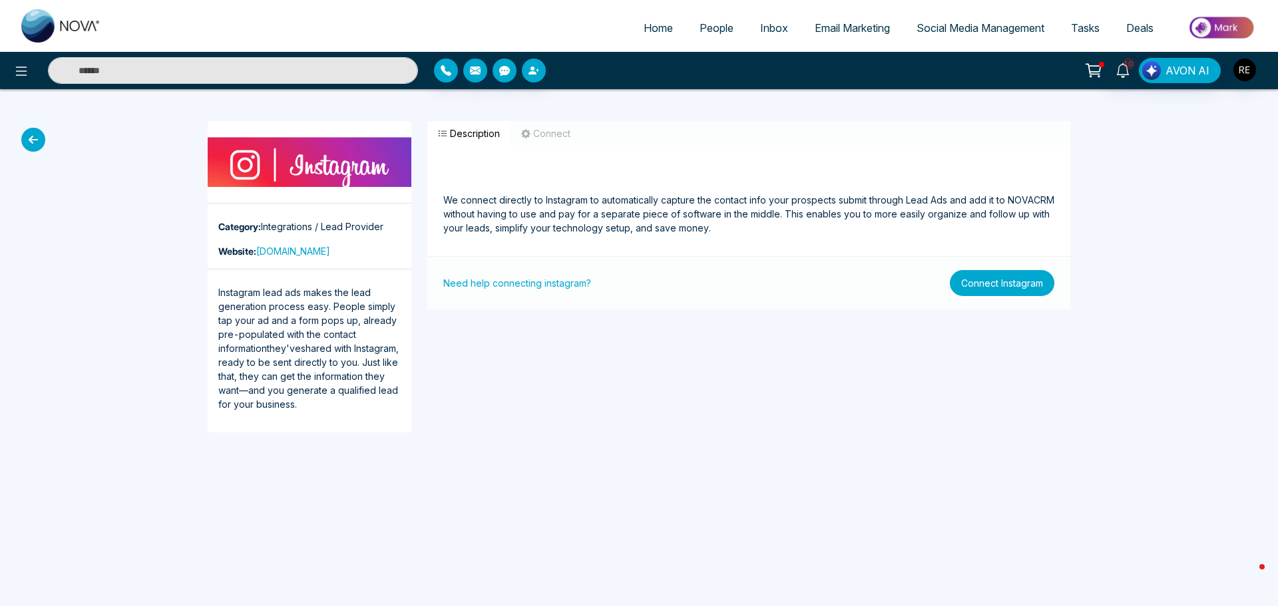
click at [1014, 290] on button "Connect Instagram" at bounding box center [1002, 283] width 105 height 26
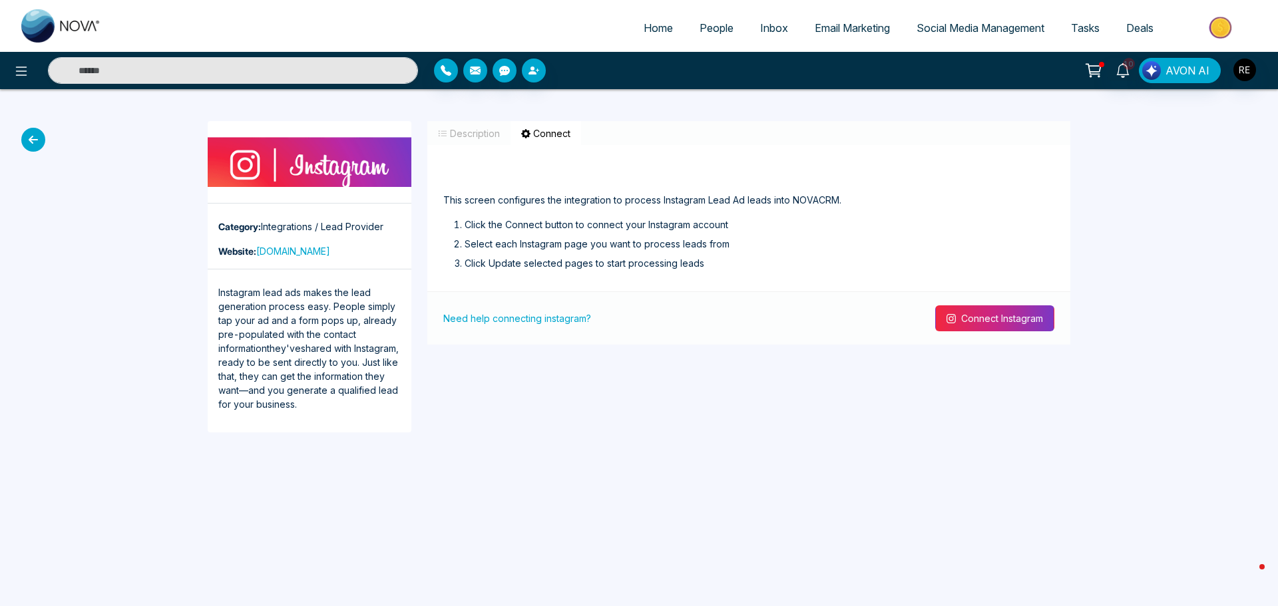
drag, startPoint x: 958, startPoint y: 323, endPoint x: 854, endPoint y: 318, distance: 104.0
click at [956, 323] on button "Connect Instagram" at bounding box center [994, 319] width 119 height 26
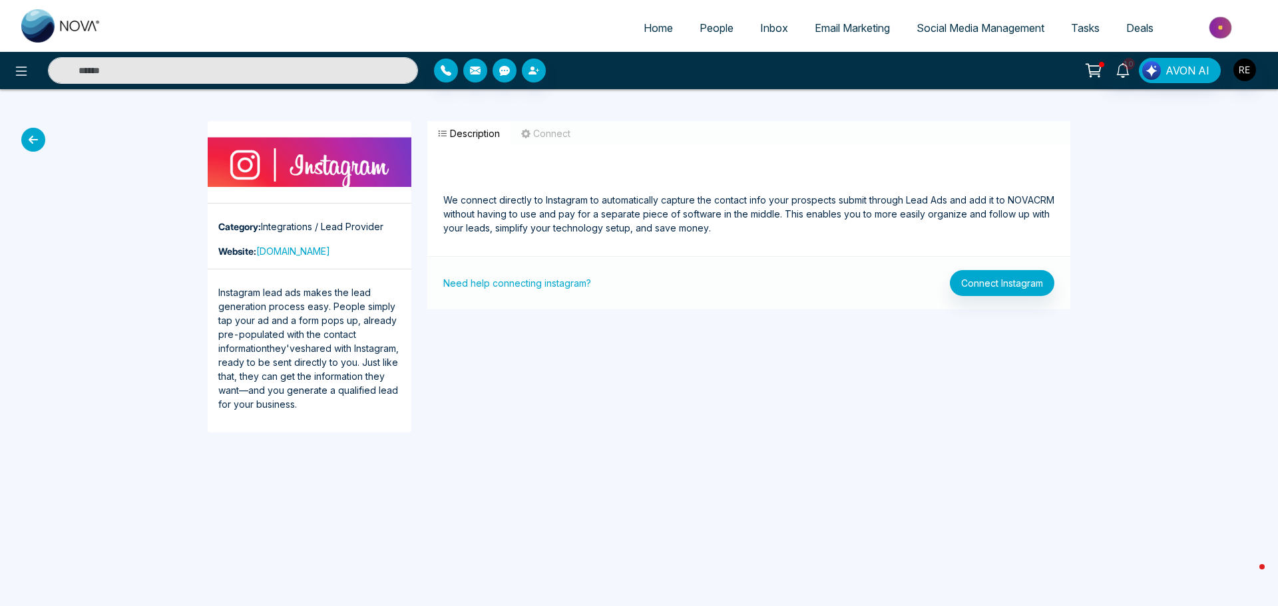
click at [970, 31] on span "Social Media Management" at bounding box center [981, 27] width 128 height 13
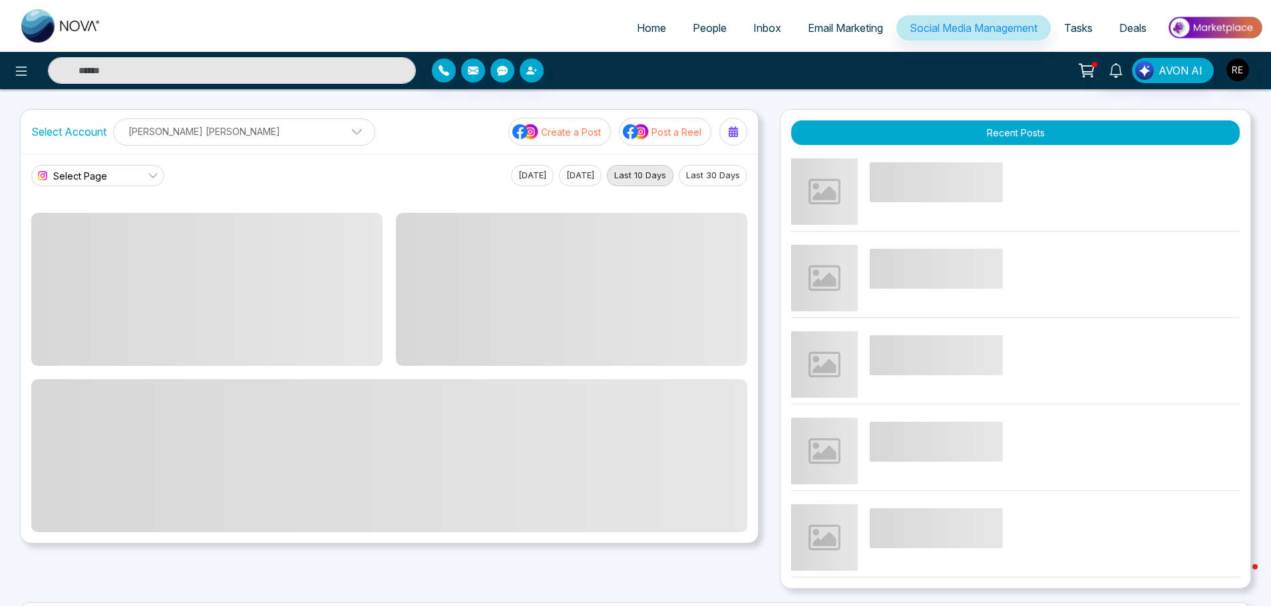
click at [257, 131] on p "[PERSON_NAME] [PERSON_NAME]" at bounding box center [244, 131] width 245 height 22
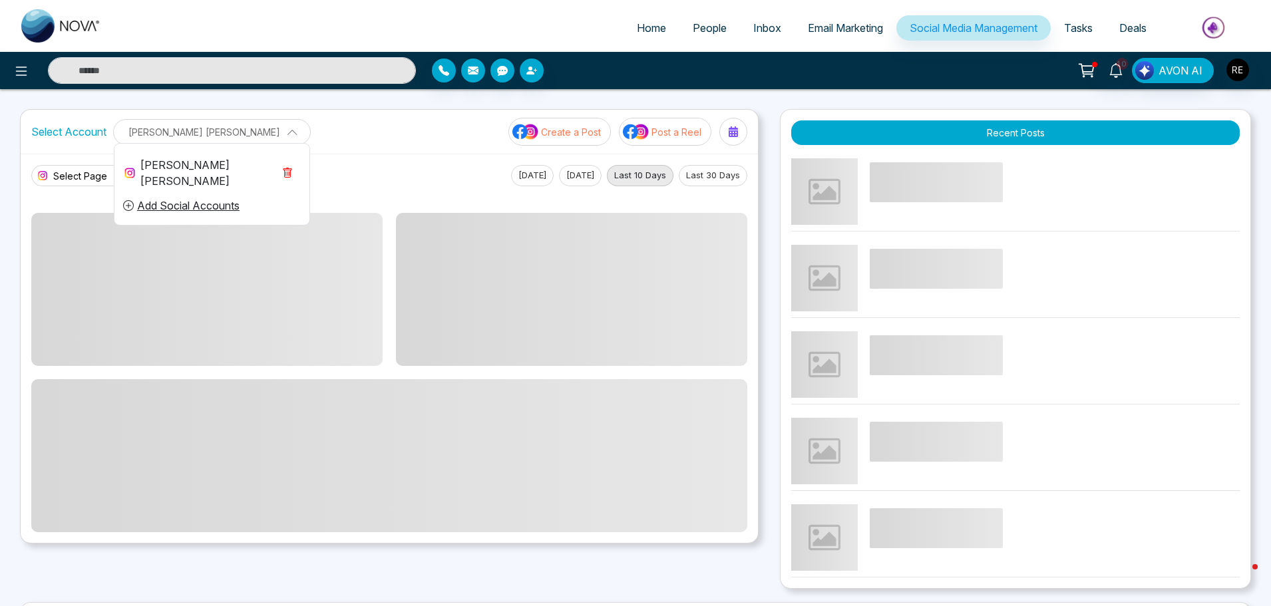
click at [194, 163] on div "[PERSON_NAME] [PERSON_NAME]" at bounding box center [197, 173] width 151 height 32
click at [558, 142] on button "Create a Post" at bounding box center [560, 132] width 103 height 28
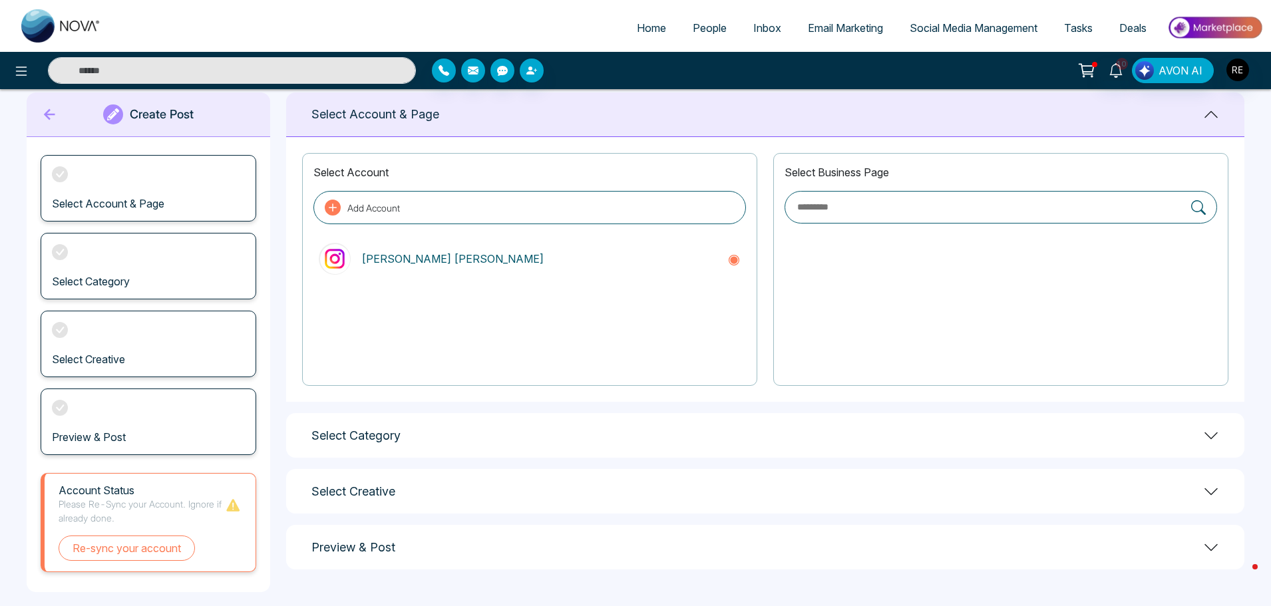
scroll to position [36, 0]
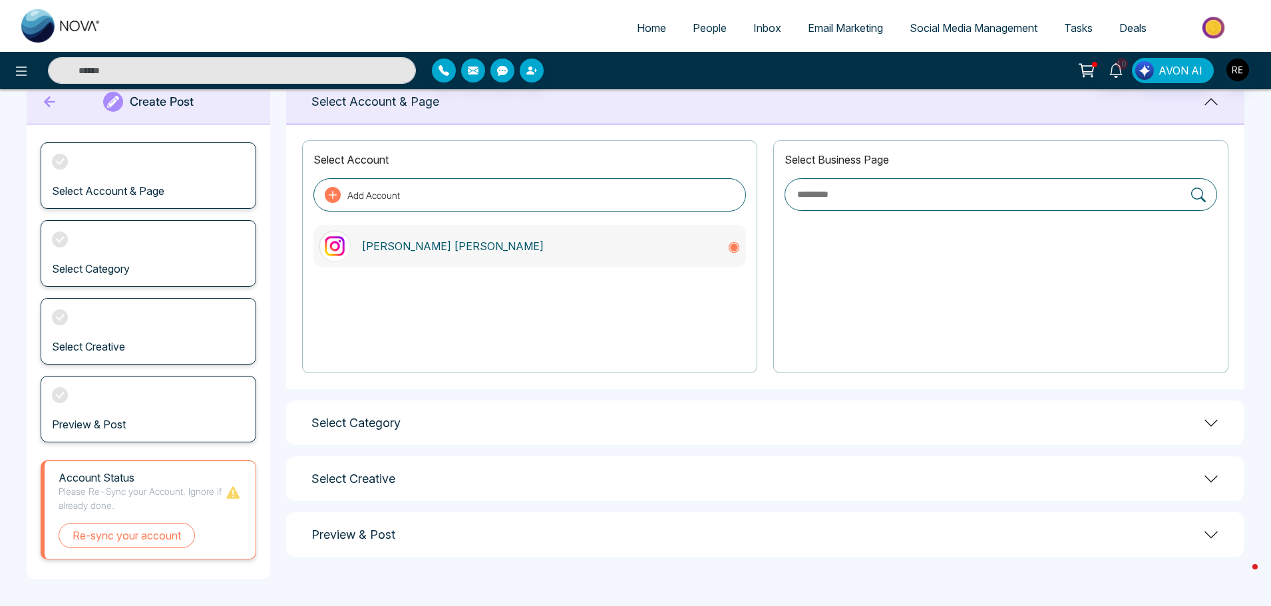
click at [427, 244] on p "[PERSON_NAME] [PERSON_NAME]" at bounding box center [538, 246] width 355 height 16
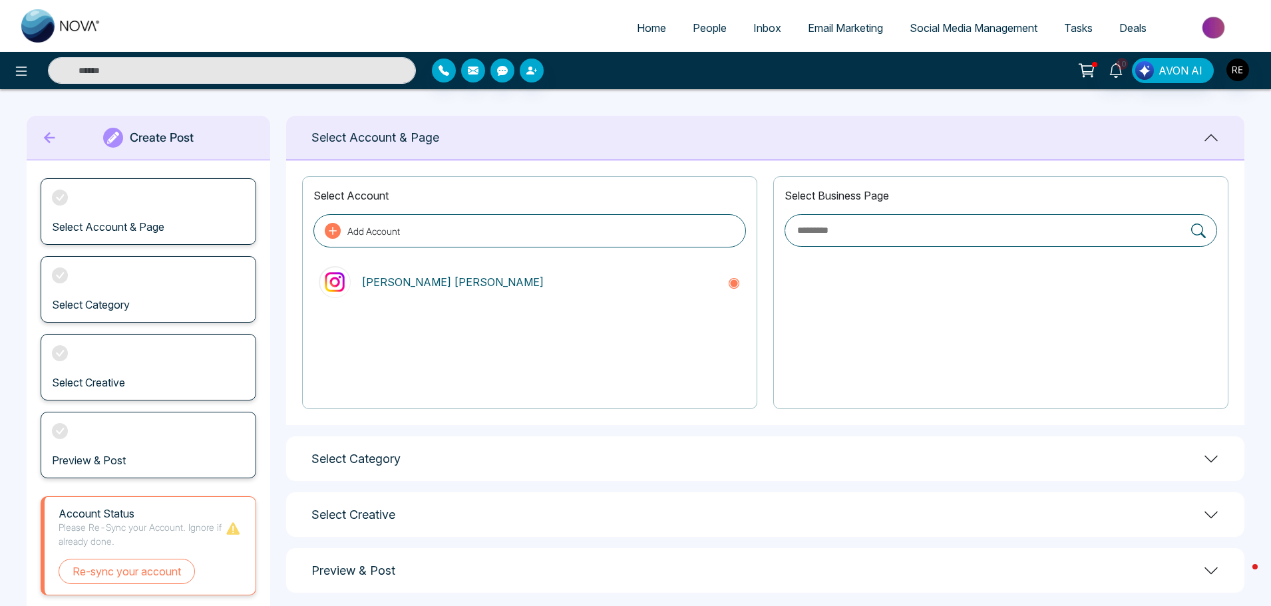
click at [325, 224] on icon at bounding box center [333, 231] width 16 height 16
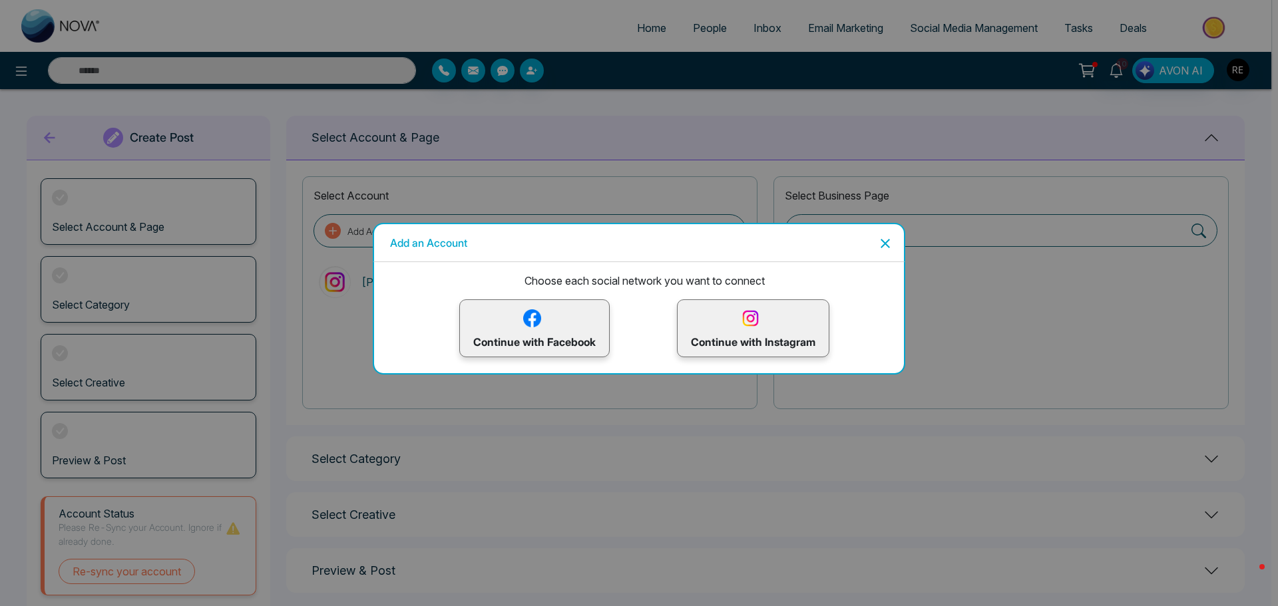
click at [725, 336] on p "Continue with Instagram" at bounding box center [753, 328] width 124 height 43
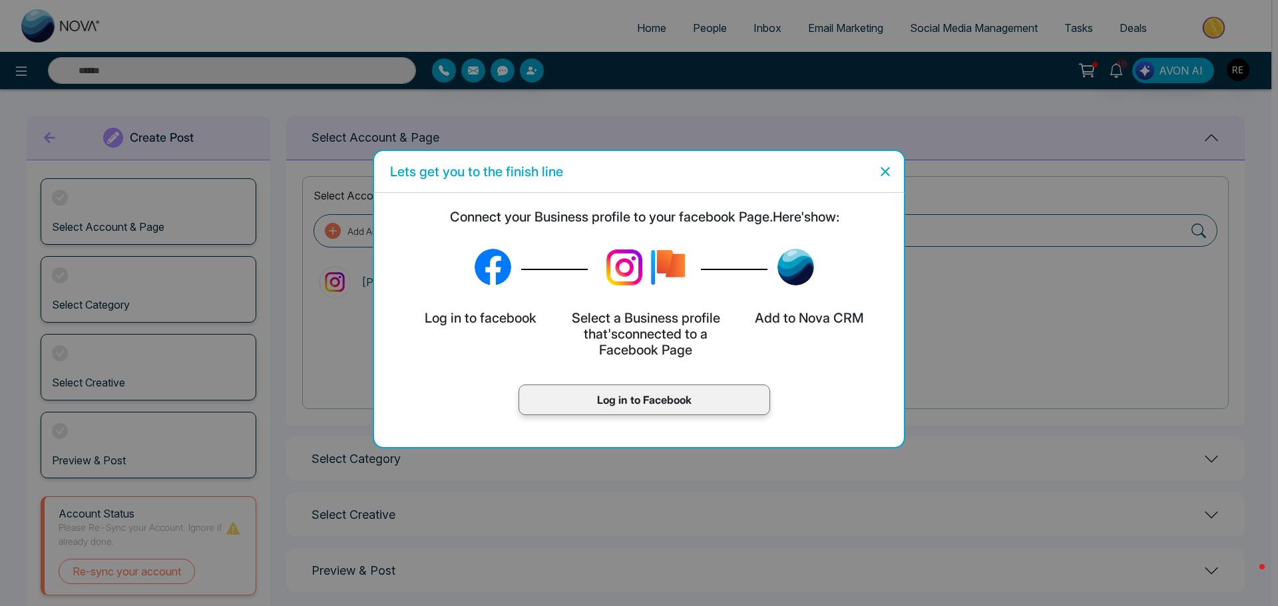
click at [879, 175] on icon "Close" at bounding box center [885, 172] width 16 height 16
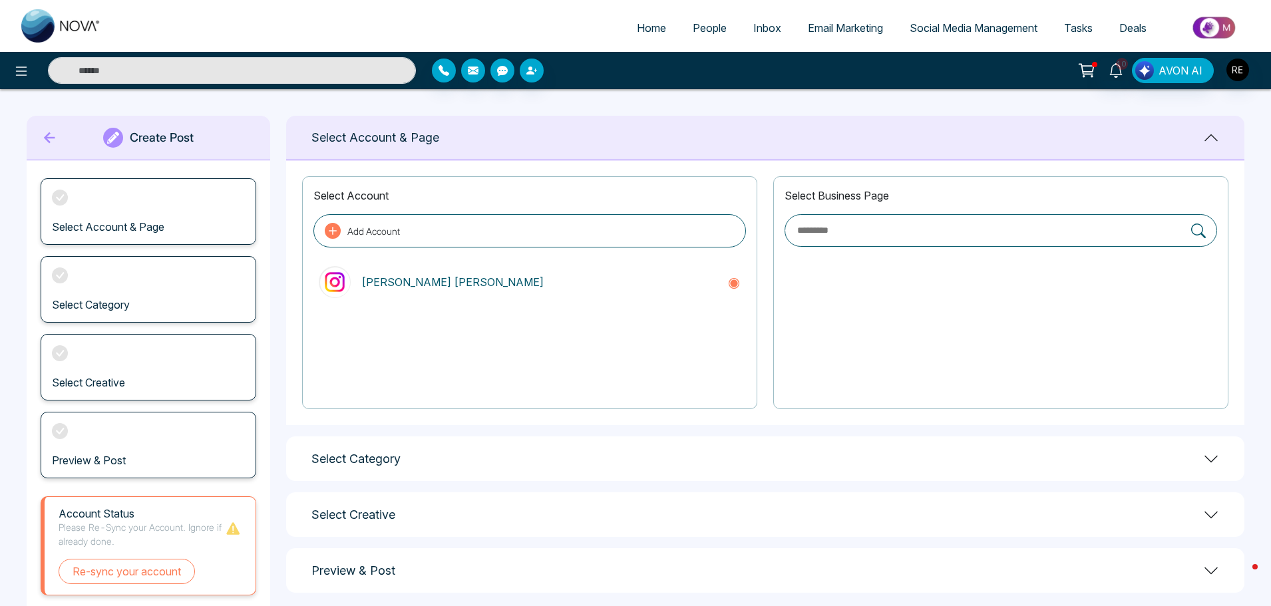
click at [909, 222] on label at bounding box center [1001, 230] width 433 height 33
click at [957, 235] on input "text" at bounding box center [990, 230] width 389 height 15
click at [337, 230] on icon at bounding box center [333, 231] width 16 height 16
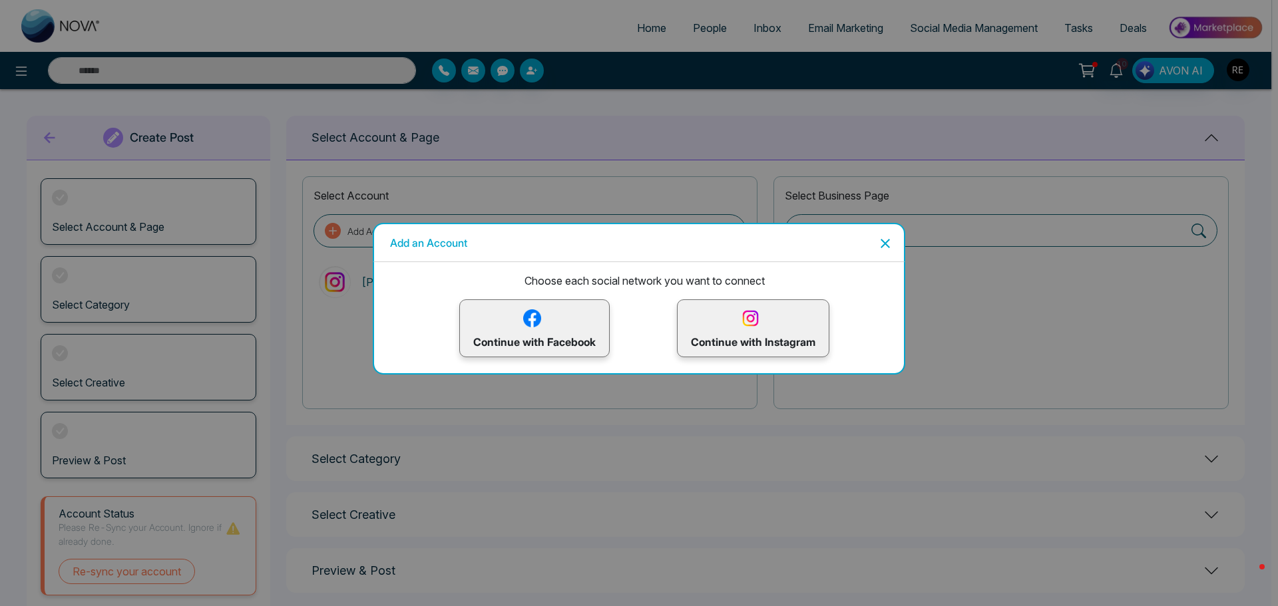
click at [679, 165] on div "Add an Account Choose each social network you want to connect Continue with Fac…" at bounding box center [639, 303] width 1278 height 606
click at [885, 241] on icon "Close" at bounding box center [885, 244] width 16 height 16
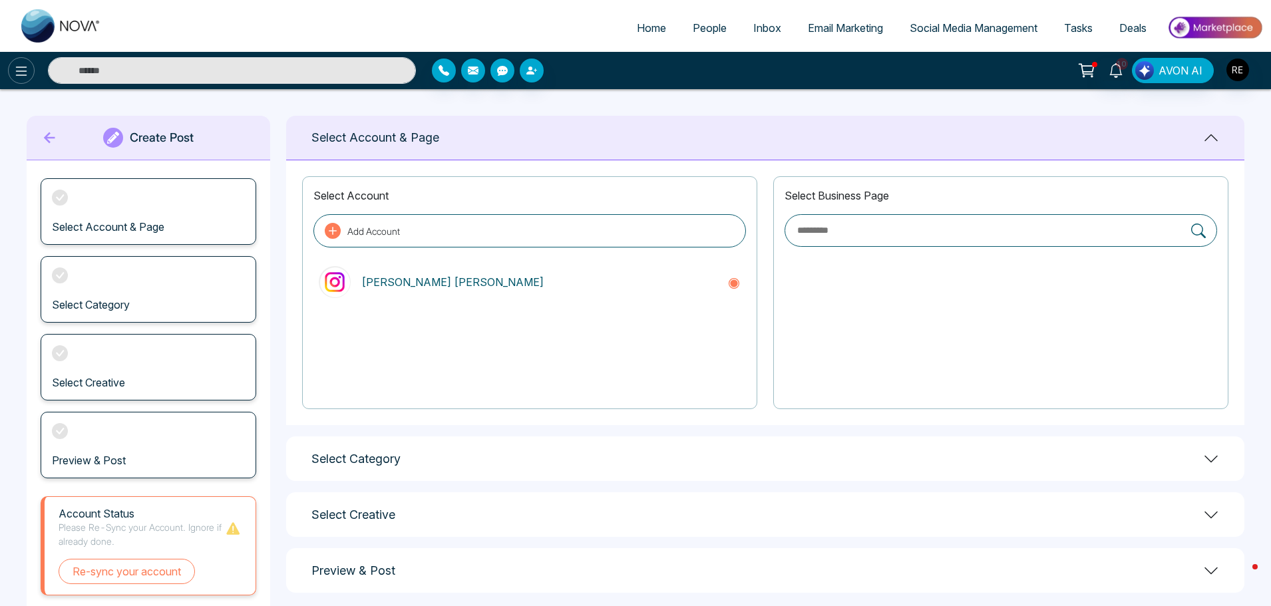
click at [19, 69] on icon at bounding box center [21, 71] width 16 height 16
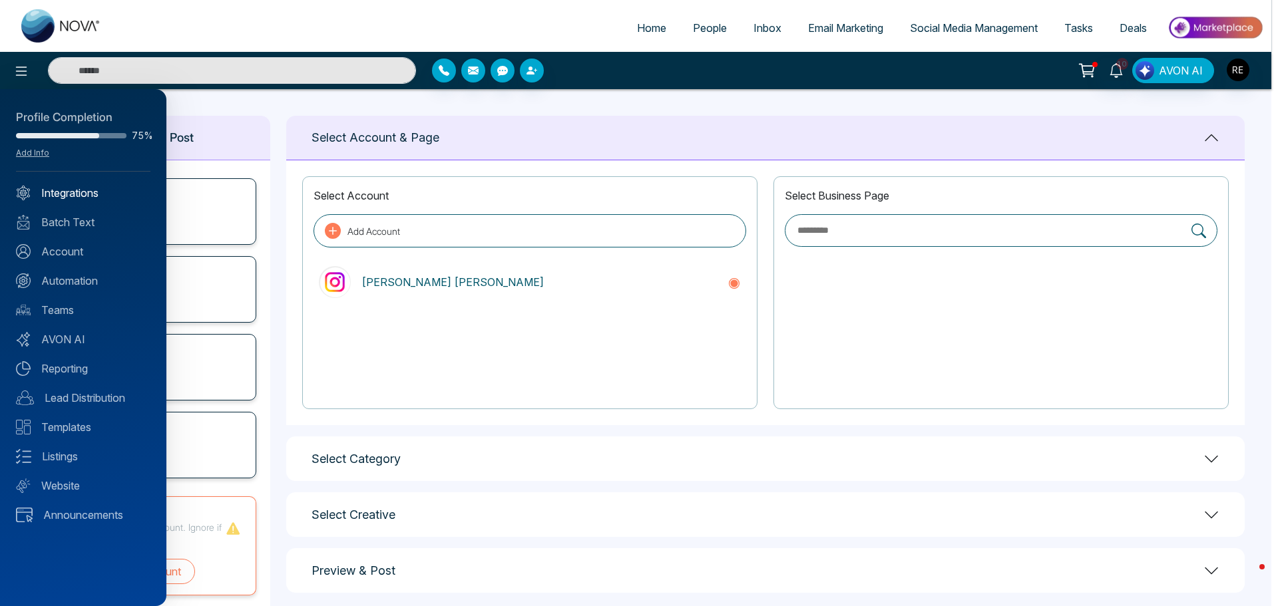
click at [94, 200] on link "Integrations" at bounding box center [83, 193] width 134 height 16
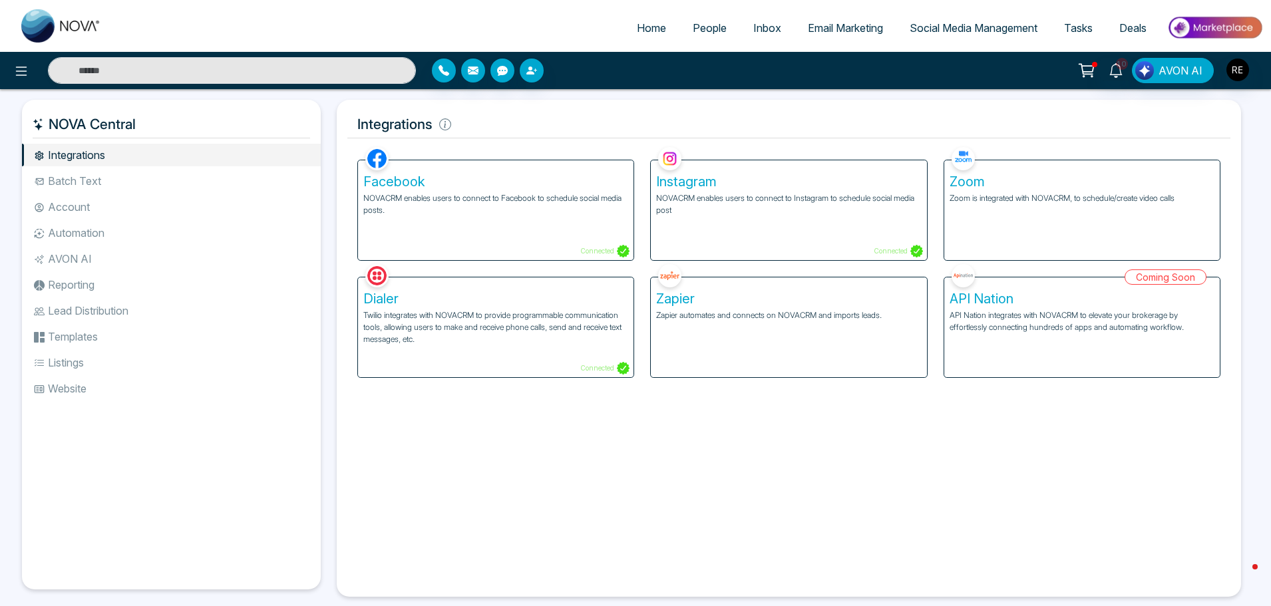
click at [482, 203] on p "NOVACRM enables users to connect to Facebook to schedule social media posts." at bounding box center [495, 204] width 265 height 24
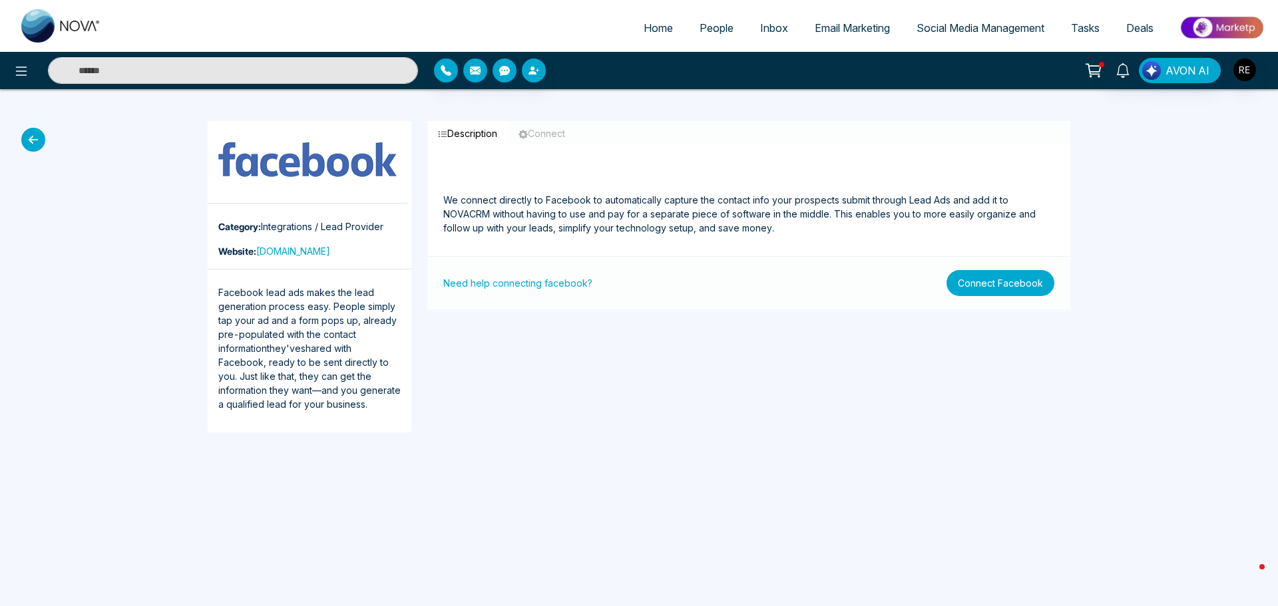
click at [988, 288] on button "Connect Facebook" at bounding box center [1001, 283] width 108 height 26
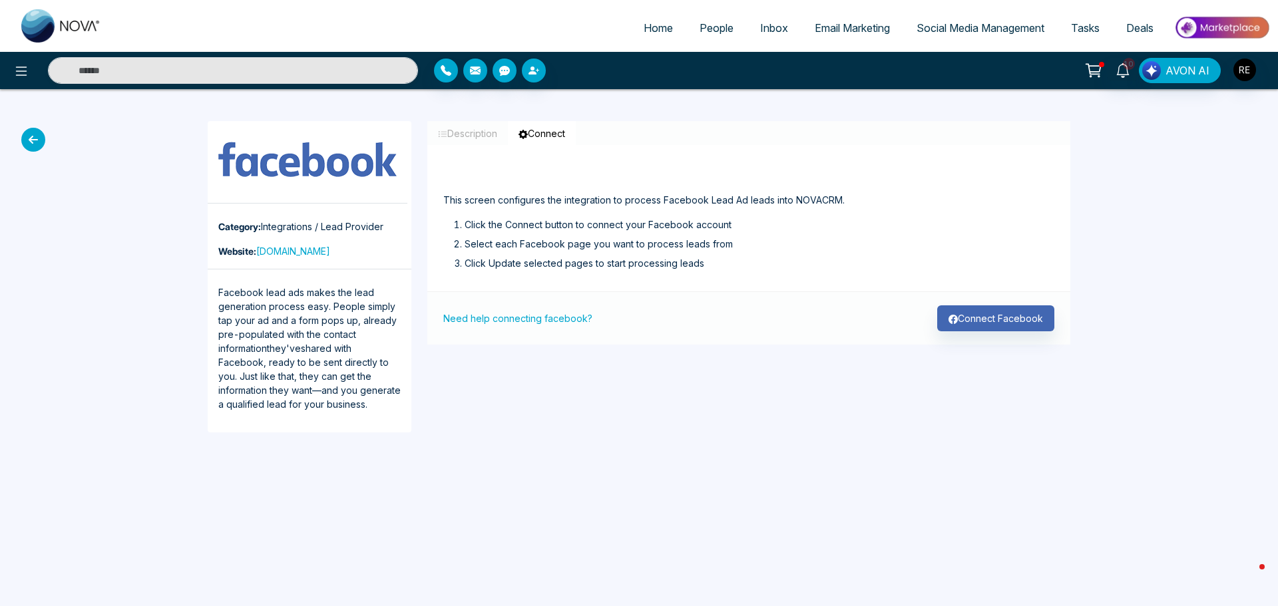
click at [33, 140] on icon at bounding box center [33, 140] width 24 height 24
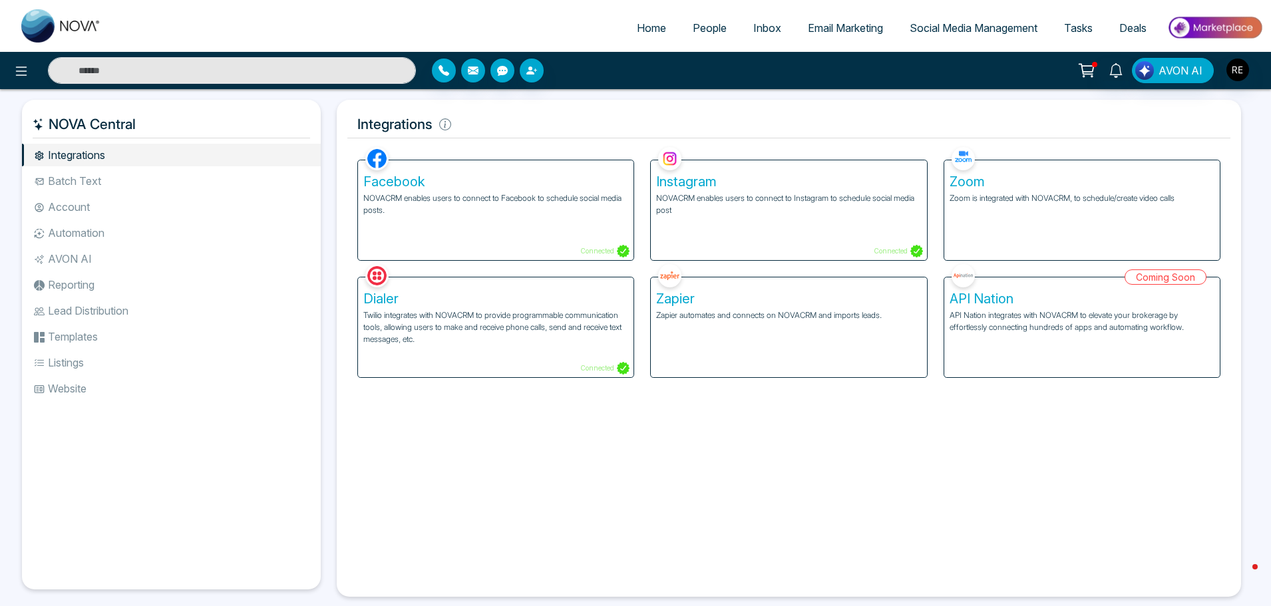
click at [821, 207] on p "NOVACRM enables users to connect to Instagram to schedule social media post" at bounding box center [788, 204] width 265 height 24
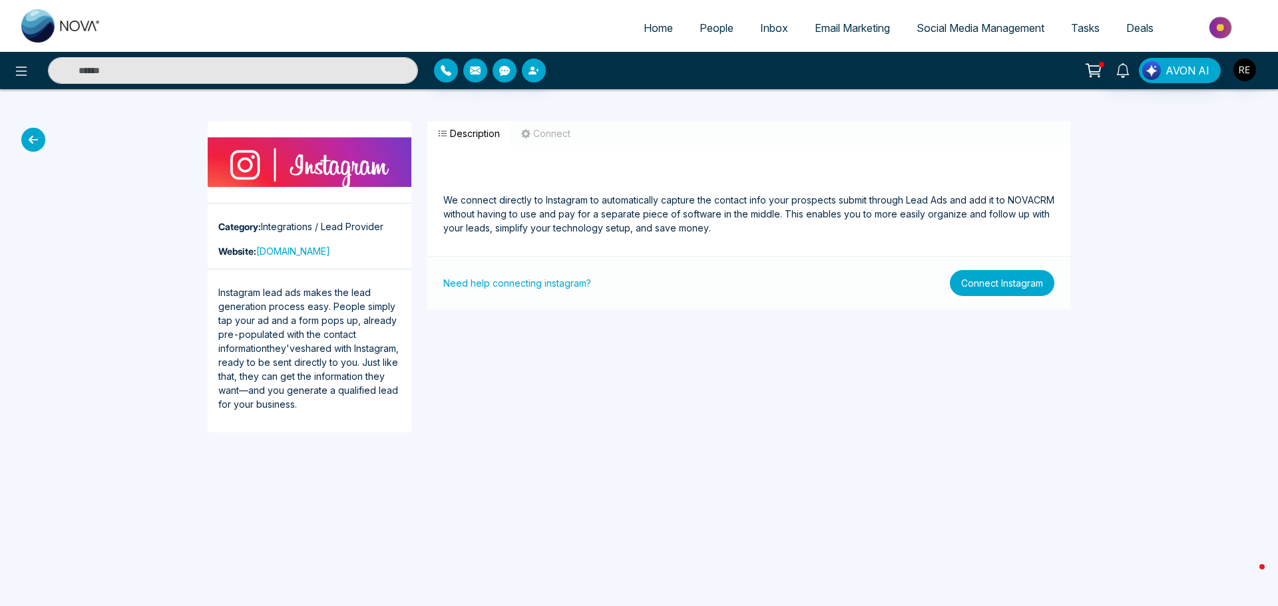
click at [1020, 291] on button "Connect Instagram" at bounding box center [1002, 283] width 105 height 26
